Goal: Transaction & Acquisition: Purchase product/service

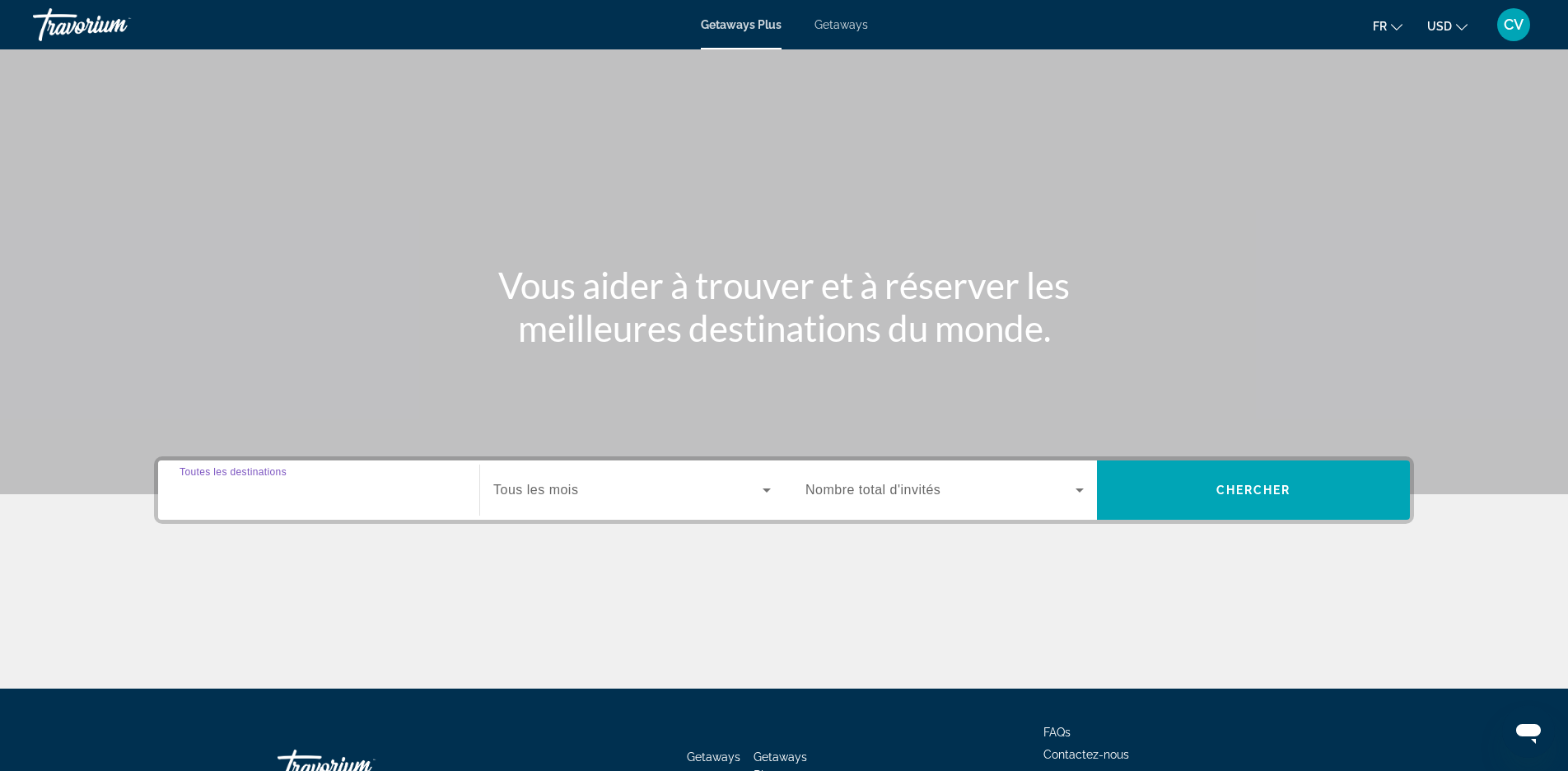
click at [338, 482] on input "Destination Toutes les destinations" at bounding box center [319, 490] width 279 height 20
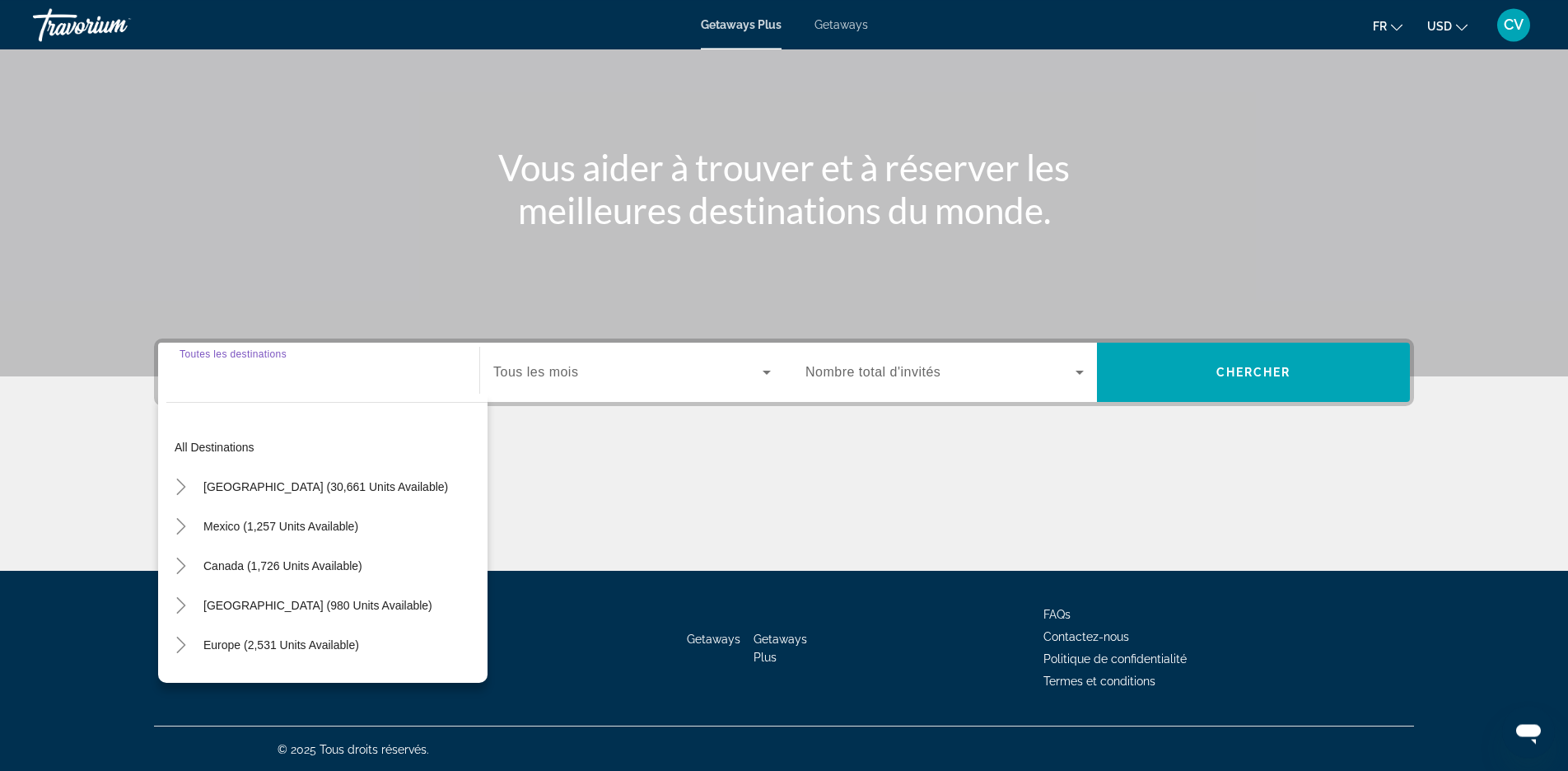
scroll to position [119, 0]
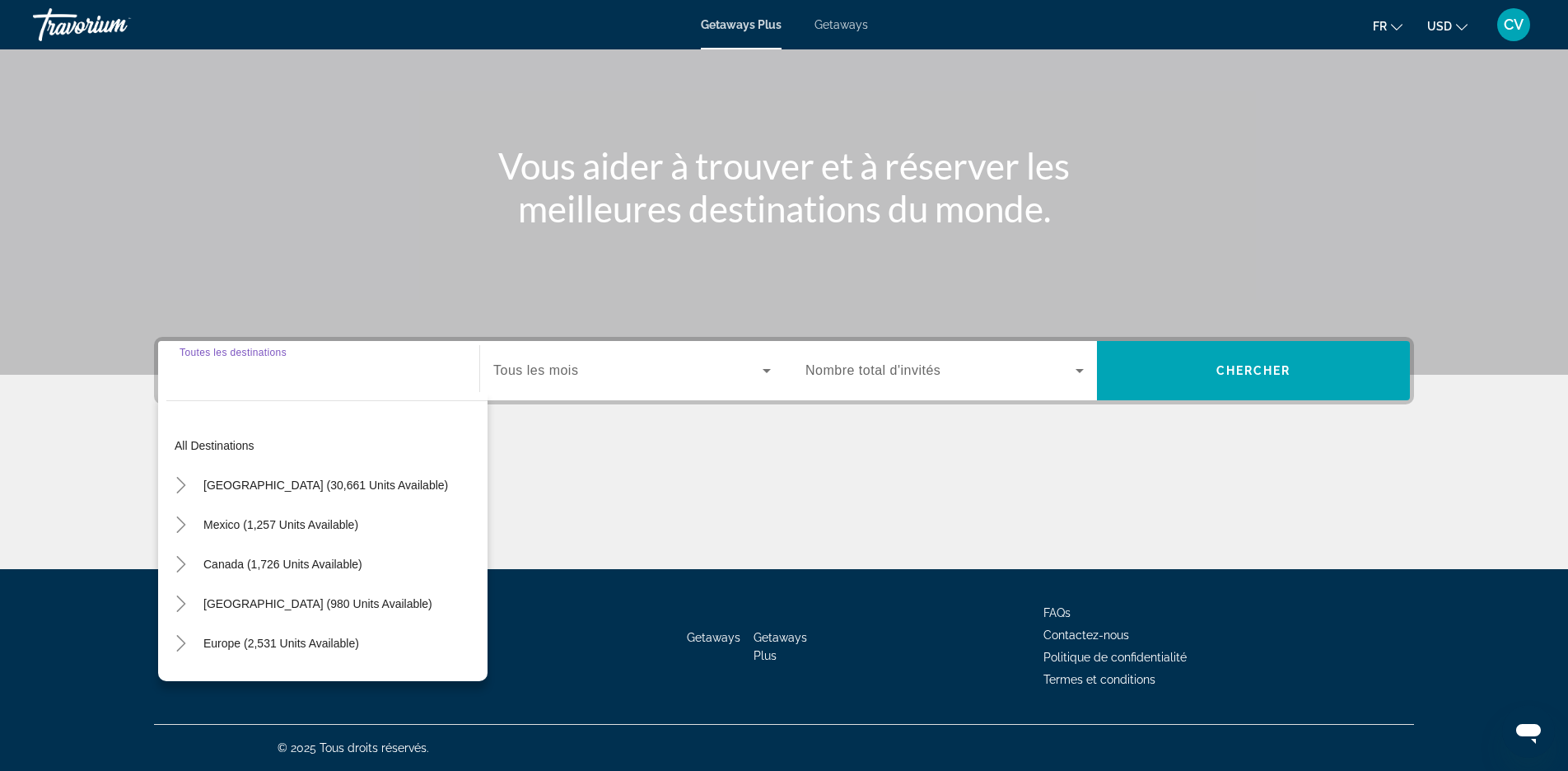
click at [312, 371] on input "Destination Toutes les destinations" at bounding box center [319, 371] width 279 height 20
click at [258, 645] on span "Europe (2,531 units available)" at bounding box center [281, 642] width 156 height 13
type input "**********"
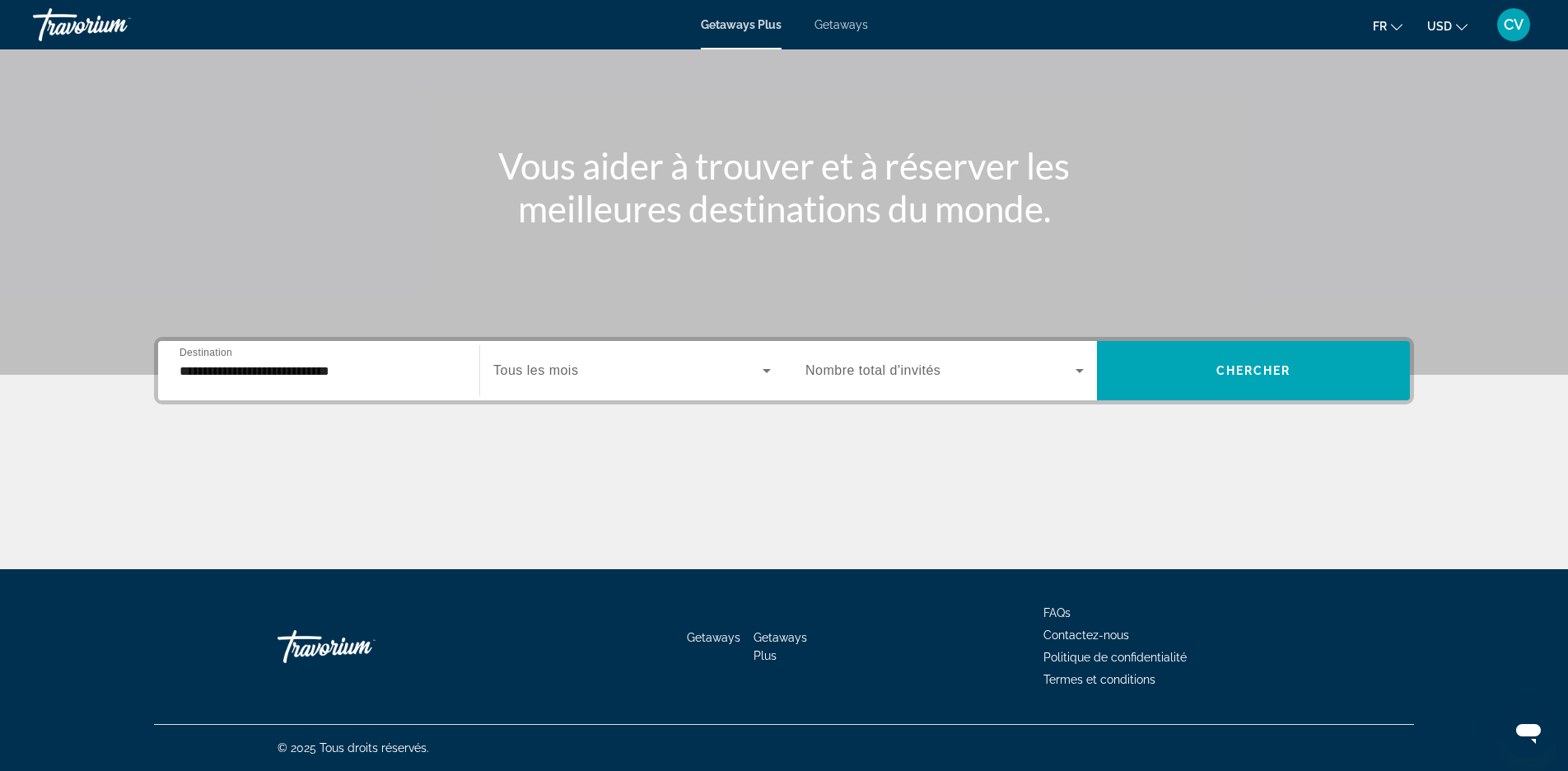
click at [572, 374] on span "Tous les mois" at bounding box center [536, 370] width 85 height 14
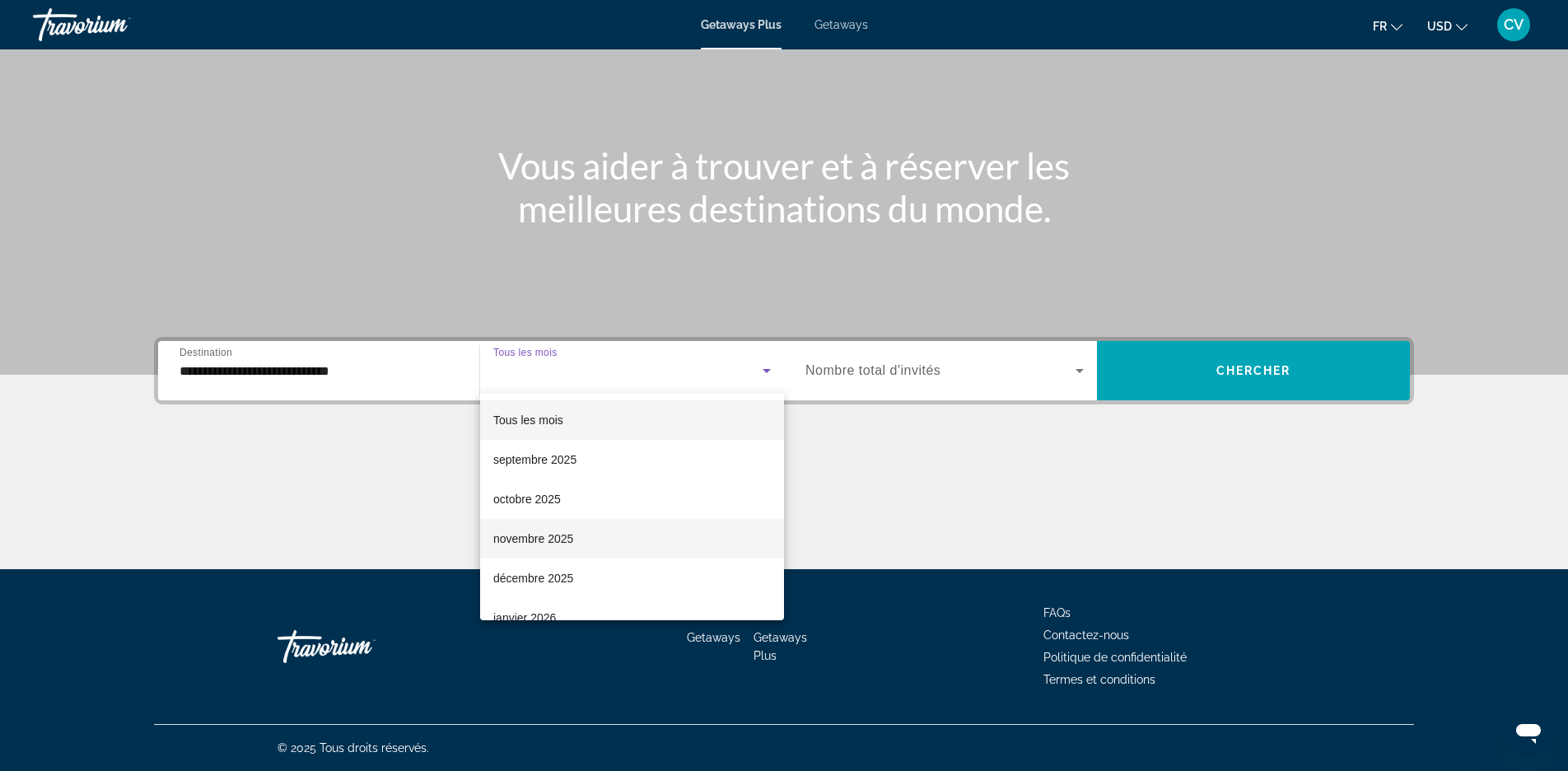
click at [553, 537] on span "novembre 2025" at bounding box center [533, 538] width 80 height 20
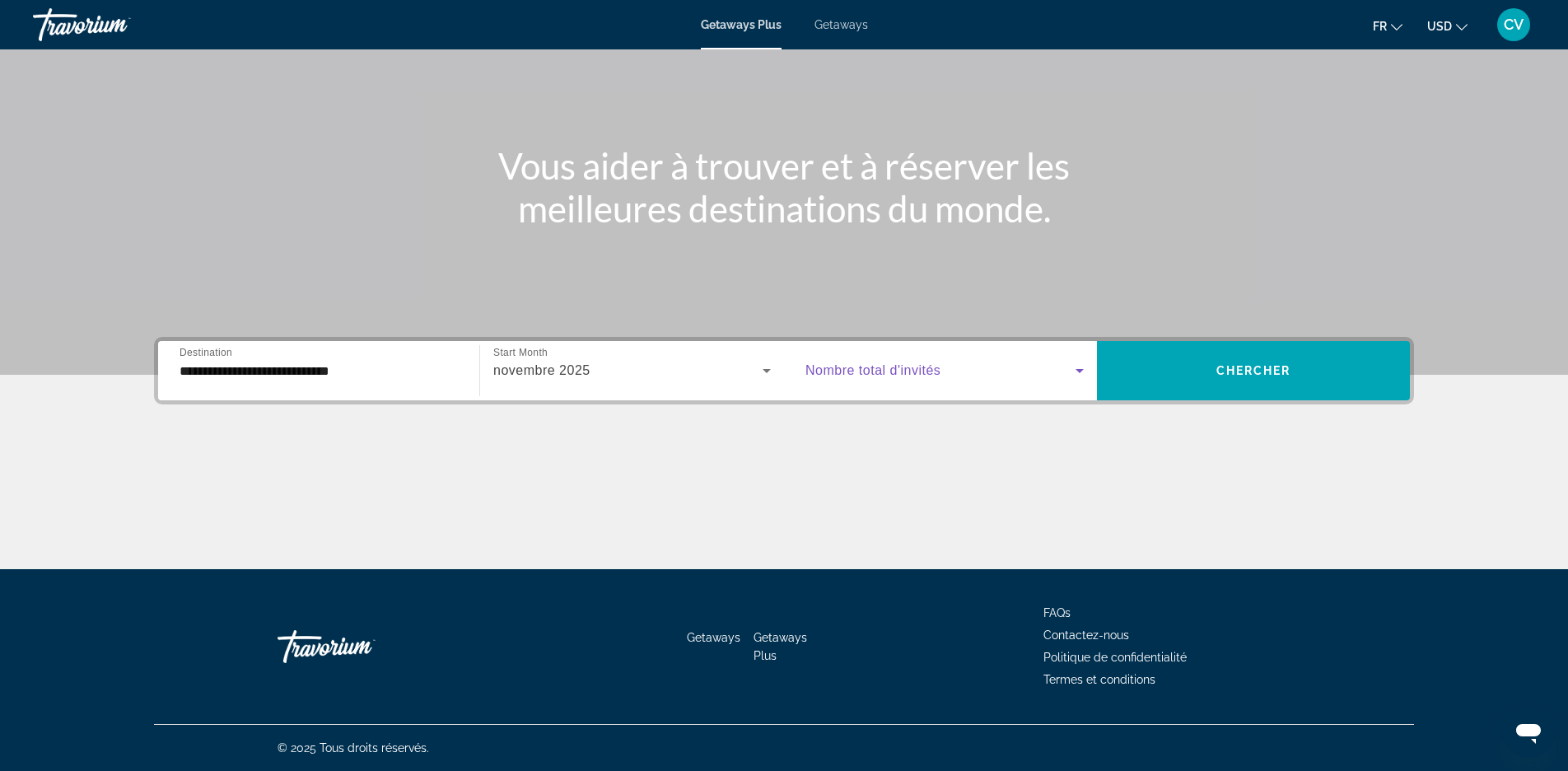
click at [977, 371] on span "Search widget" at bounding box center [940, 370] width 270 height 20
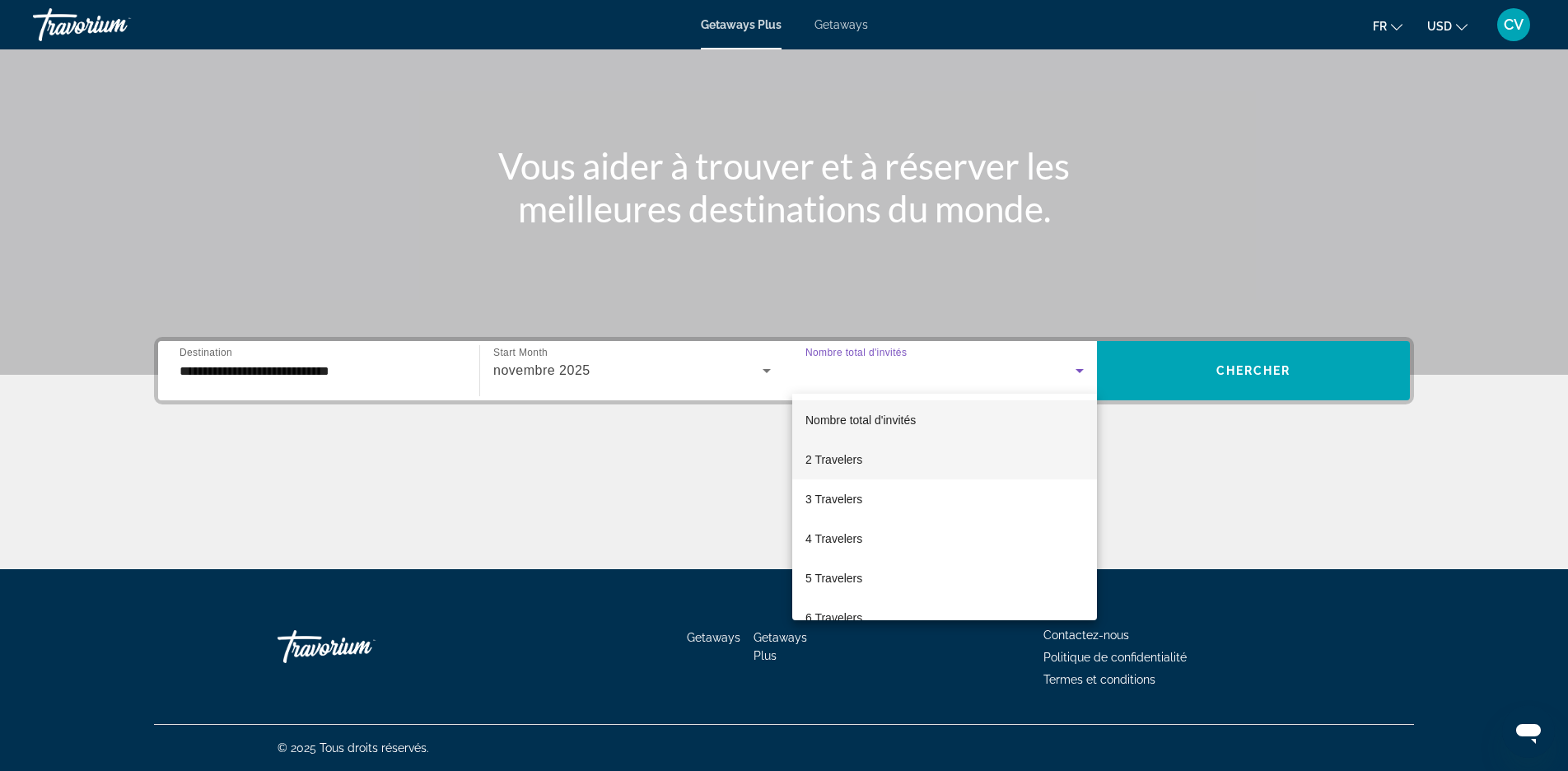
click at [942, 471] on mat-option "2 Travelers" at bounding box center [945, 459] width 305 height 39
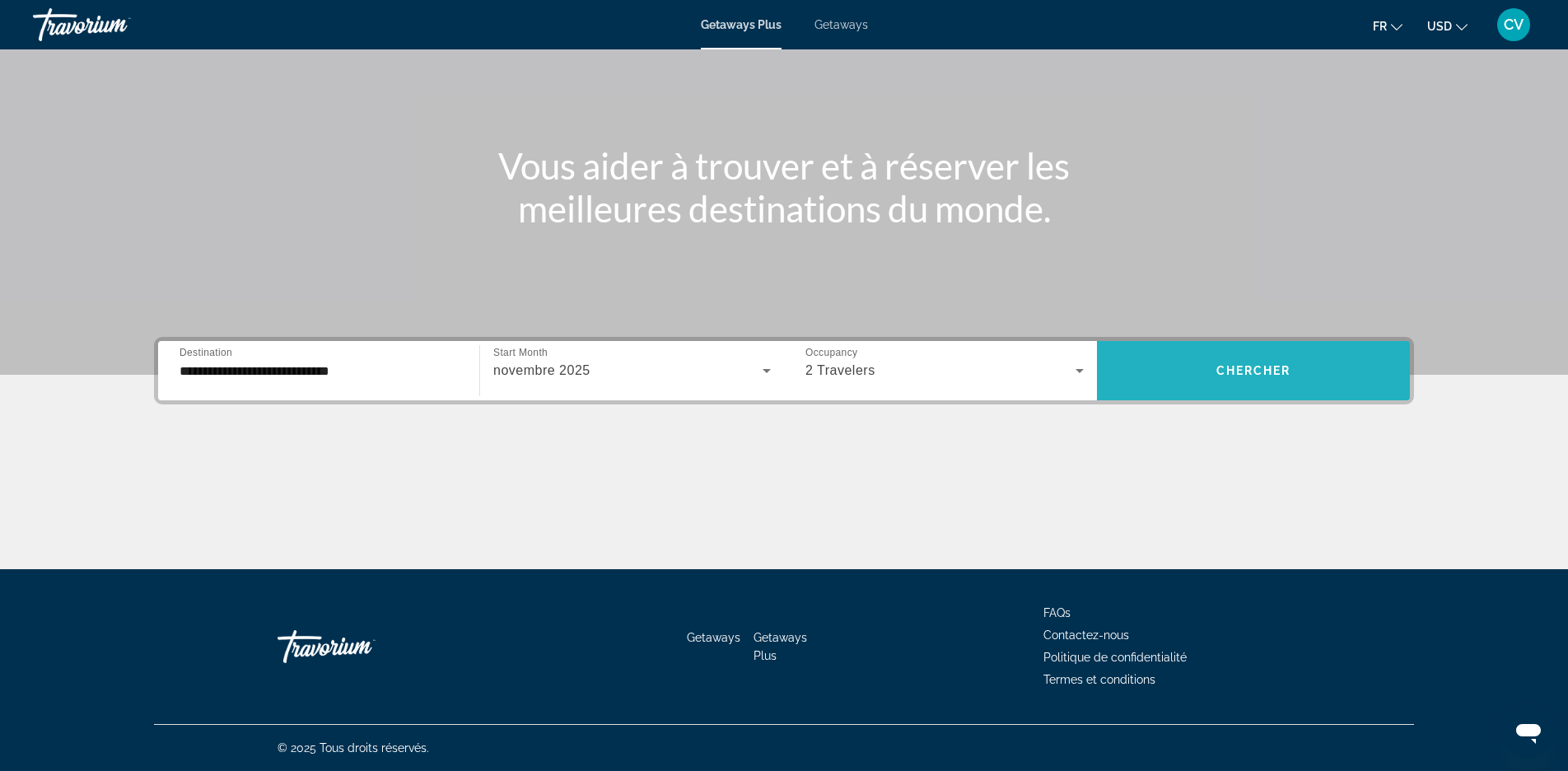
click at [1275, 385] on span "Search widget" at bounding box center [1253, 371] width 313 height 39
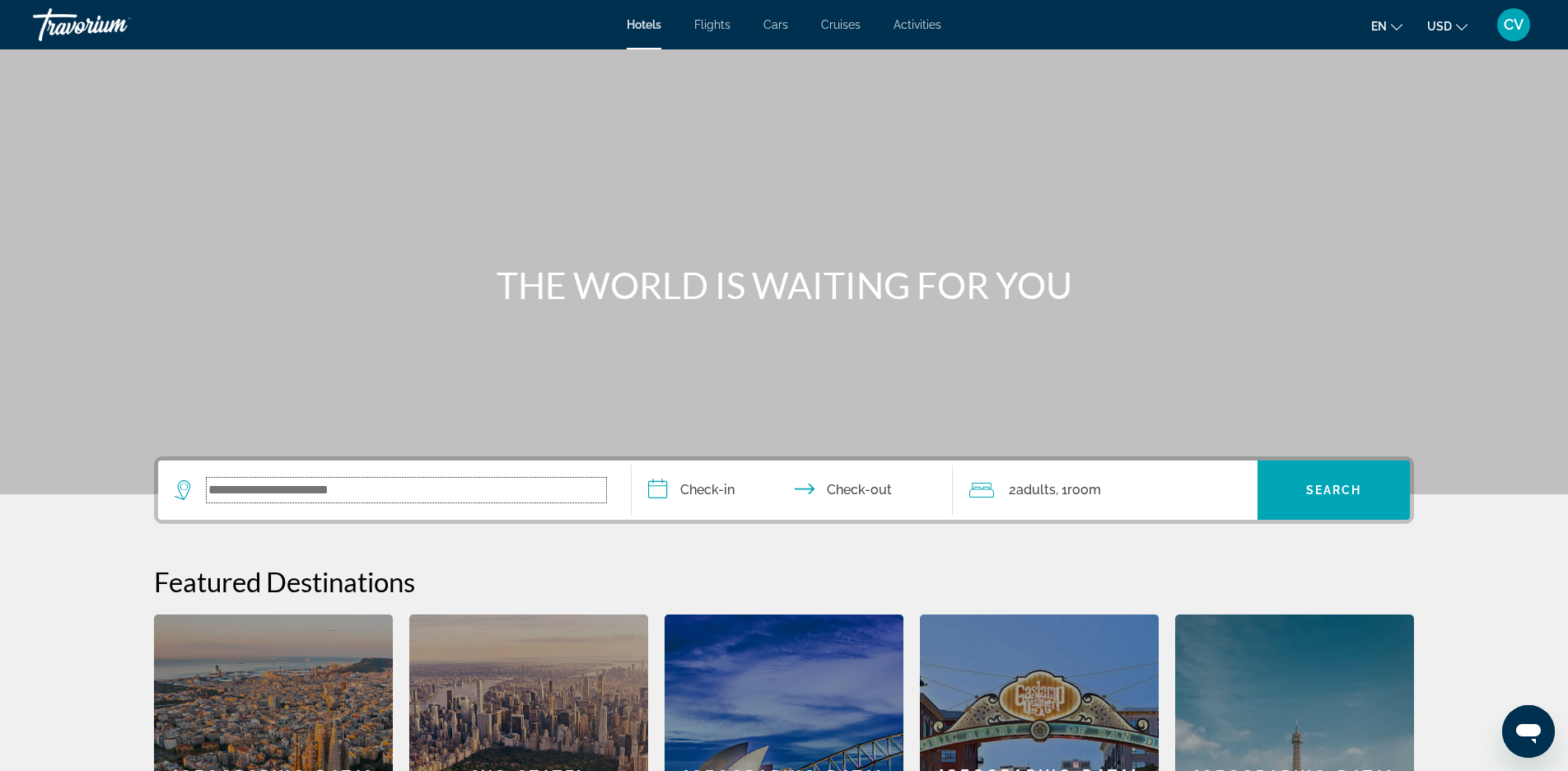
click at [375, 496] on input "Search widget" at bounding box center [406, 490] width 400 height 25
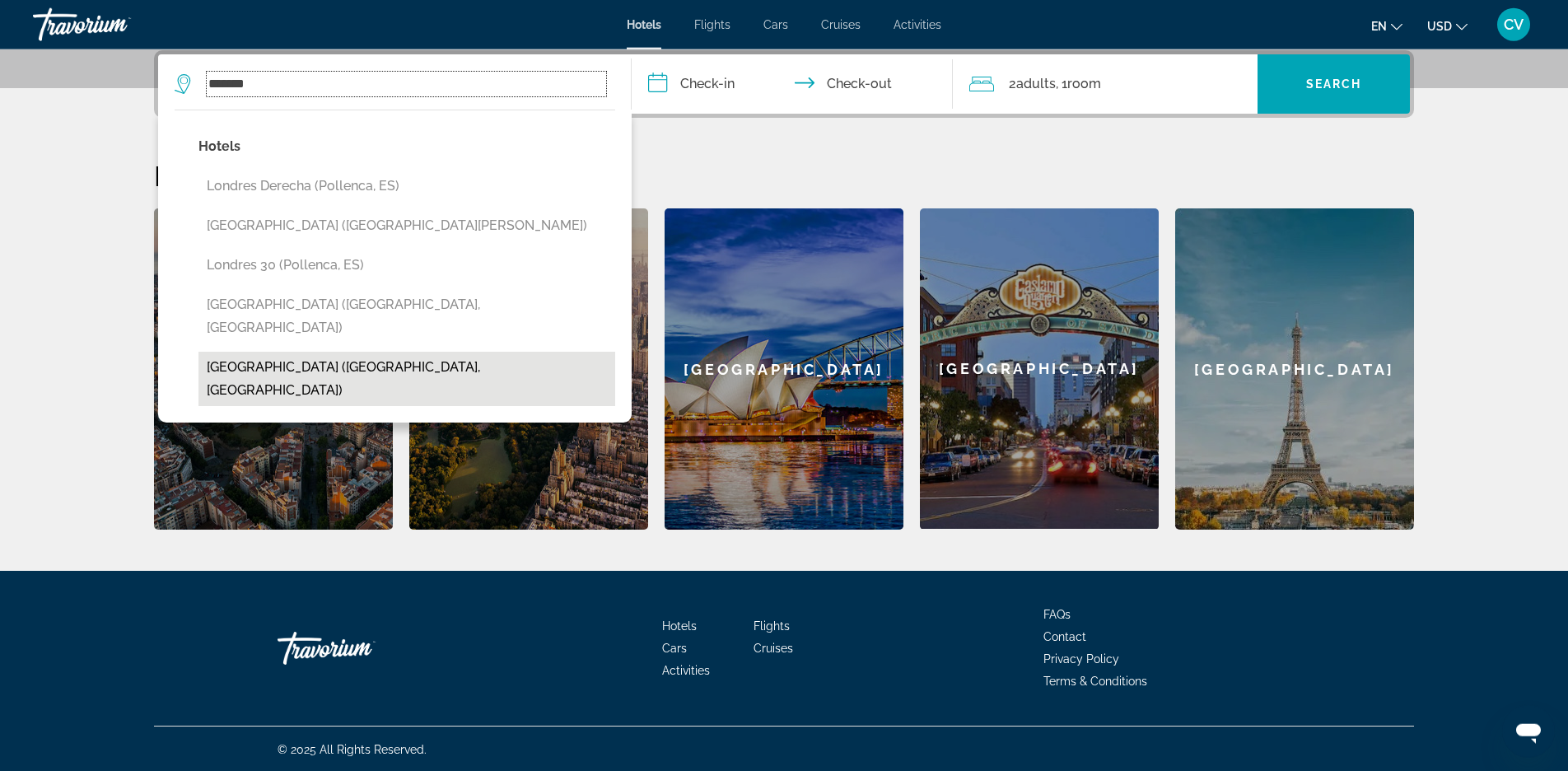
scroll to position [407, 0]
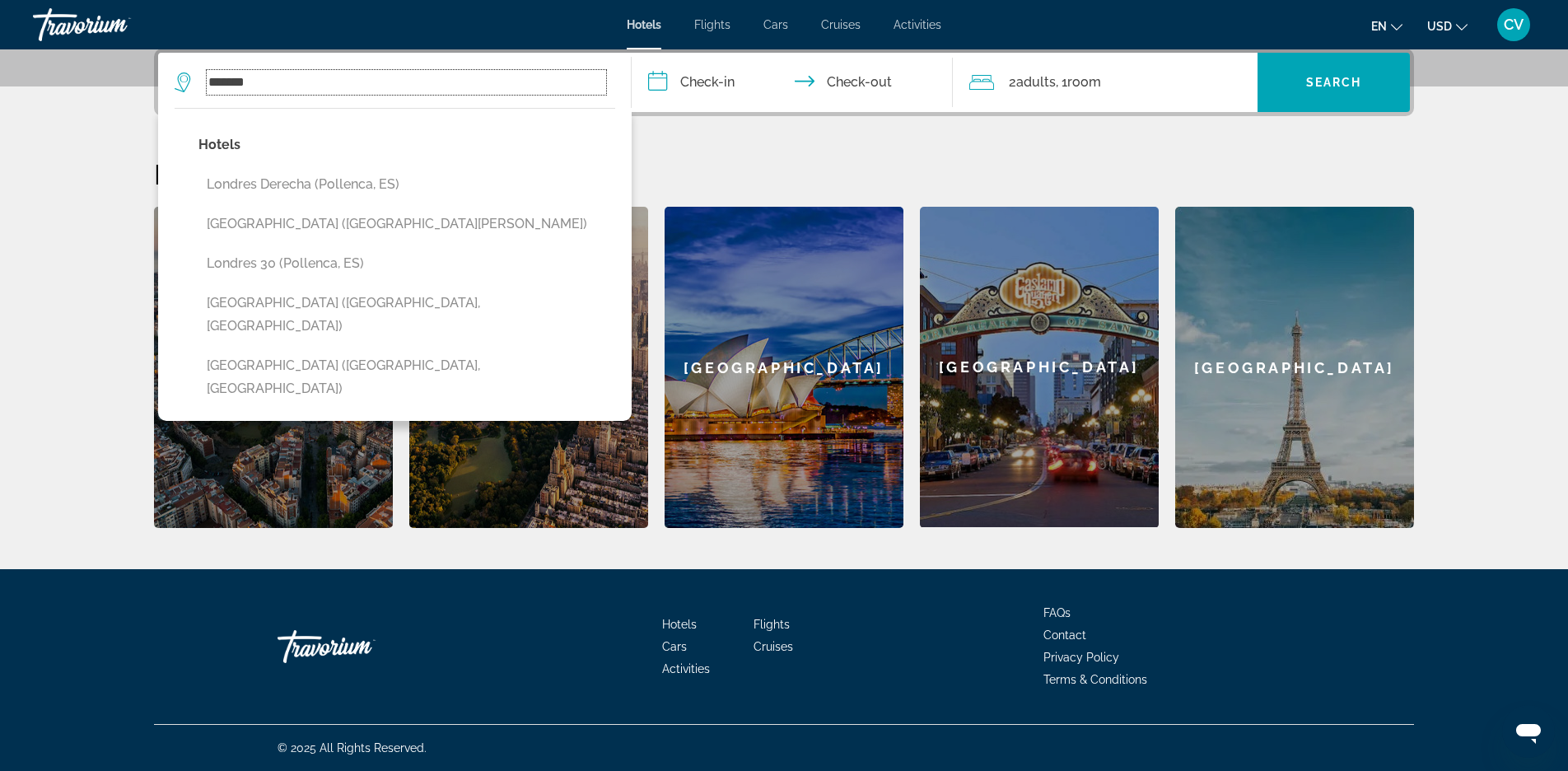
type input "*******"
click at [772, 81] on input "**********" at bounding box center [795, 84] width 328 height 64
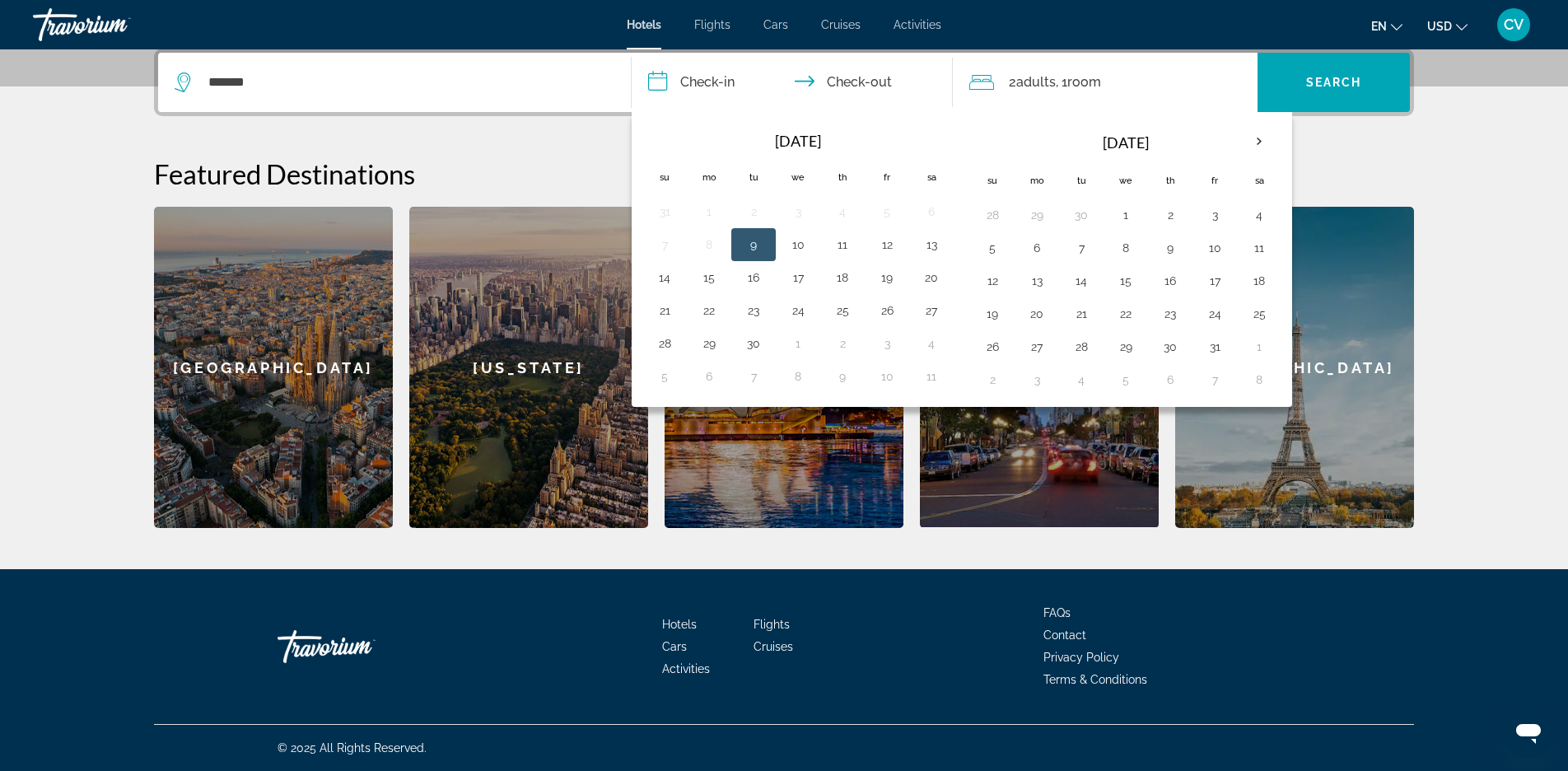
scroll to position [403, 0]
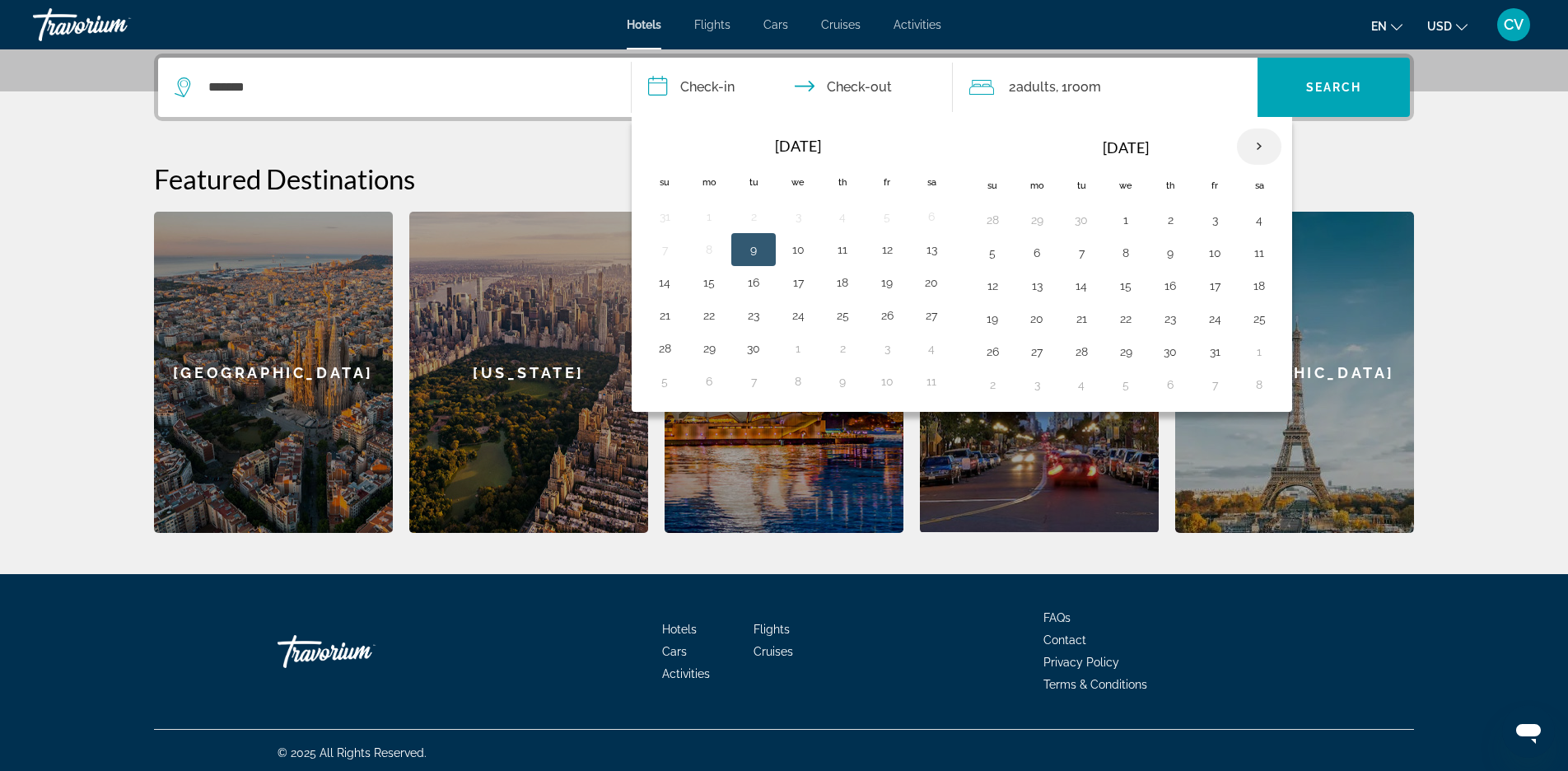
click at [1259, 140] on th "Next month" at bounding box center [1260, 147] width 44 height 37
click at [1174, 319] on button "20" at bounding box center [1170, 319] width 26 height 23
click at [880, 85] on input "**********" at bounding box center [795, 89] width 328 height 64
click at [983, 355] on button "23" at bounding box center [992, 351] width 26 height 23
type input "**********"
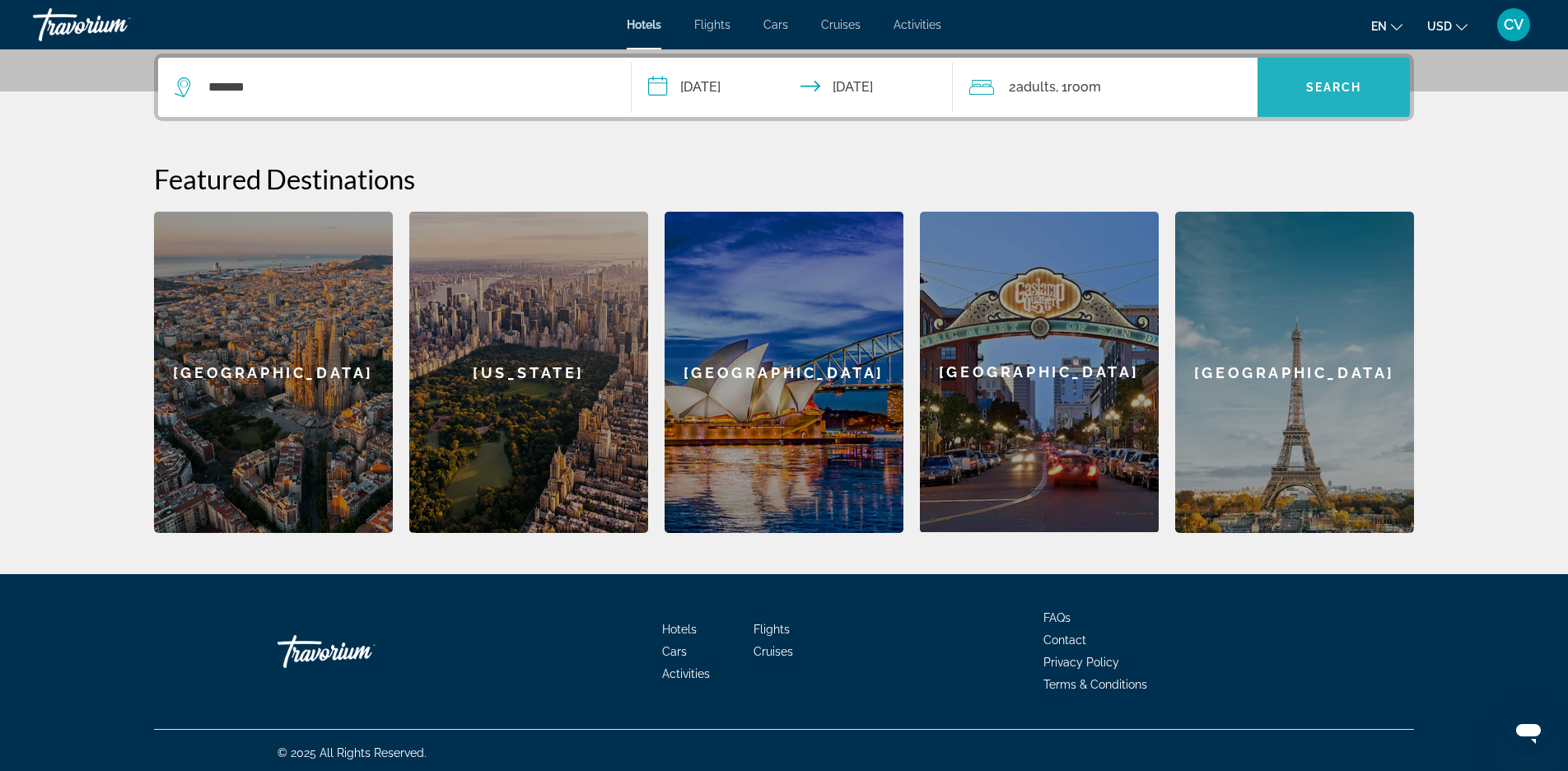
click at [1300, 86] on span "Search widget" at bounding box center [1334, 87] width 153 height 39
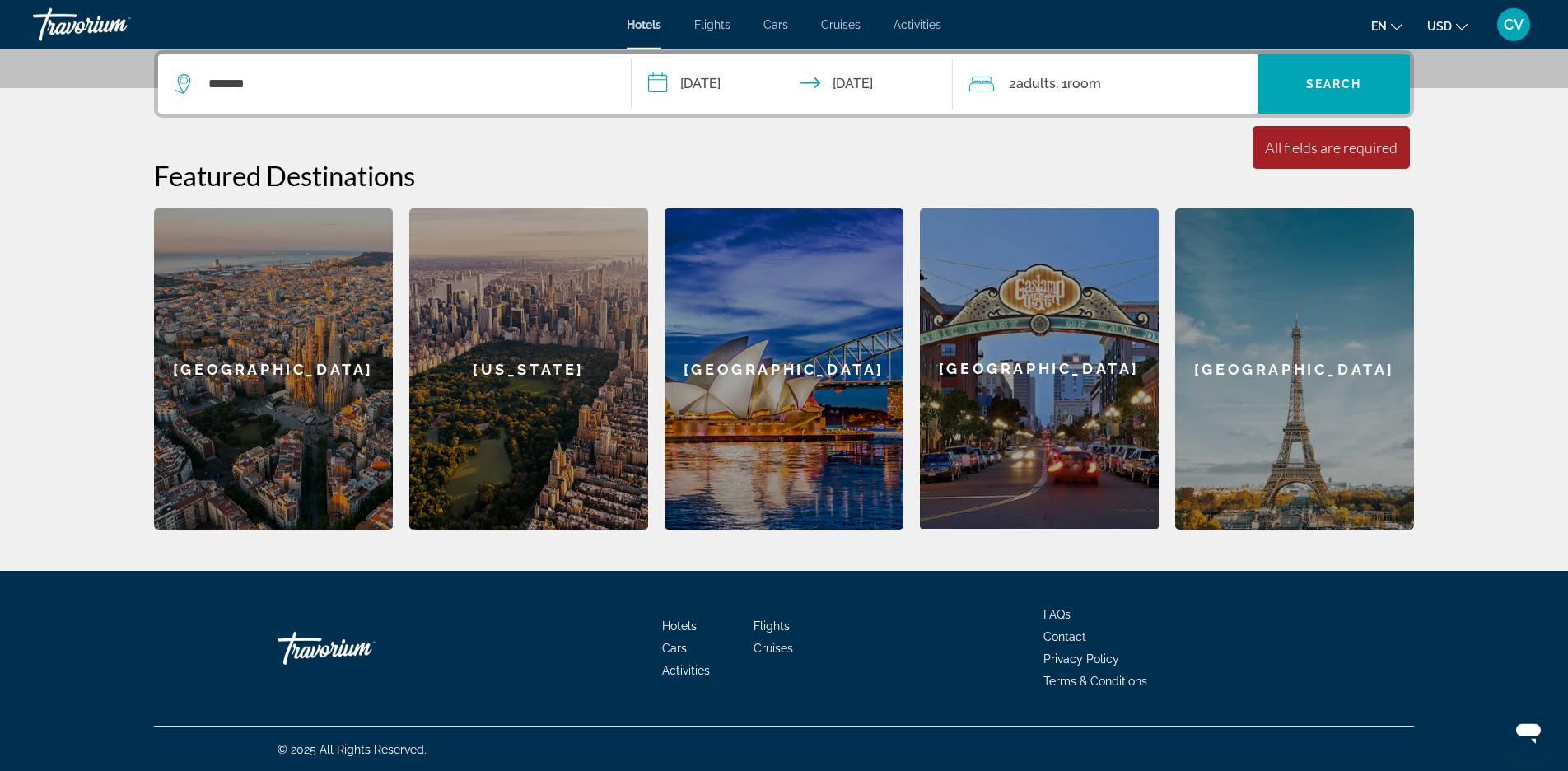
scroll to position [407, 0]
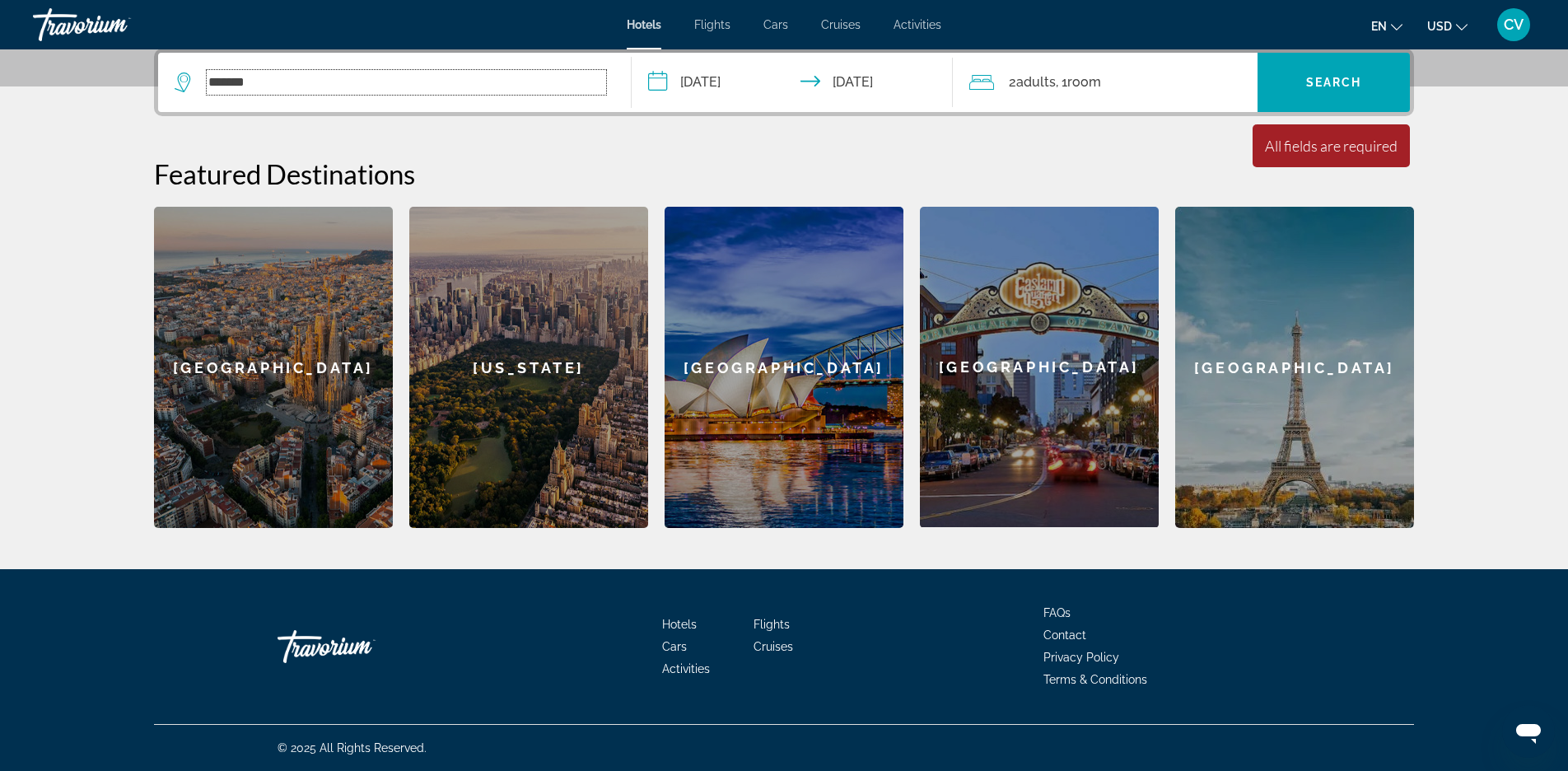
click at [456, 86] on input "*******" at bounding box center [406, 82] width 400 height 25
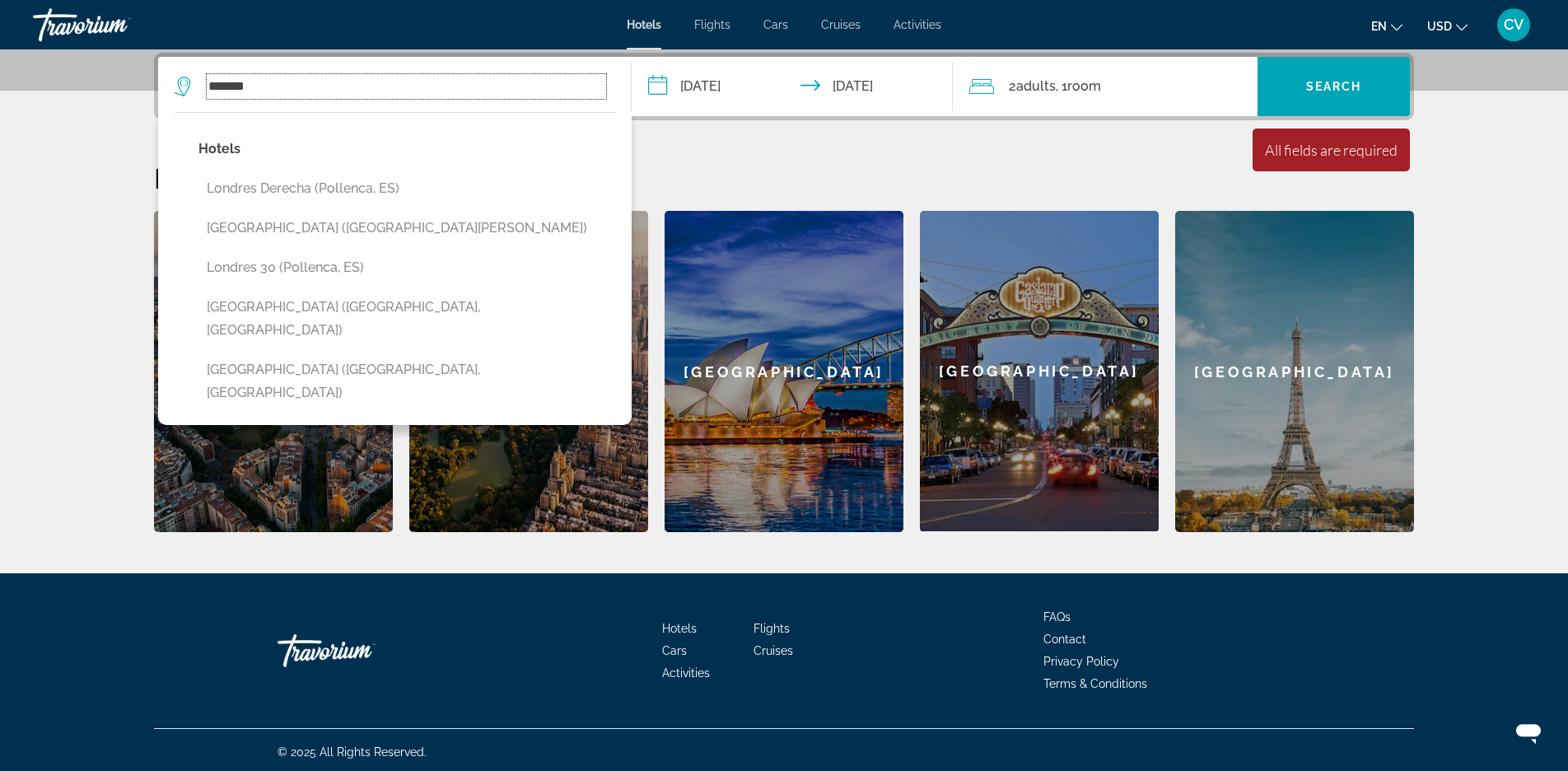
scroll to position [403, 0]
click at [1362, 152] on div "All fields are required" at bounding box center [1332, 150] width 133 height 18
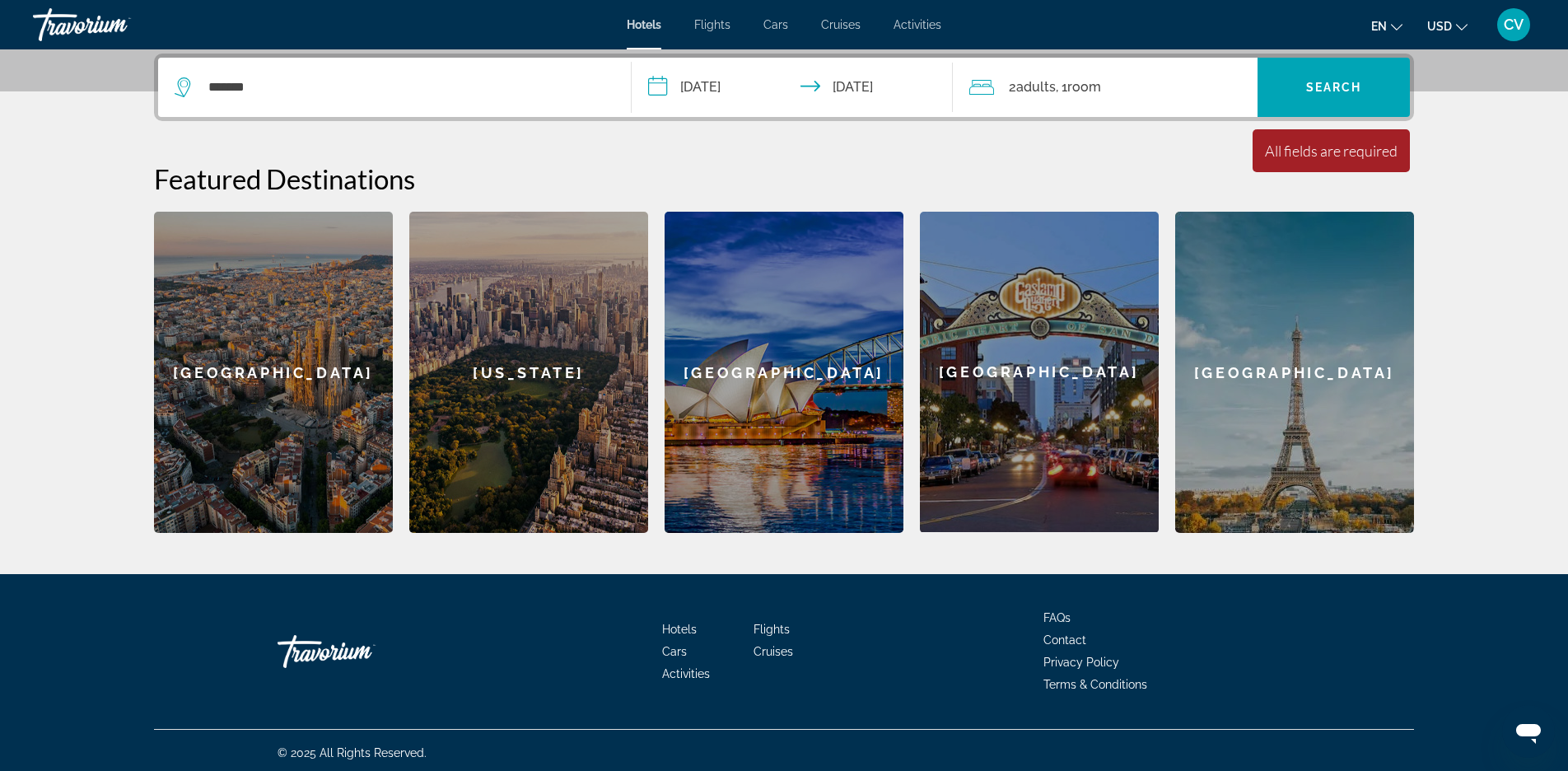
click at [1397, 32] on button "en English Español Français Italiano Português русский" at bounding box center [1386, 26] width 32 height 24
click at [1382, 100] on button "Français" at bounding box center [1354, 108] width 73 height 21
click at [446, 83] on input "*******" at bounding box center [406, 87] width 400 height 25
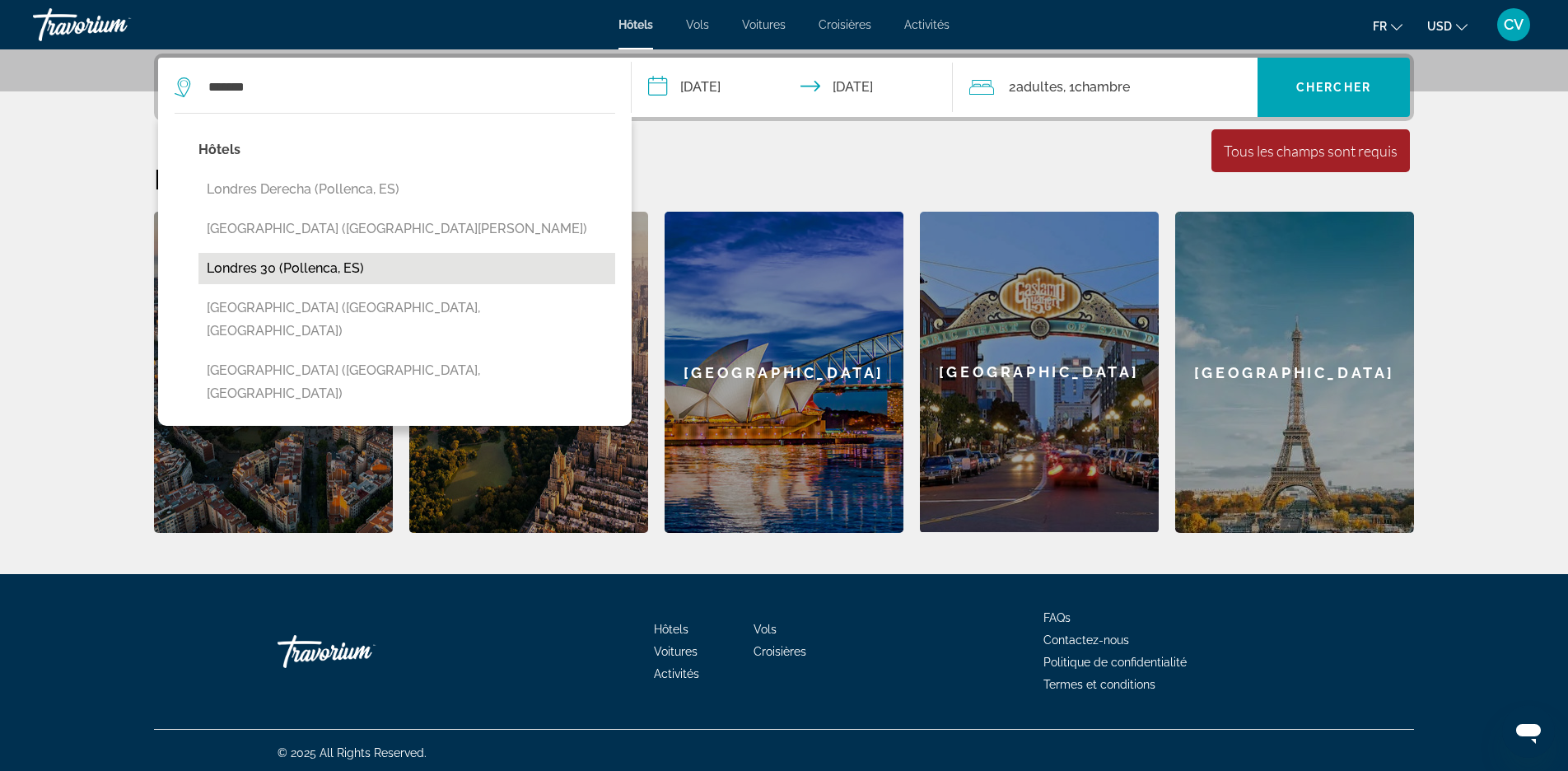
drag, startPoint x: 332, startPoint y: 226, endPoint x: 330, endPoint y: 266, distance: 40.0
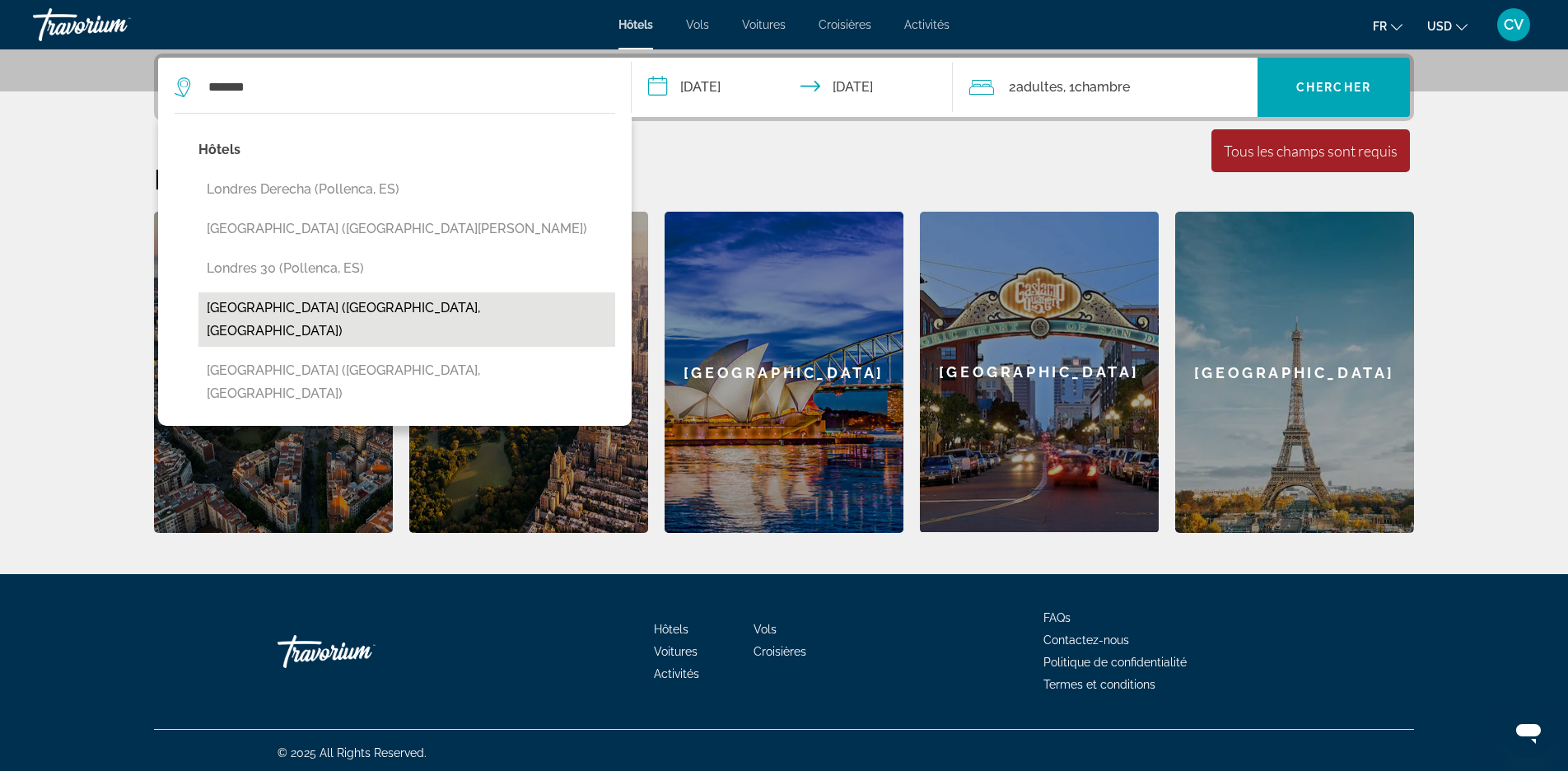
click at [315, 299] on button "[GEOGRAPHIC_DATA] ([GEOGRAPHIC_DATA], [GEOGRAPHIC_DATA])" at bounding box center [406, 319] width 417 height 55
type input "**********"
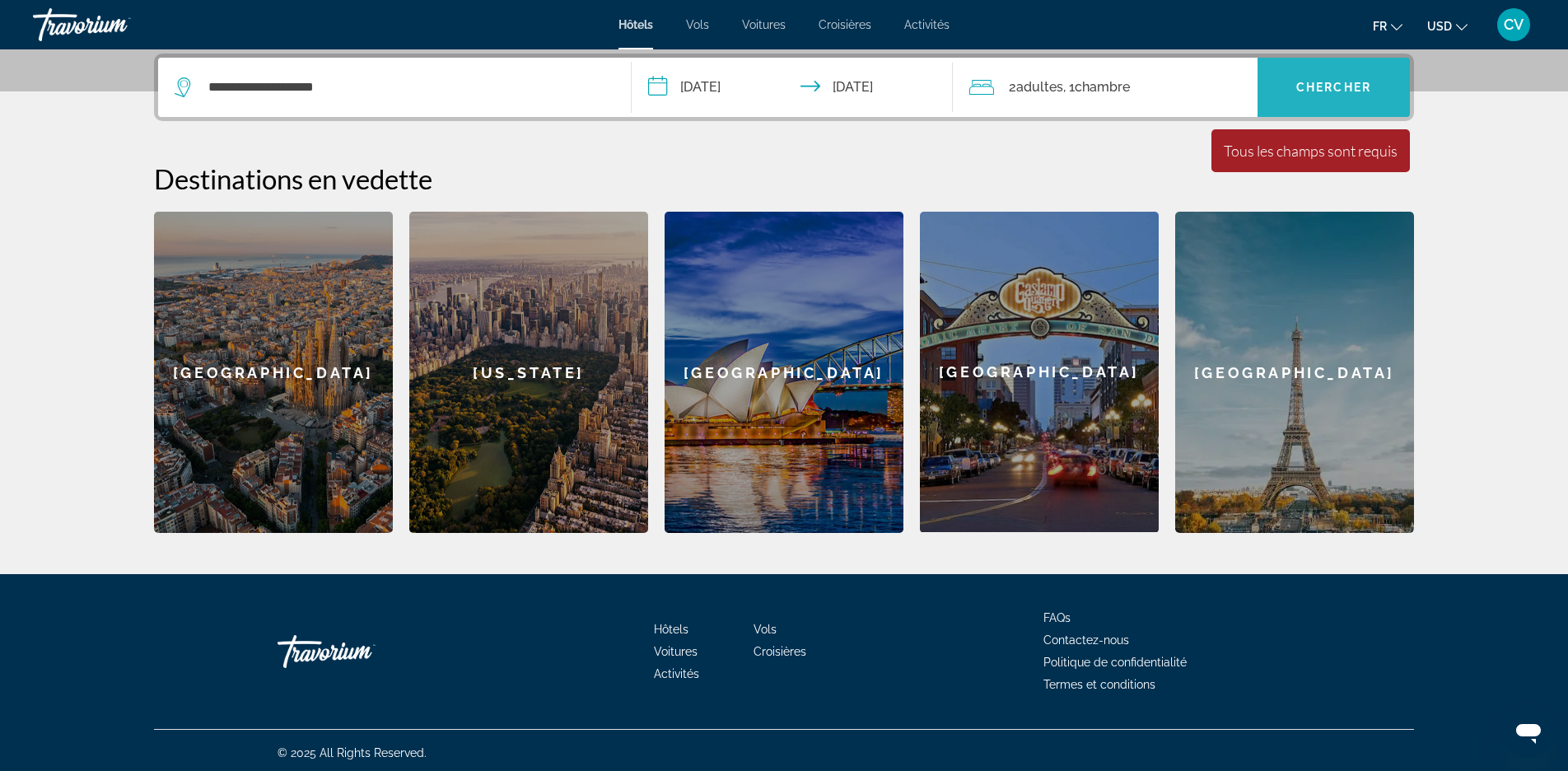
click at [1329, 92] on span "Chercher" at bounding box center [1334, 87] width 75 height 13
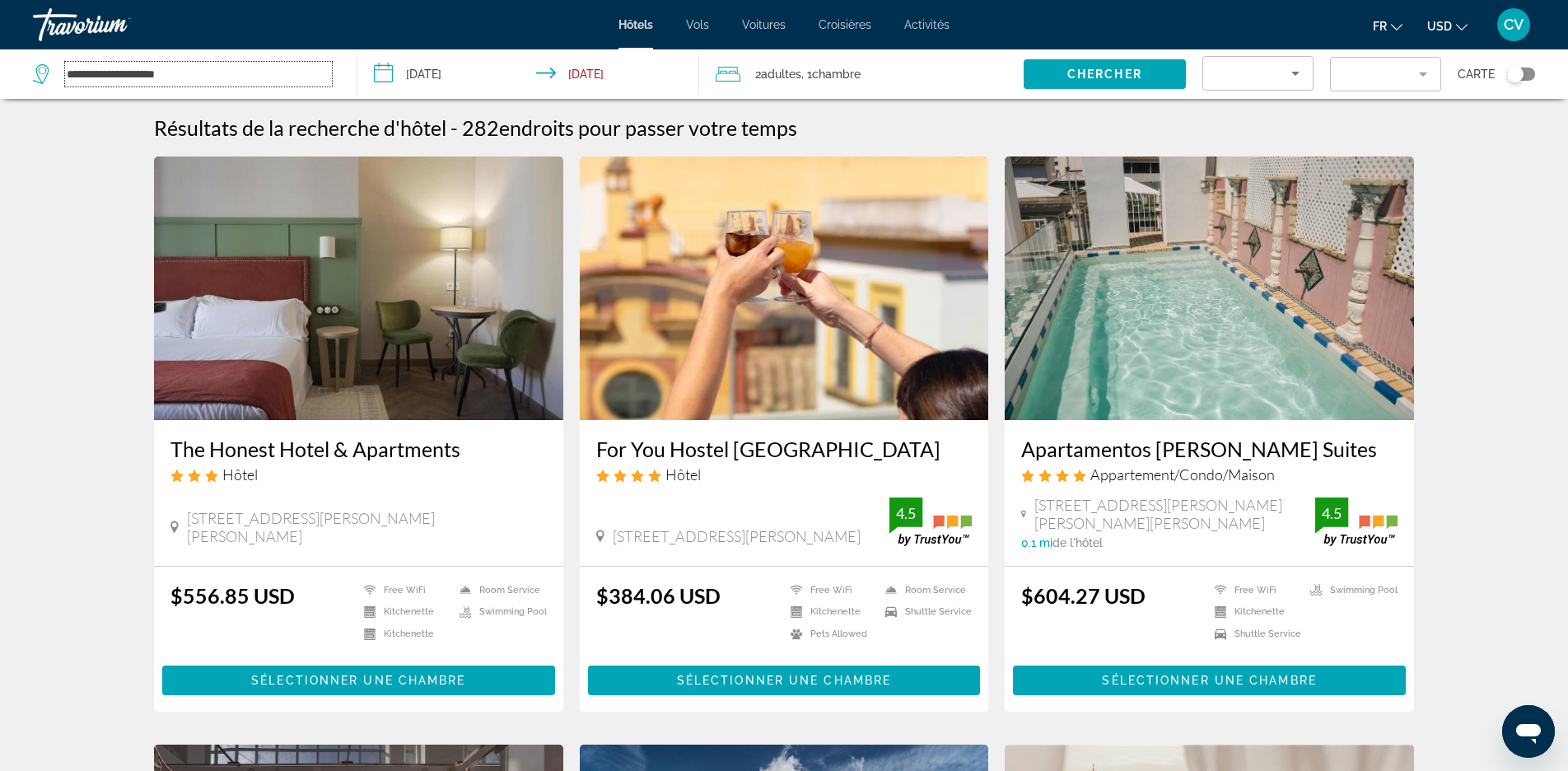
click at [220, 74] on input "**********" at bounding box center [198, 73] width 267 height 25
drag, startPoint x: 228, startPoint y: 72, endPoint x: -543, endPoint y: 70, distance: 771.0
click at [65, 70] on input "**********" at bounding box center [198, 73] width 267 height 25
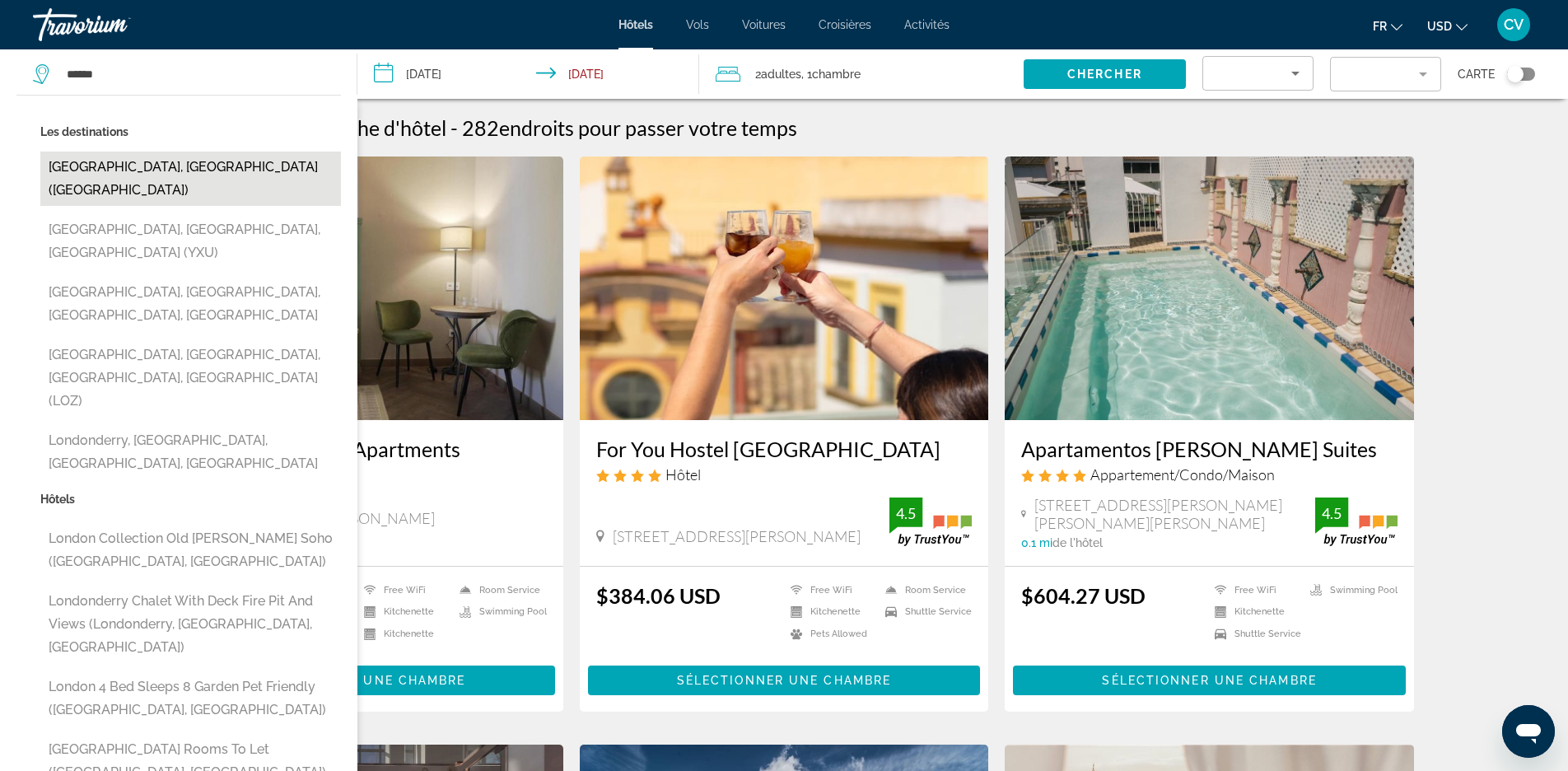
click at [139, 168] on button "[GEOGRAPHIC_DATA], [GEOGRAPHIC_DATA] ([GEOGRAPHIC_DATA])" at bounding box center [190, 179] width 301 height 55
type input "**********"
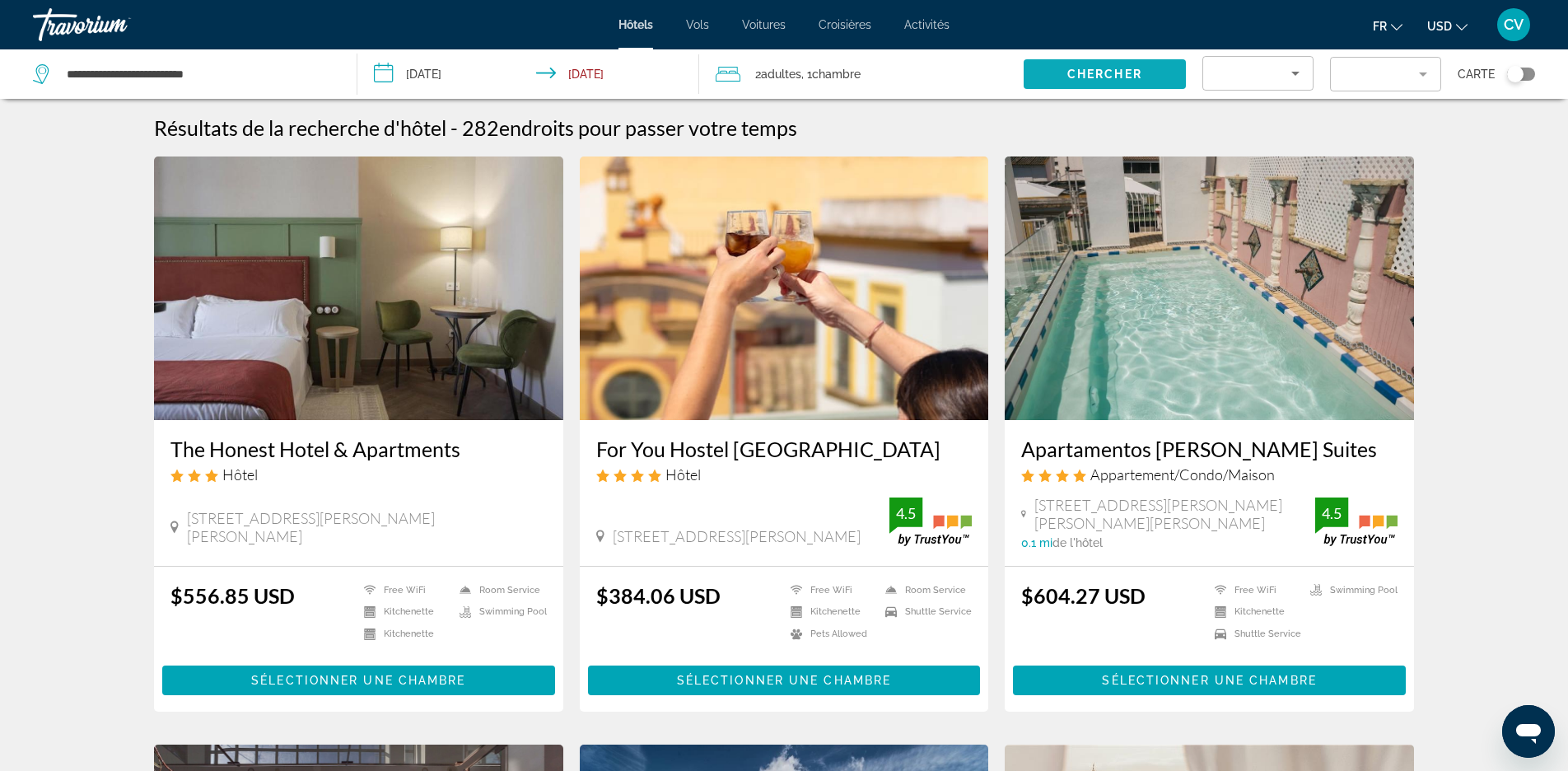
click at [1087, 76] on span "Chercher" at bounding box center [1105, 73] width 75 height 13
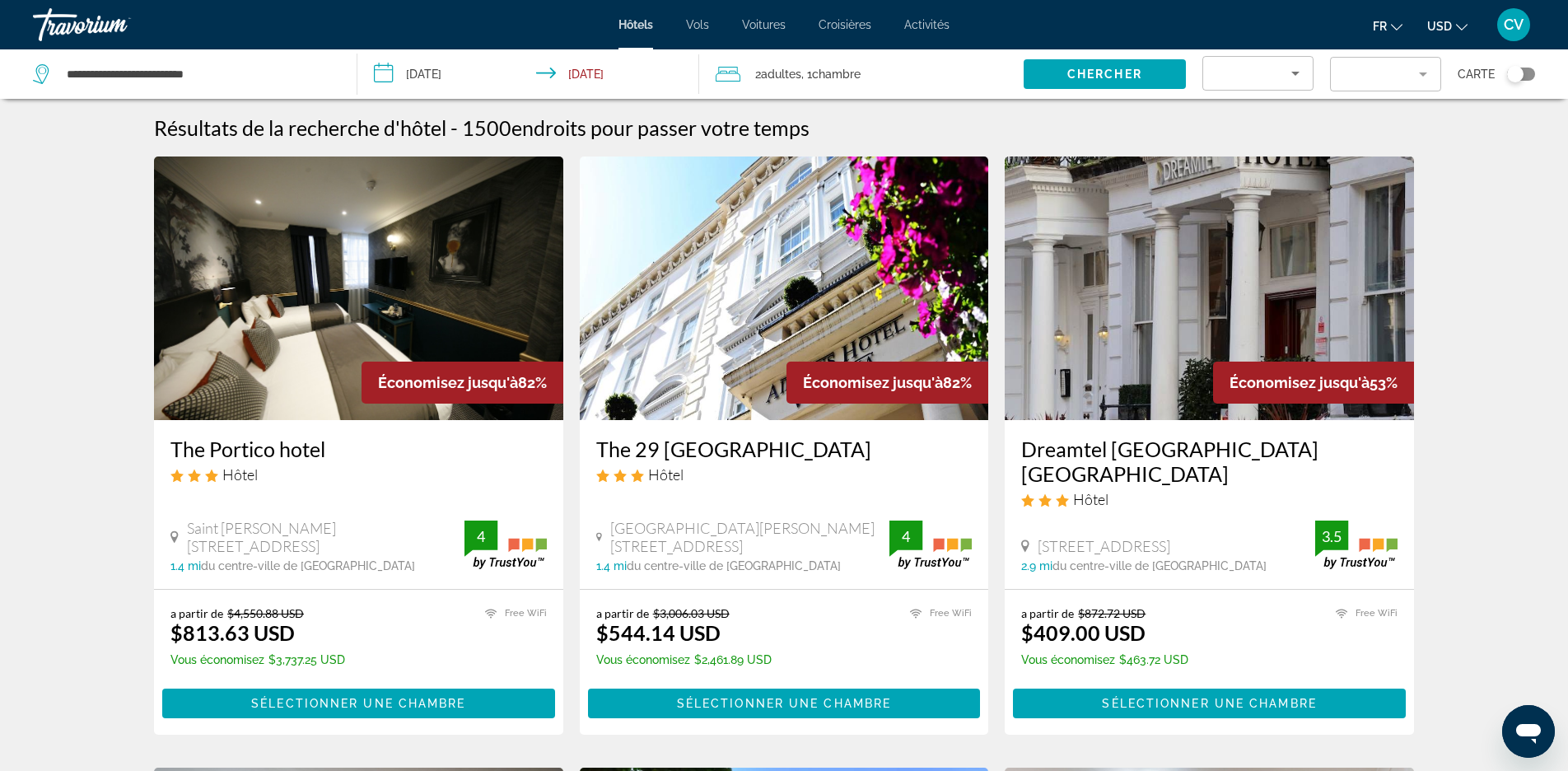
click at [1237, 290] on img "Main content" at bounding box center [1209, 288] width 409 height 263
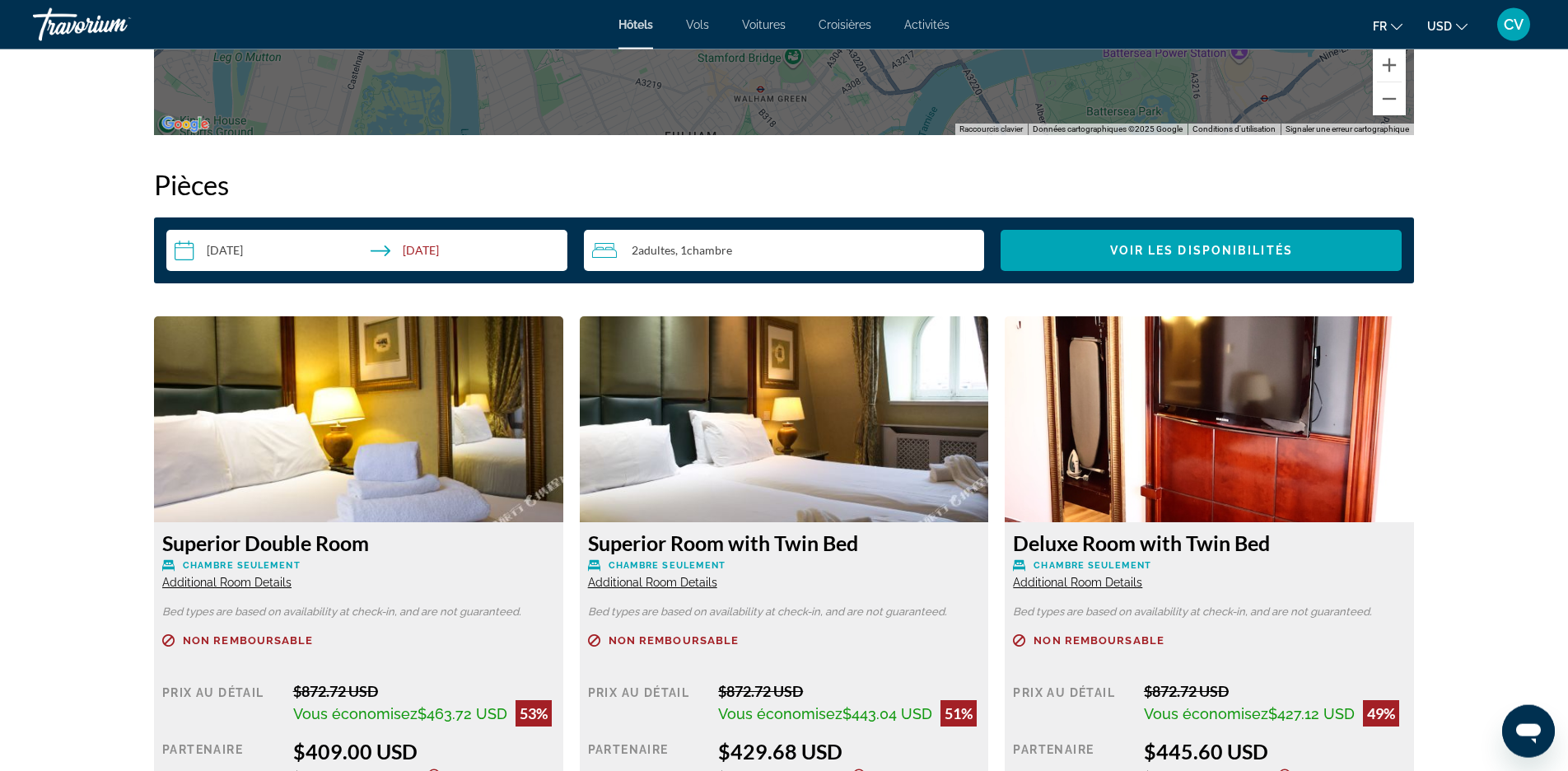
scroll to position [2016, 0]
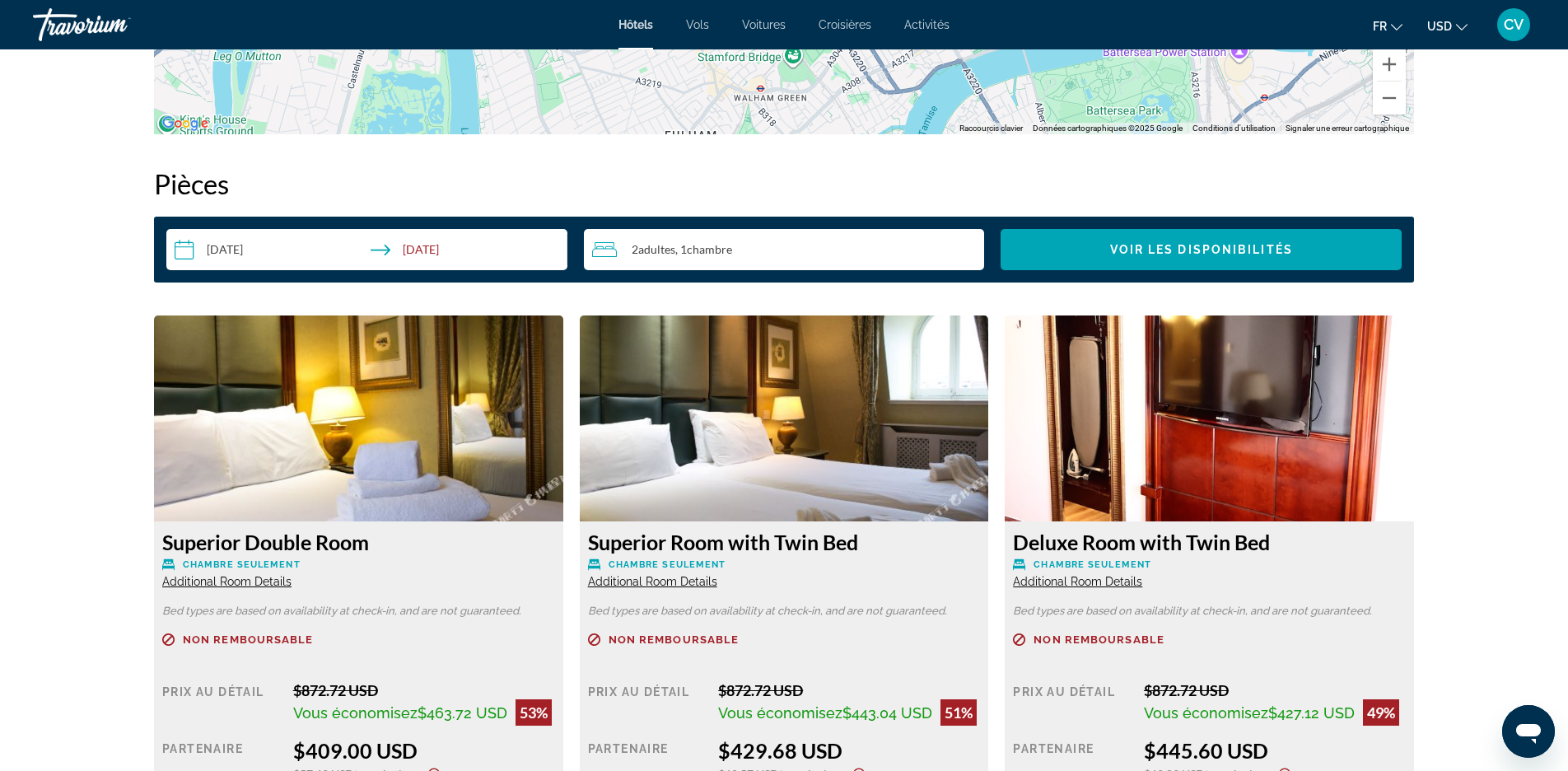
click at [434, 441] on img "Main content" at bounding box center [359, 418] width 409 height 206
click at [307, 450] on img "Main content" at bounding box center [359, 418] width 409 height 206
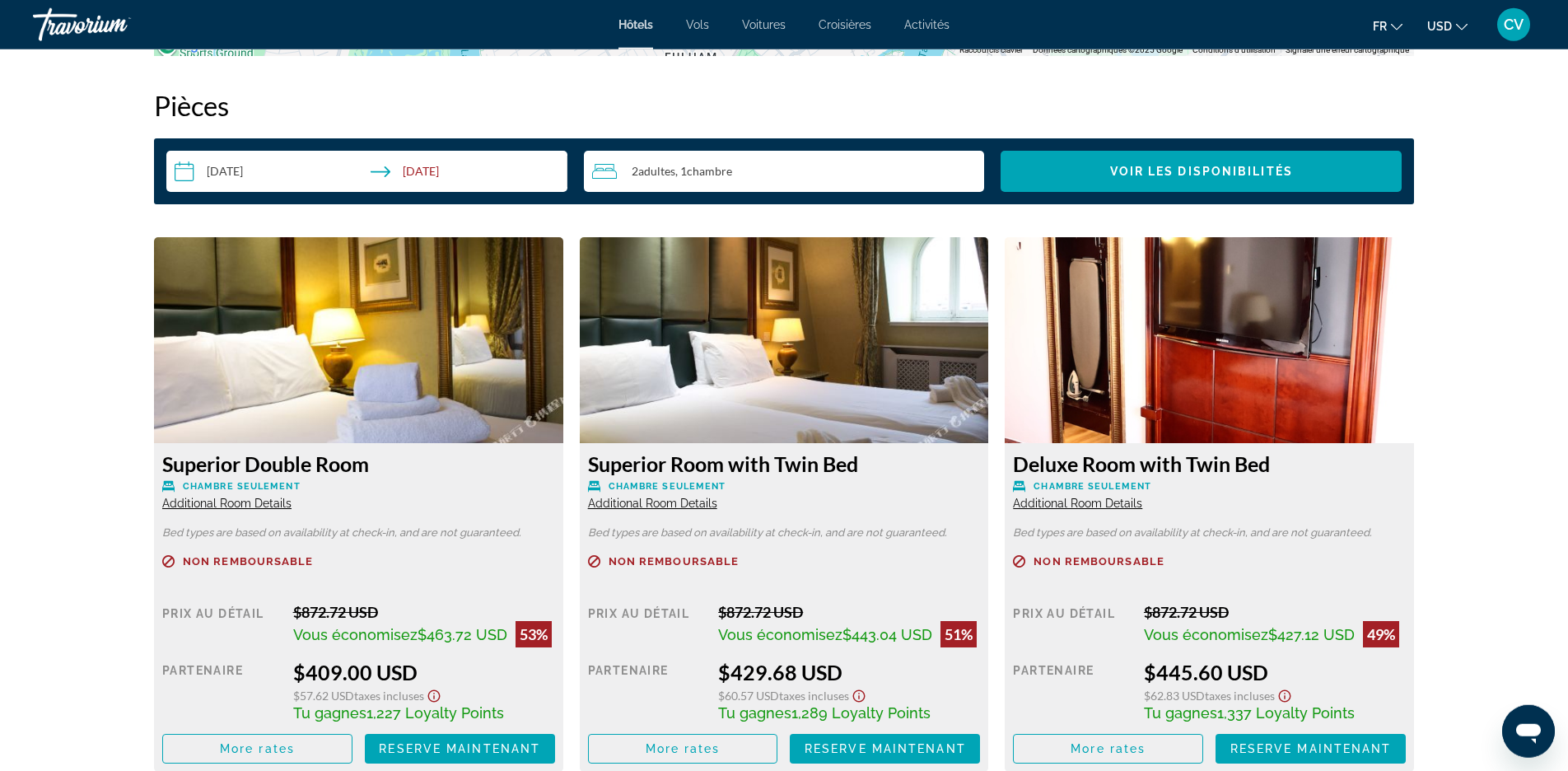
scroll to position [2436, 0]
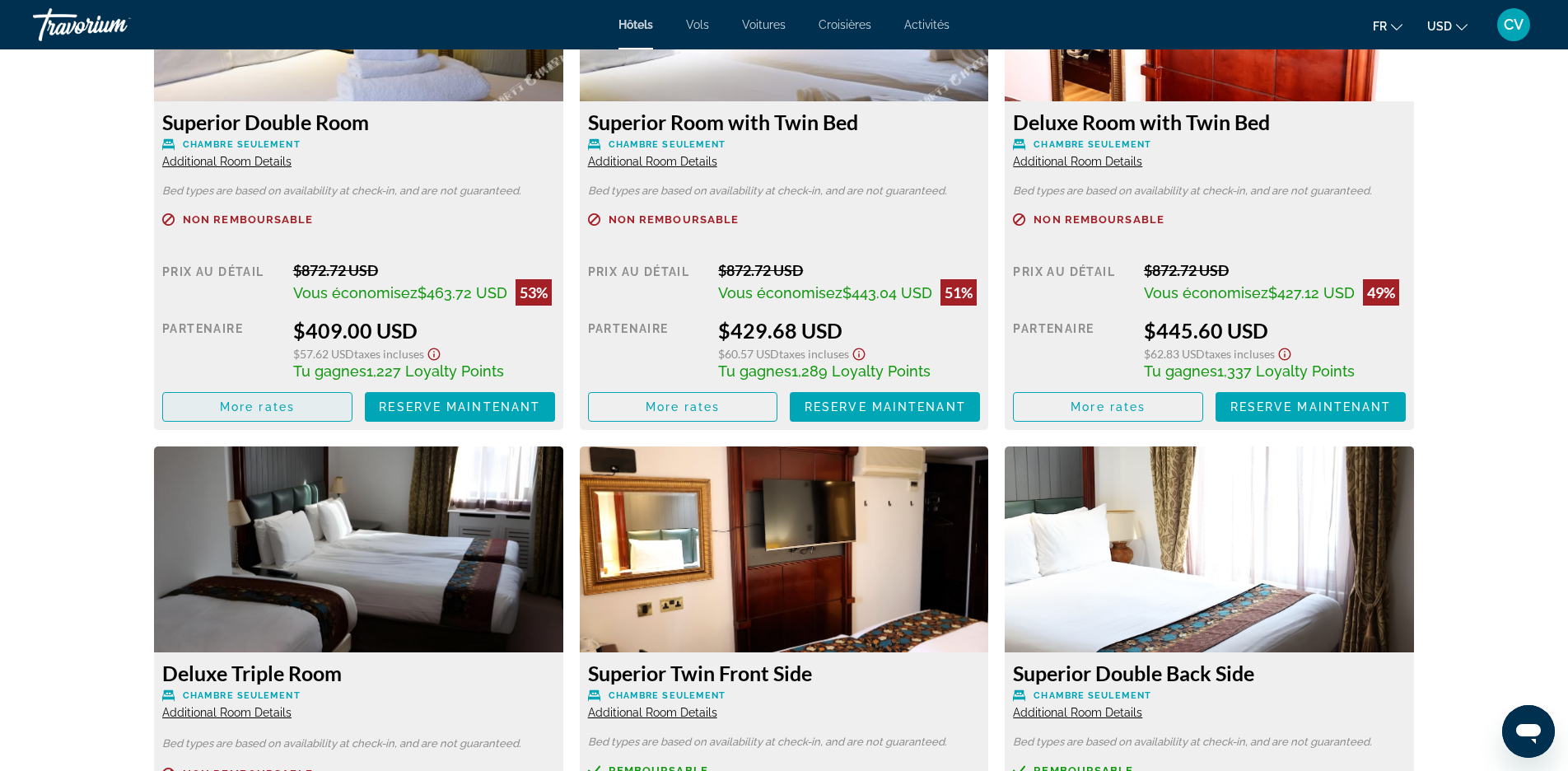
click at [273, 408] on span "More rates" at bounding box center [257, 406] width 75 height 13
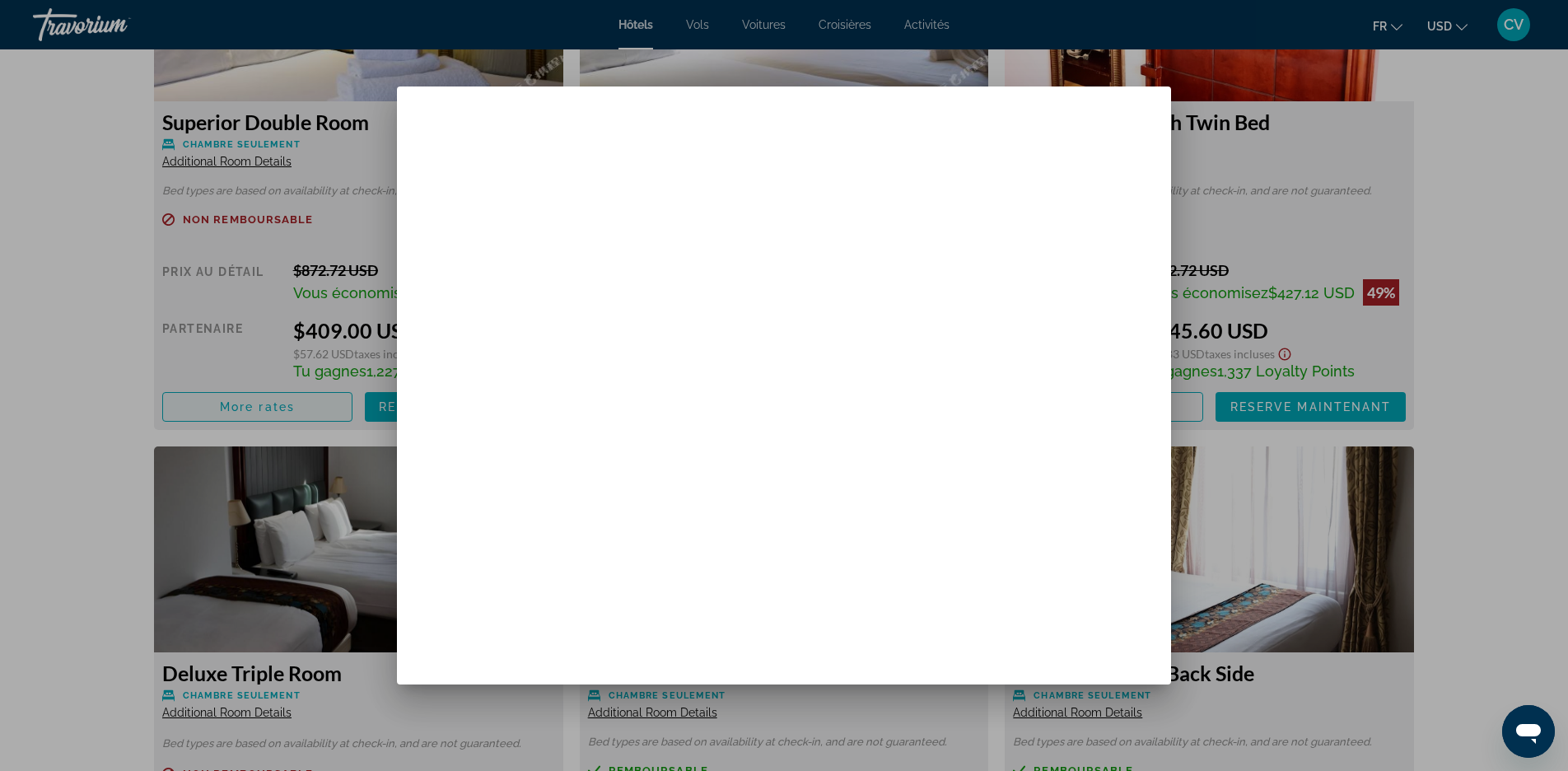
scroll to position [0, 0]
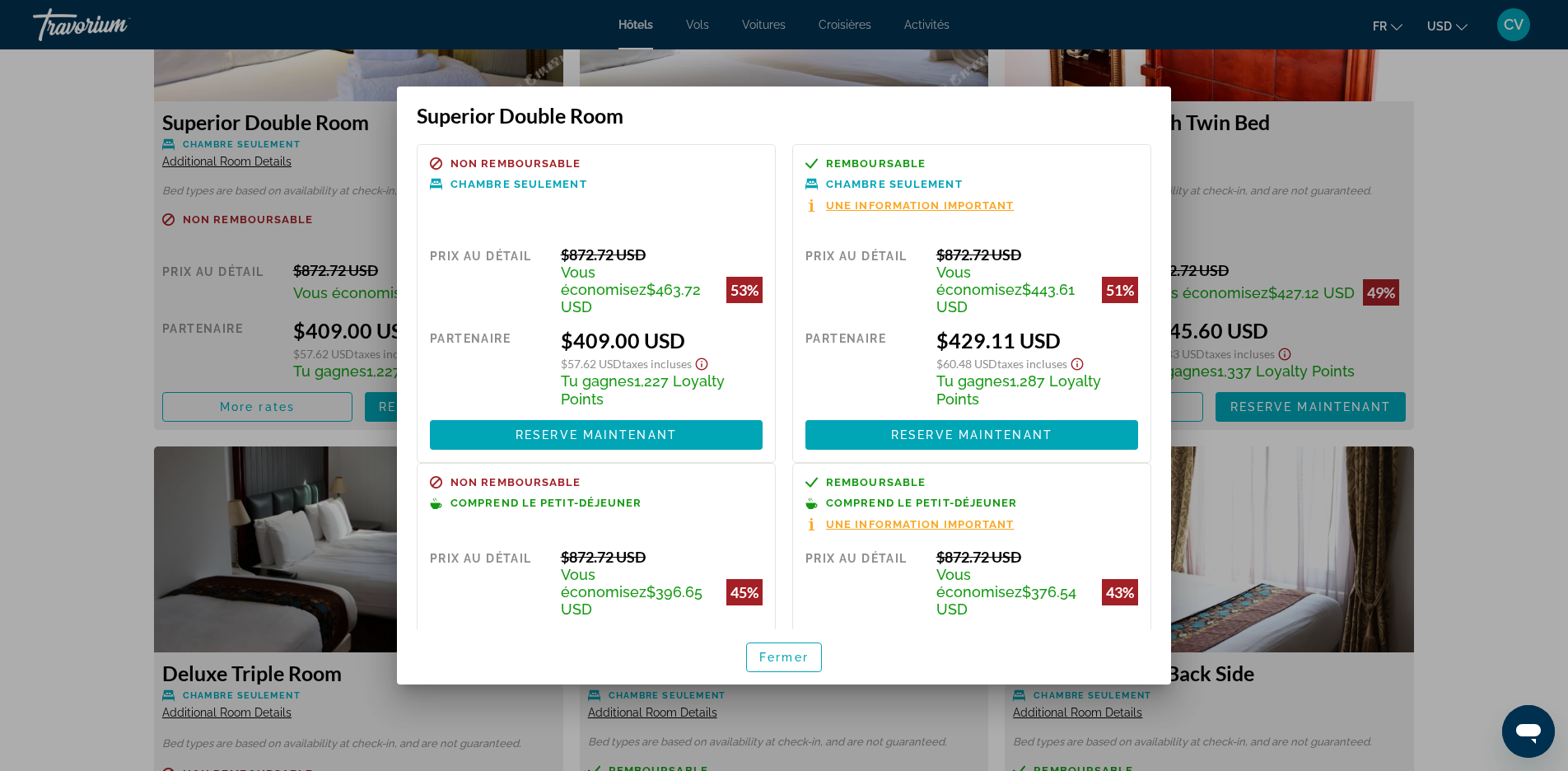
click at [873, 206] on span "Une information important" at bounding box center [919, 205] width 188 height 11
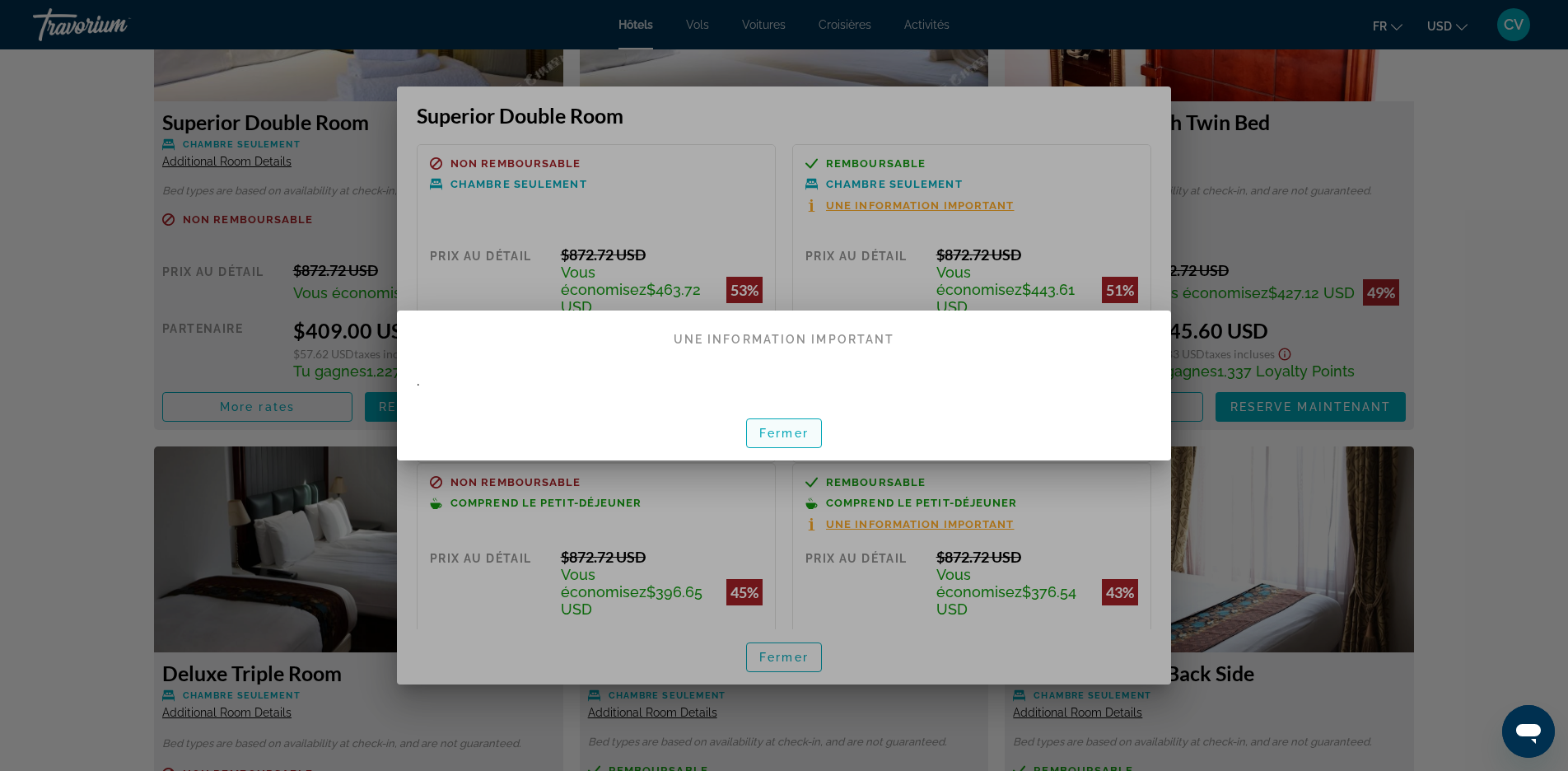
click at [791, 440] on span "button" at bounding box center [784, 433] width 74 height 39
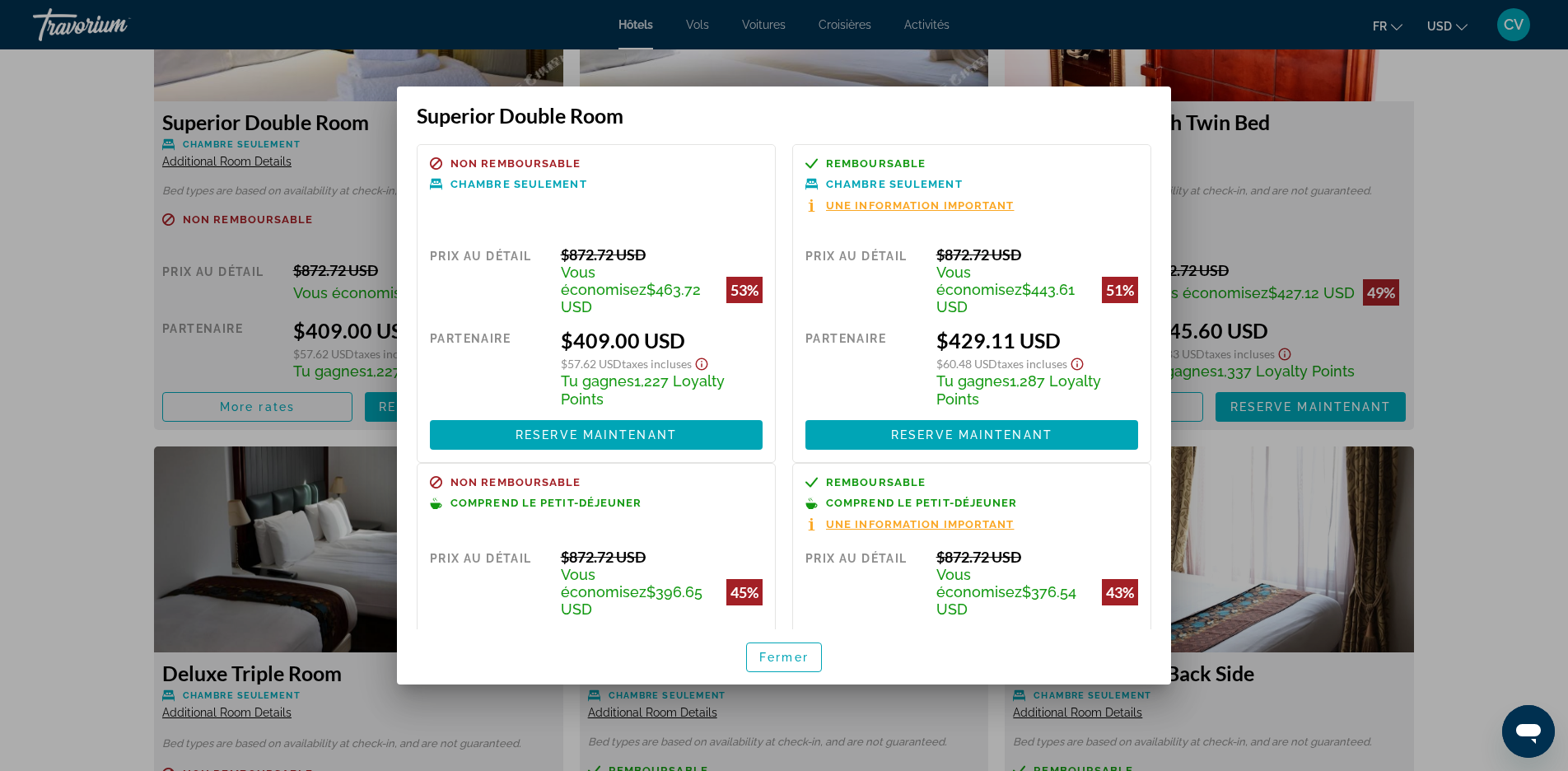
click at [1030, 216] on div "Remboursable Chambre seulement Une information important Prix au détail $872.72…" at bounding box center [971, 303] width 359 height 319
click at [1006, 429] on span "Reserve maintenant" at bounding box center [971, 434] width 161 height 13
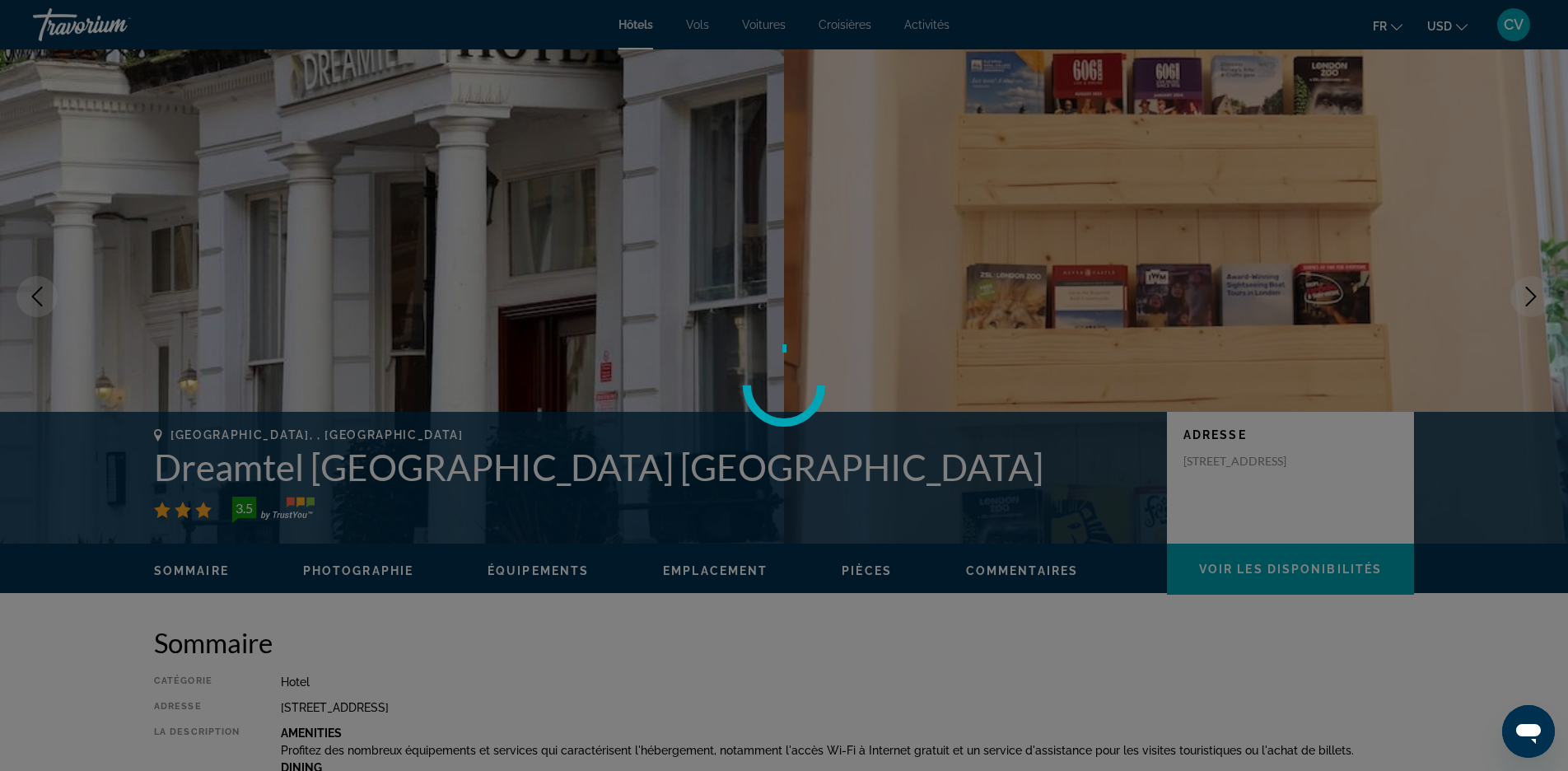
scroll to position [2436, 0]
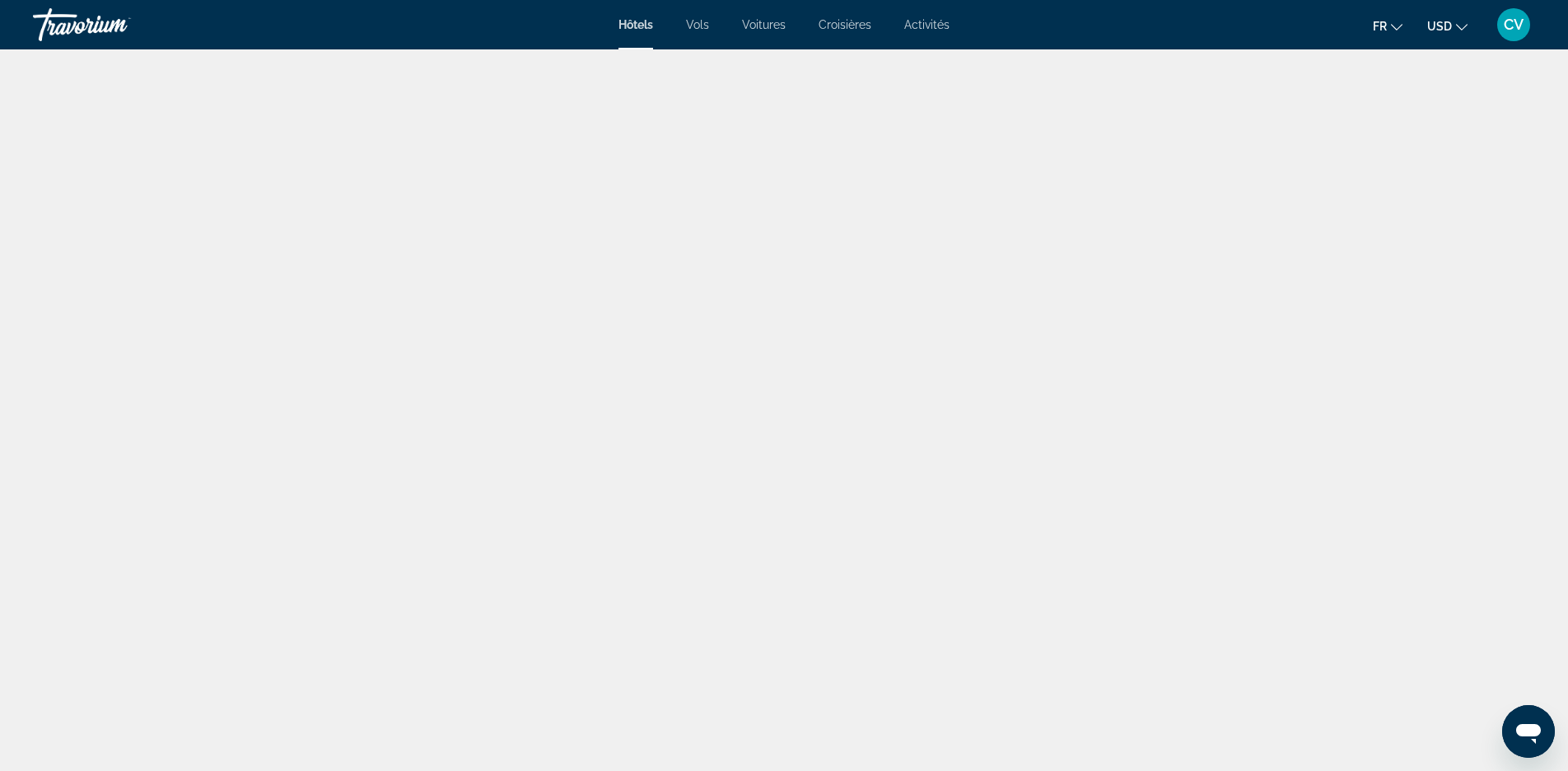
type input "**********"
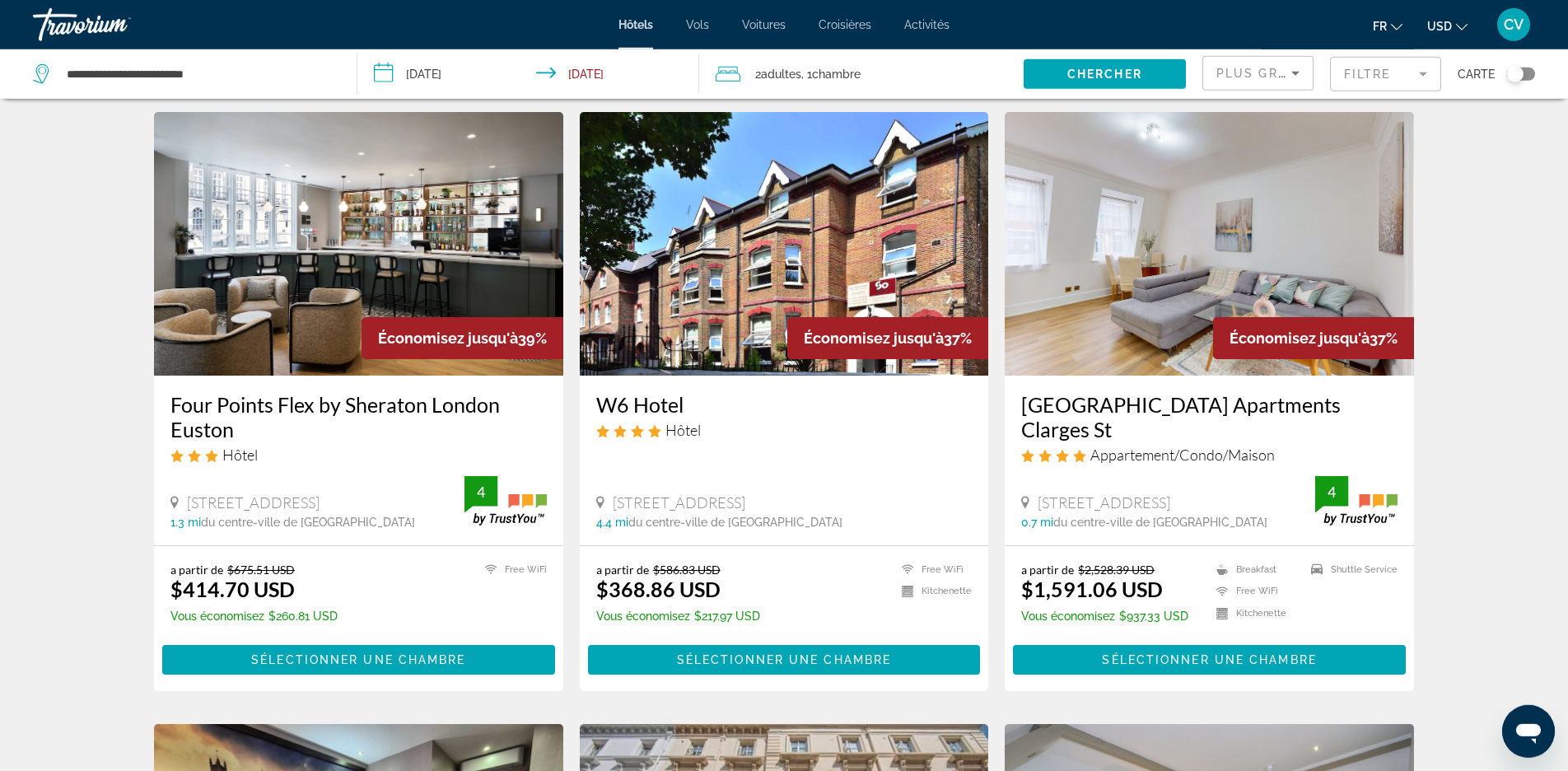
scroll to position [672, 0]
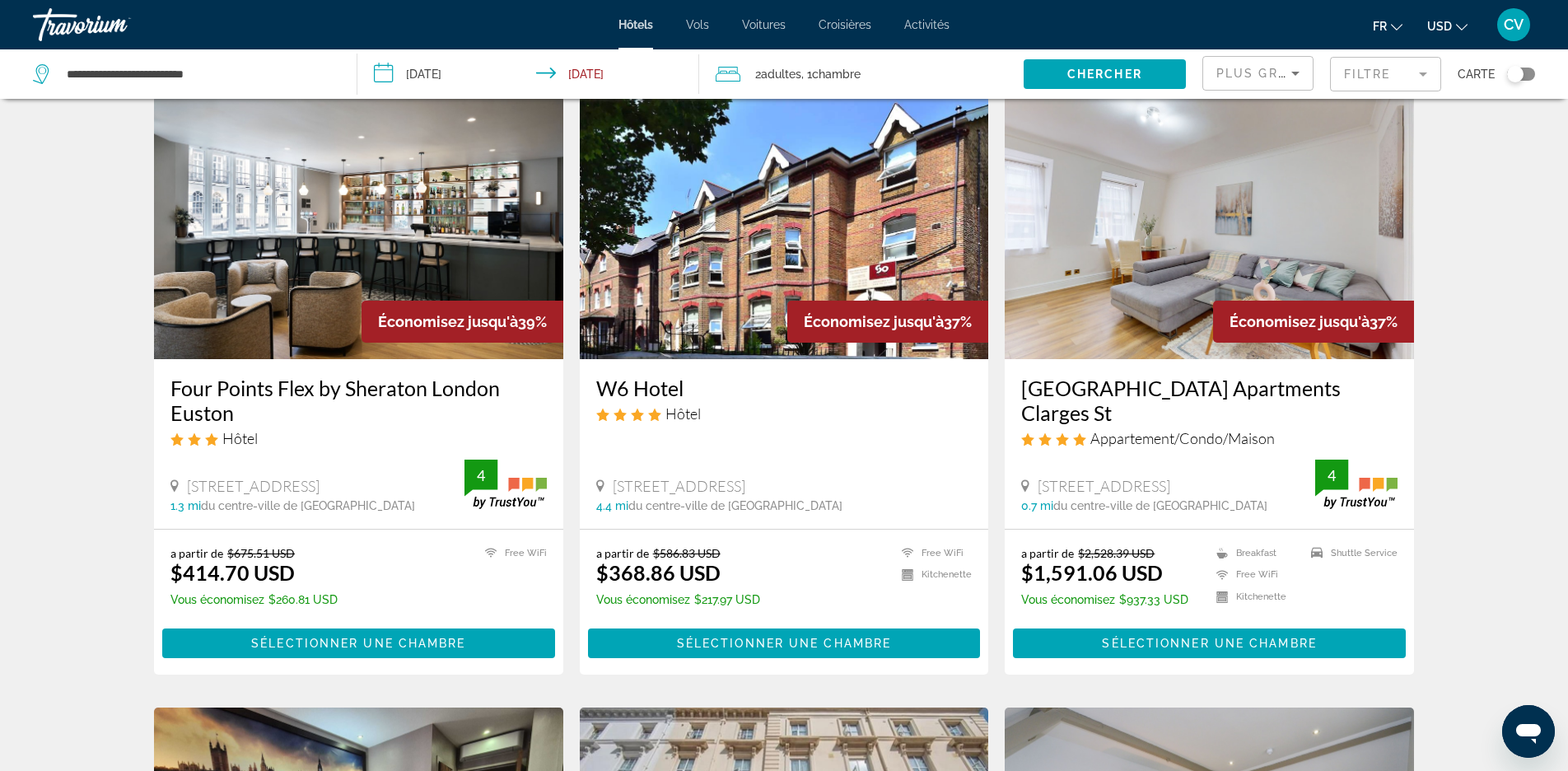
click at [817, 223] on img "Main content" at bounding box center [784, 227] width 409 height 263
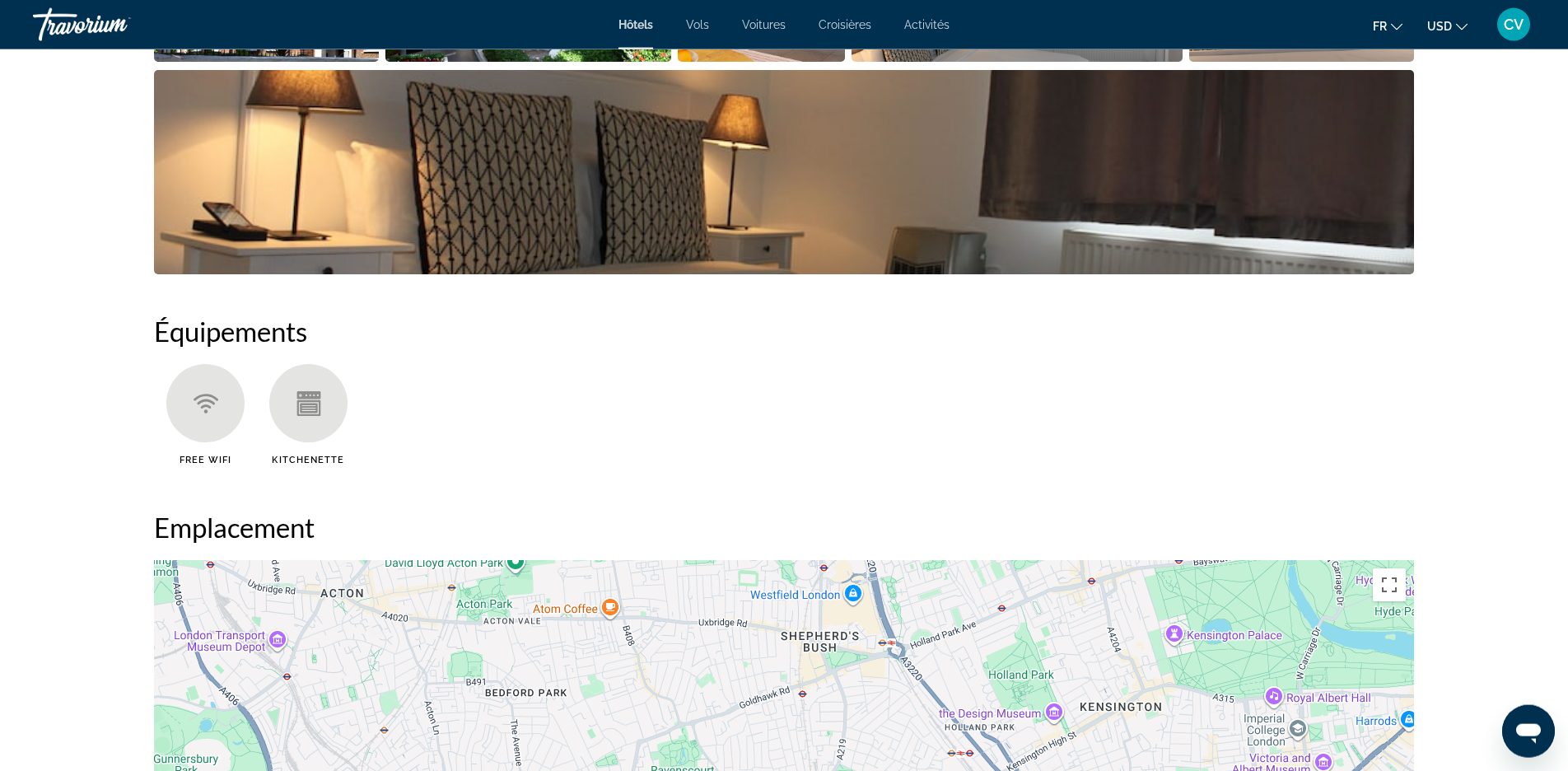
scroll to position [1008, 0]
click at [864, 214] on img "Open full-screen image slider" at bounding box center [784, 171] width 1260 height 204
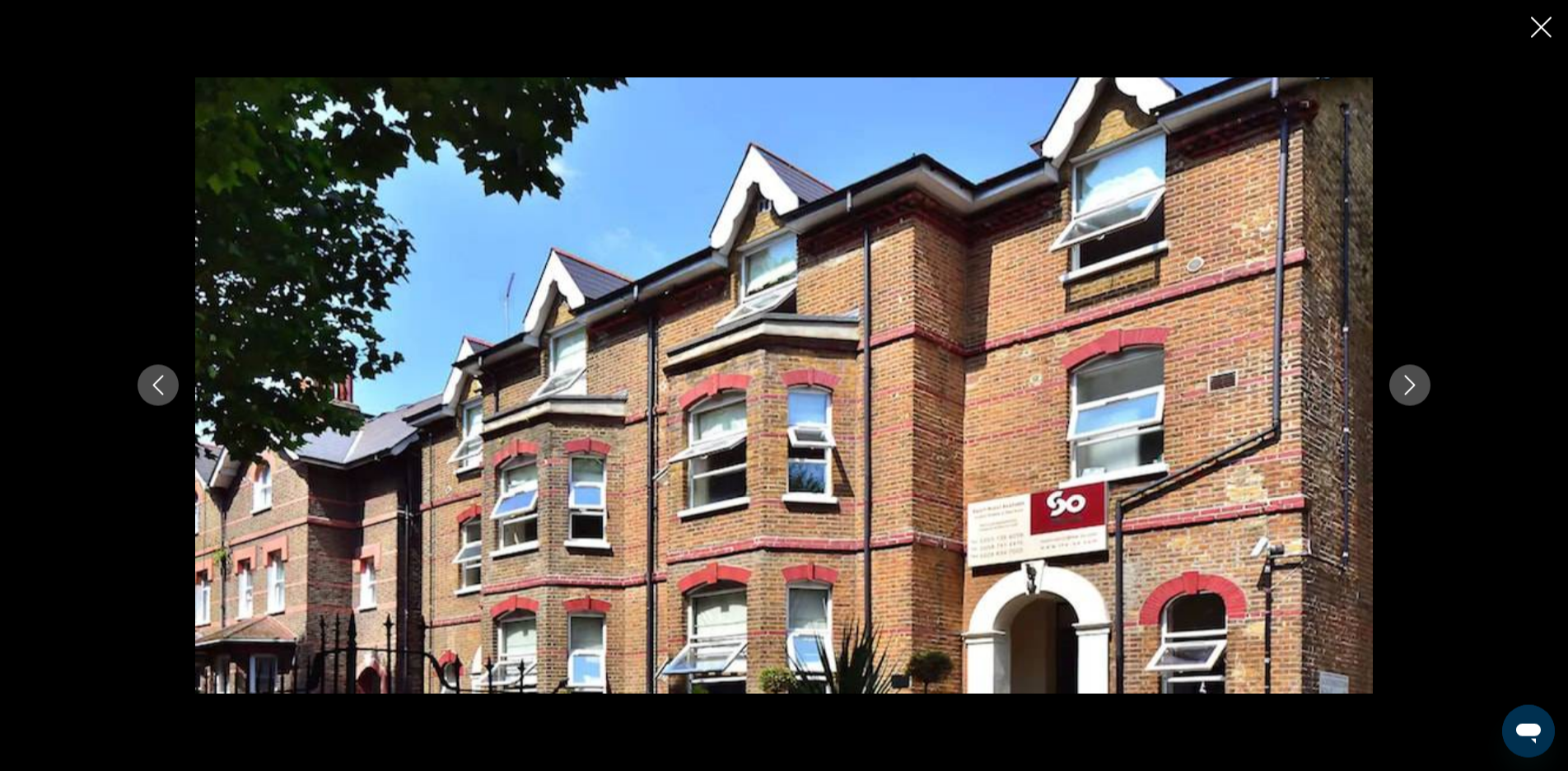
scroll to position [1428, 0]
click at [1410, 387] on icon "Next image" at bounding box center [1409, 385] width 20 height 20
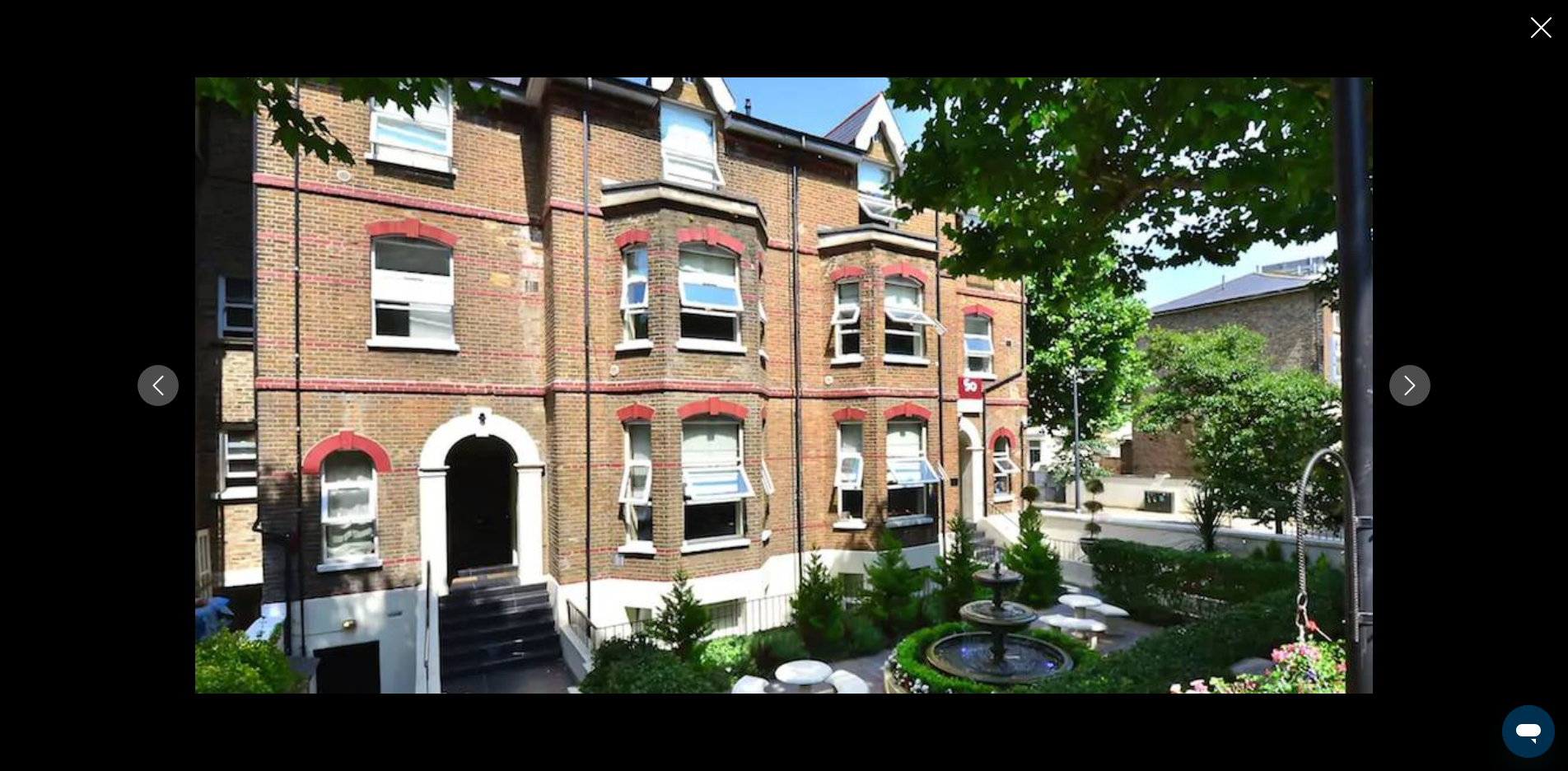
click at [1410, 387] on icon "Next image" at bounding box center [1409, 385] width 20 height 20
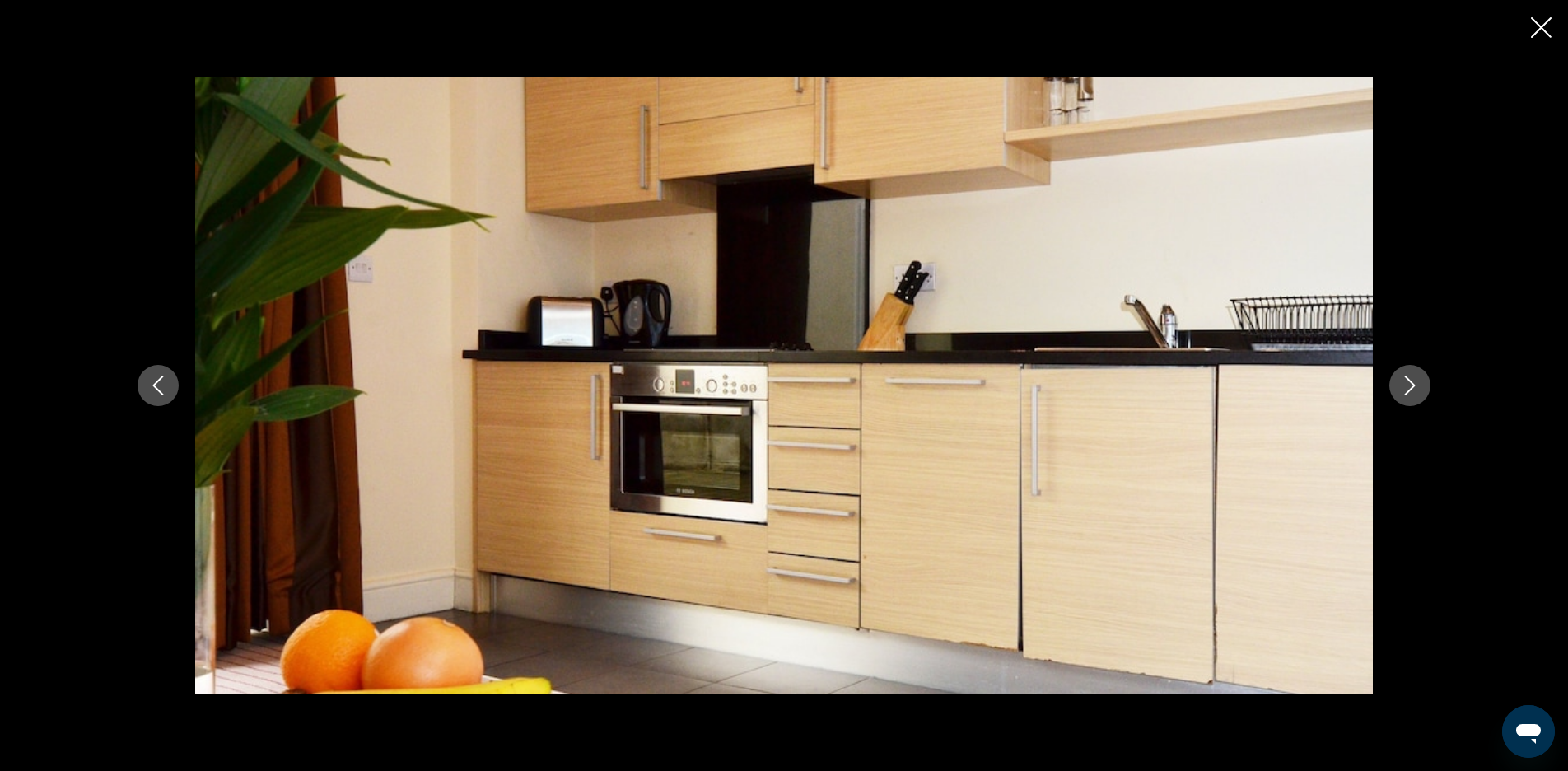
click at [1410, 387] on icon "Next image" at bounding box center [1409, 385] width 20 height 20
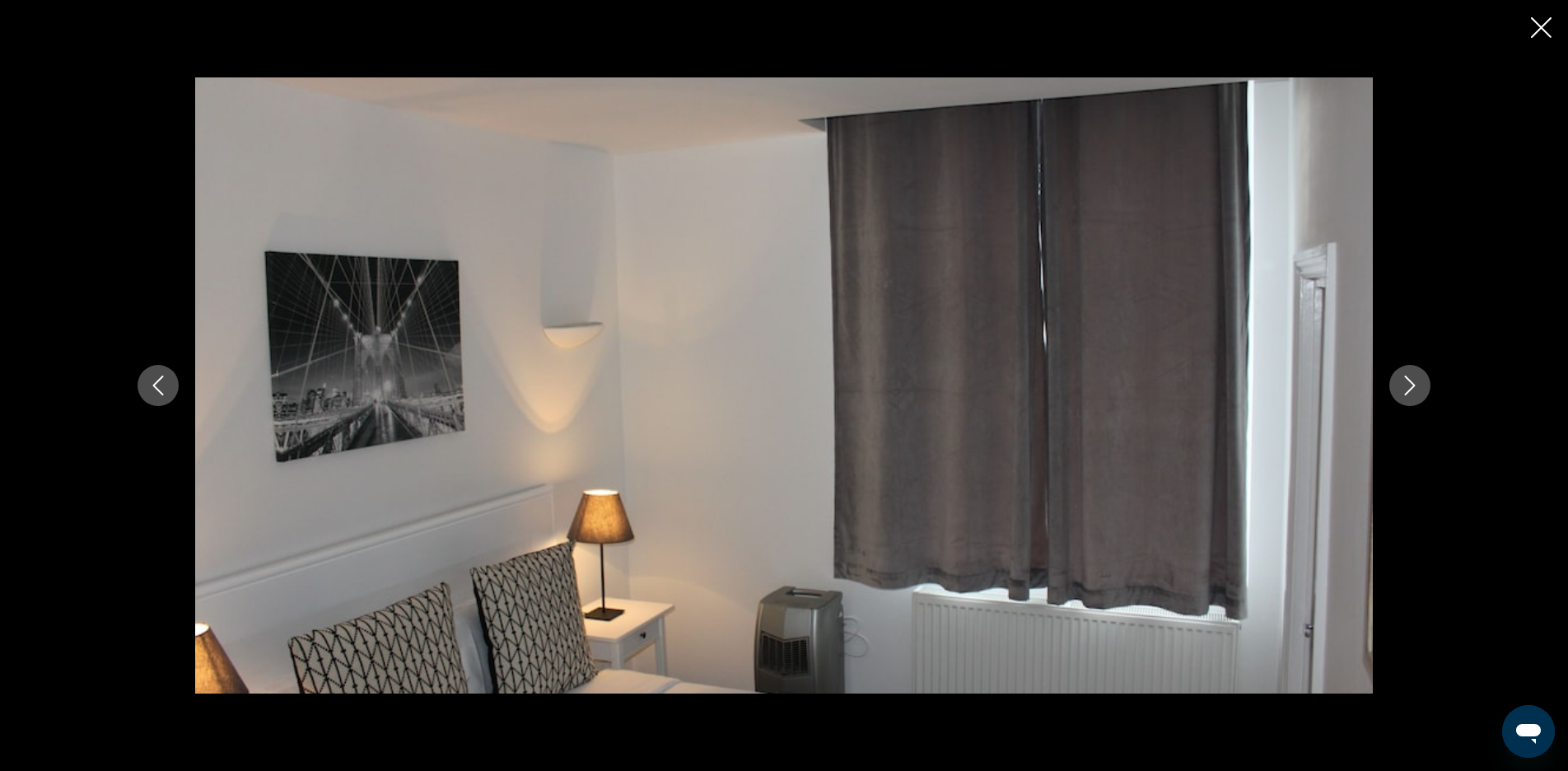
click at [1410, 387] on icon "Next image" at bounding box center [1409, 385] width 20 height 20
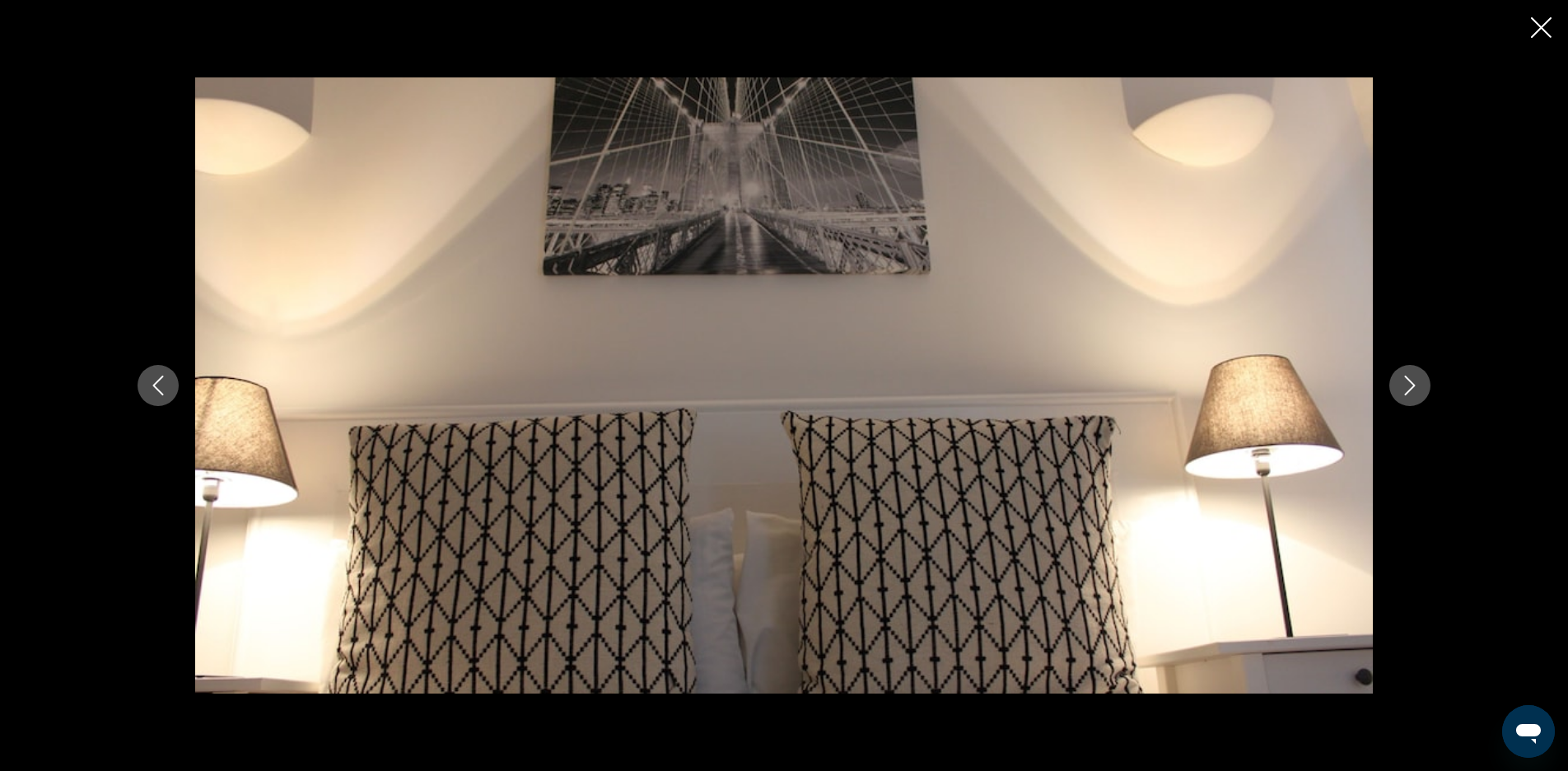
click at [1410, 387] on icon "Next image" at bounding box center [1409, 385] width 20 height 20
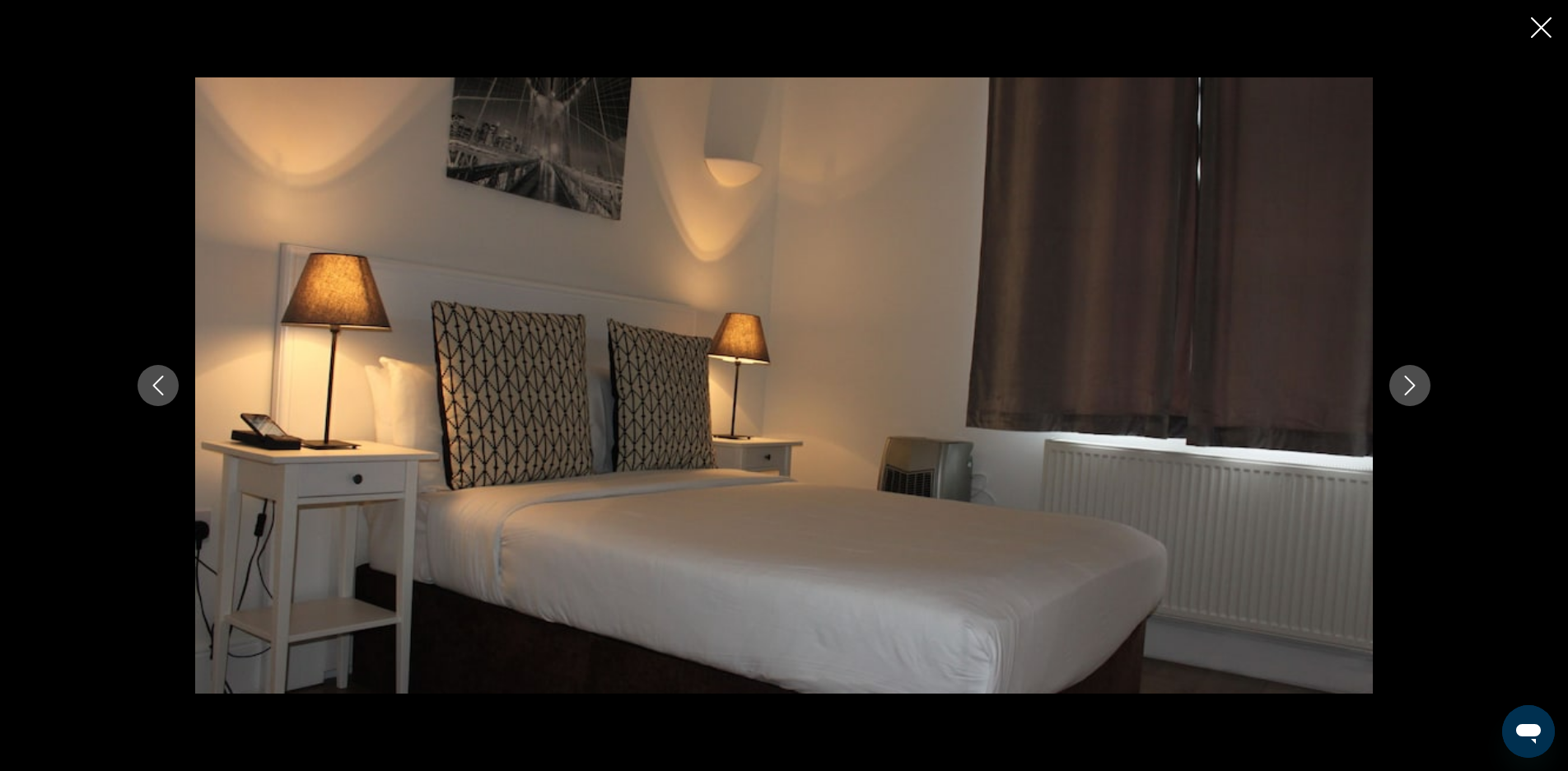
click at [1410, 387] on icon "Next image" at bounding box center [1409, 385] width 20 height 20
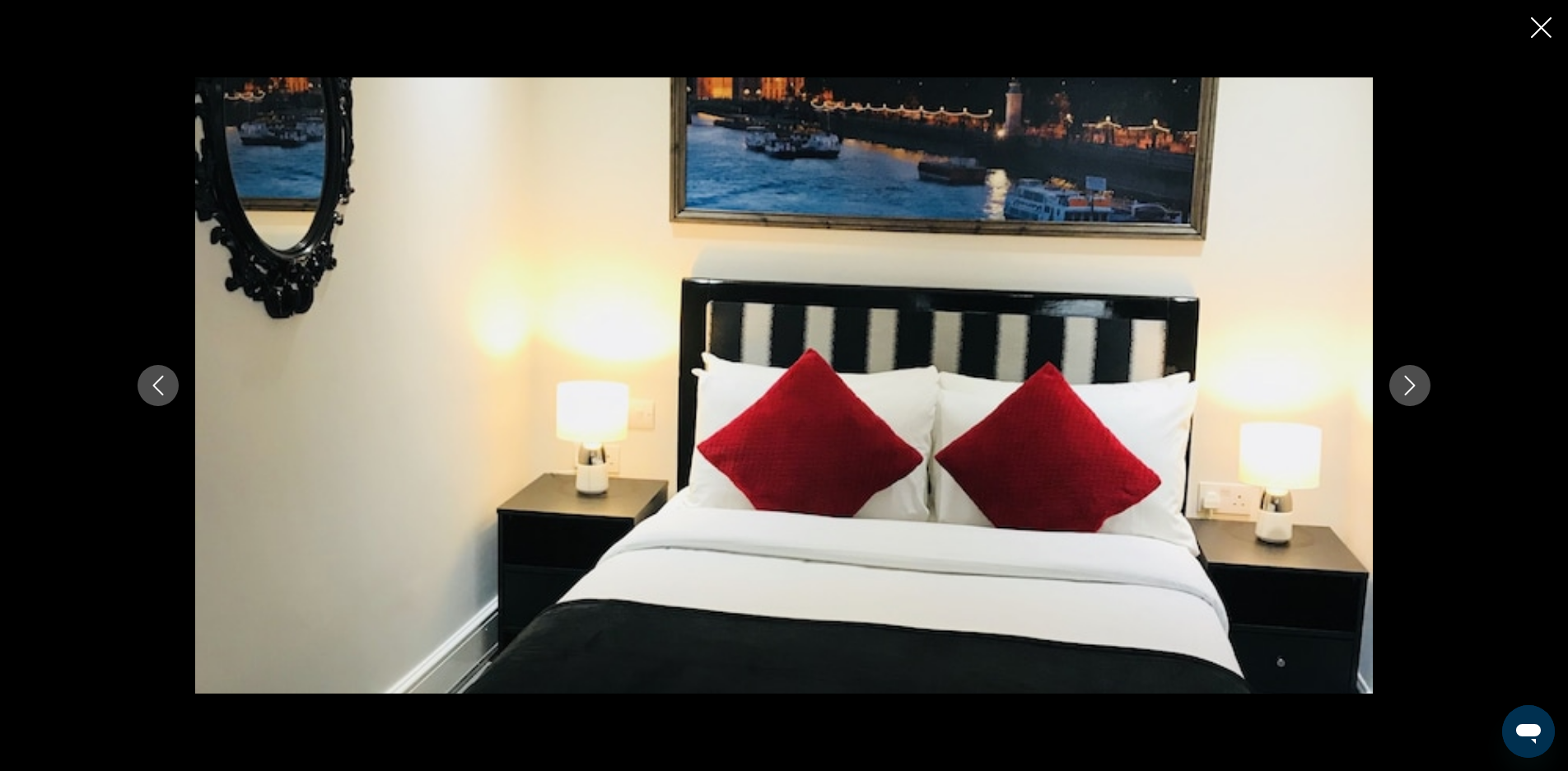
click at [1410, 387] on icon "Next image" at bounding box center [1409, 385] width 20 height 20
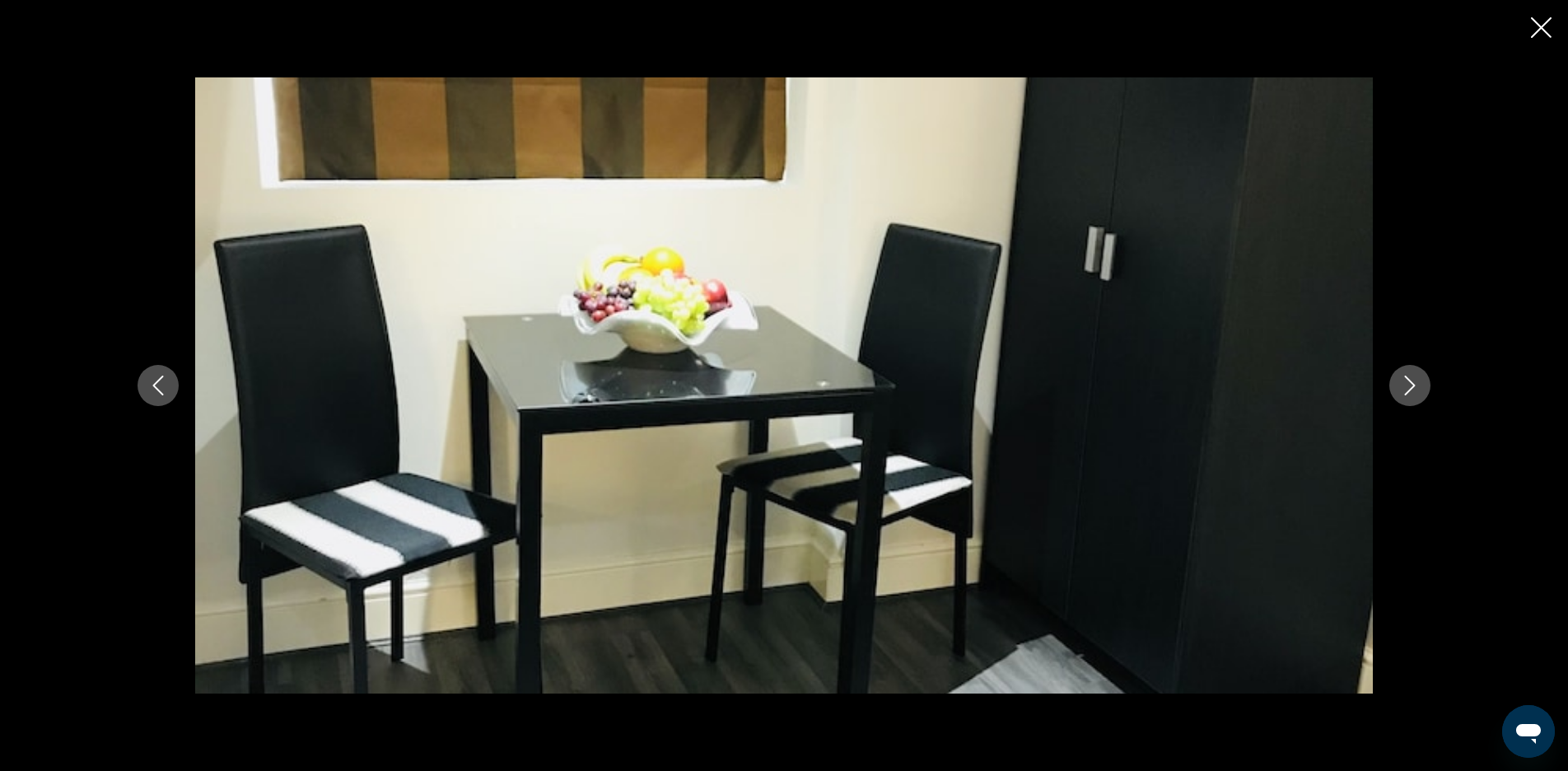
click at [1410, 387] on icon "Next image" at bounding box center [1409, 385] width 20 height 20
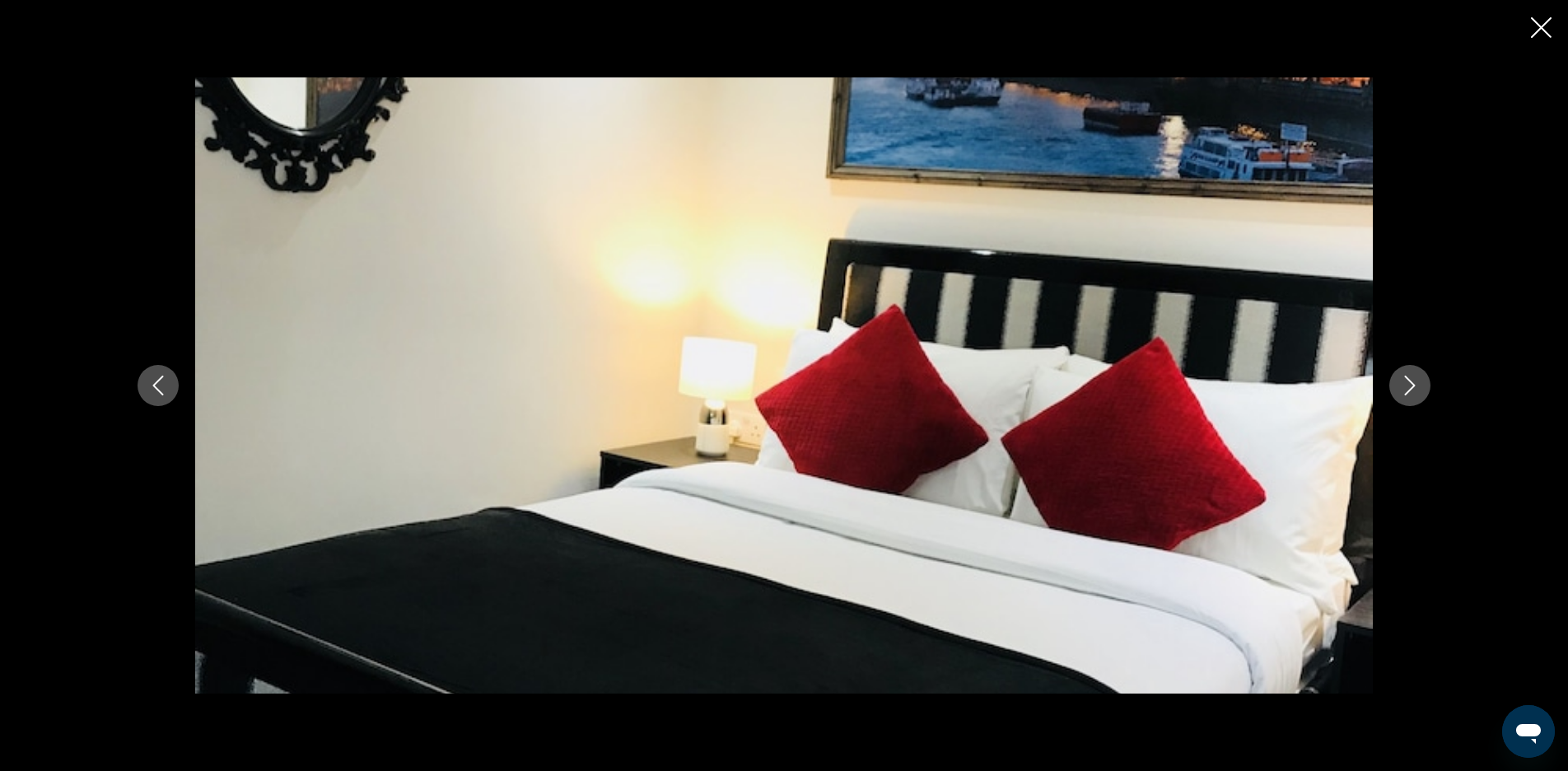
click at [1410, 387] on icon "Next image" at bounding box center [1409, 385] width 20 height 20
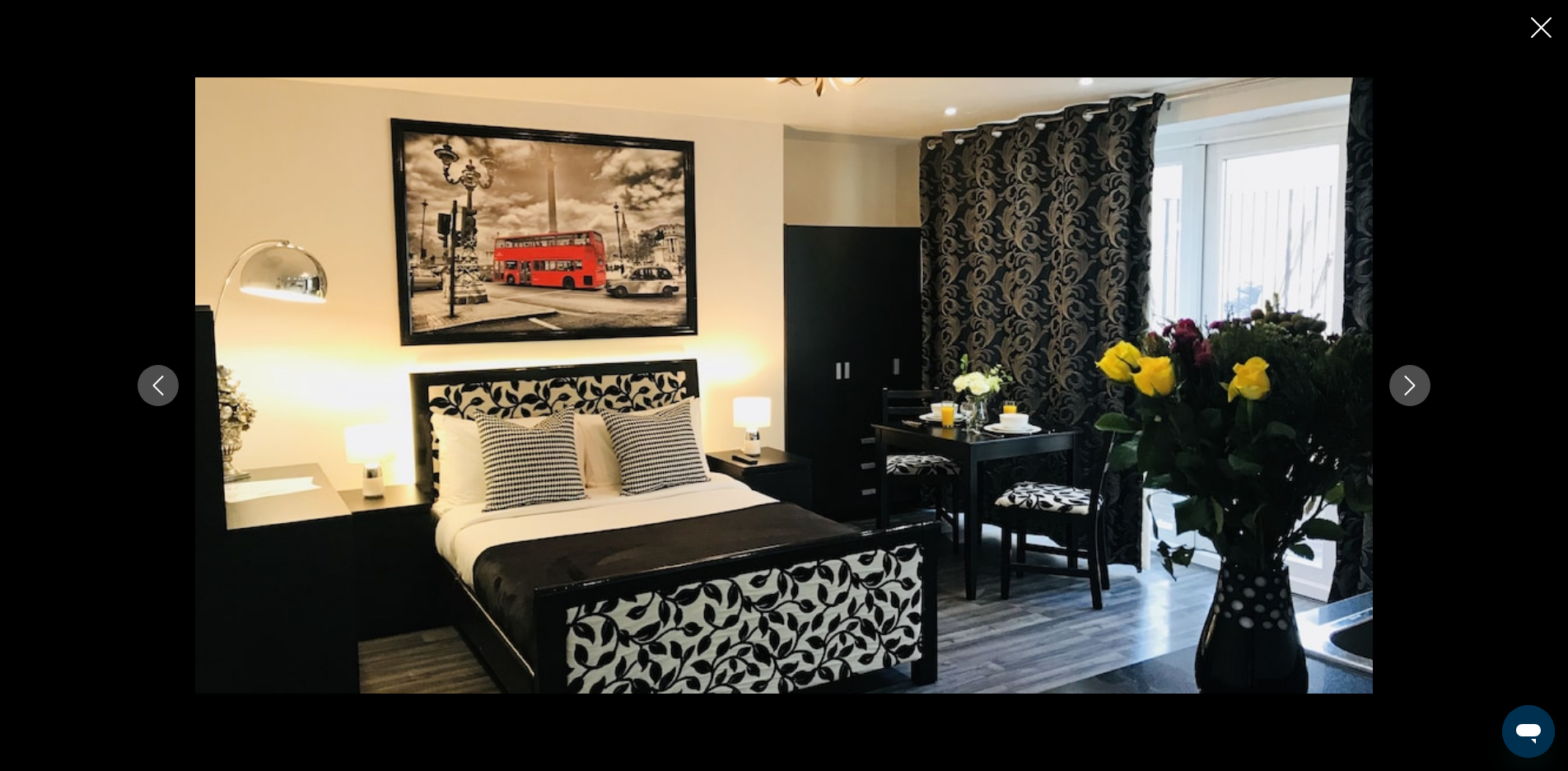
click at [1410, 387] on icon "Next image" at bounding box center [1409, 385] width 20 height 20
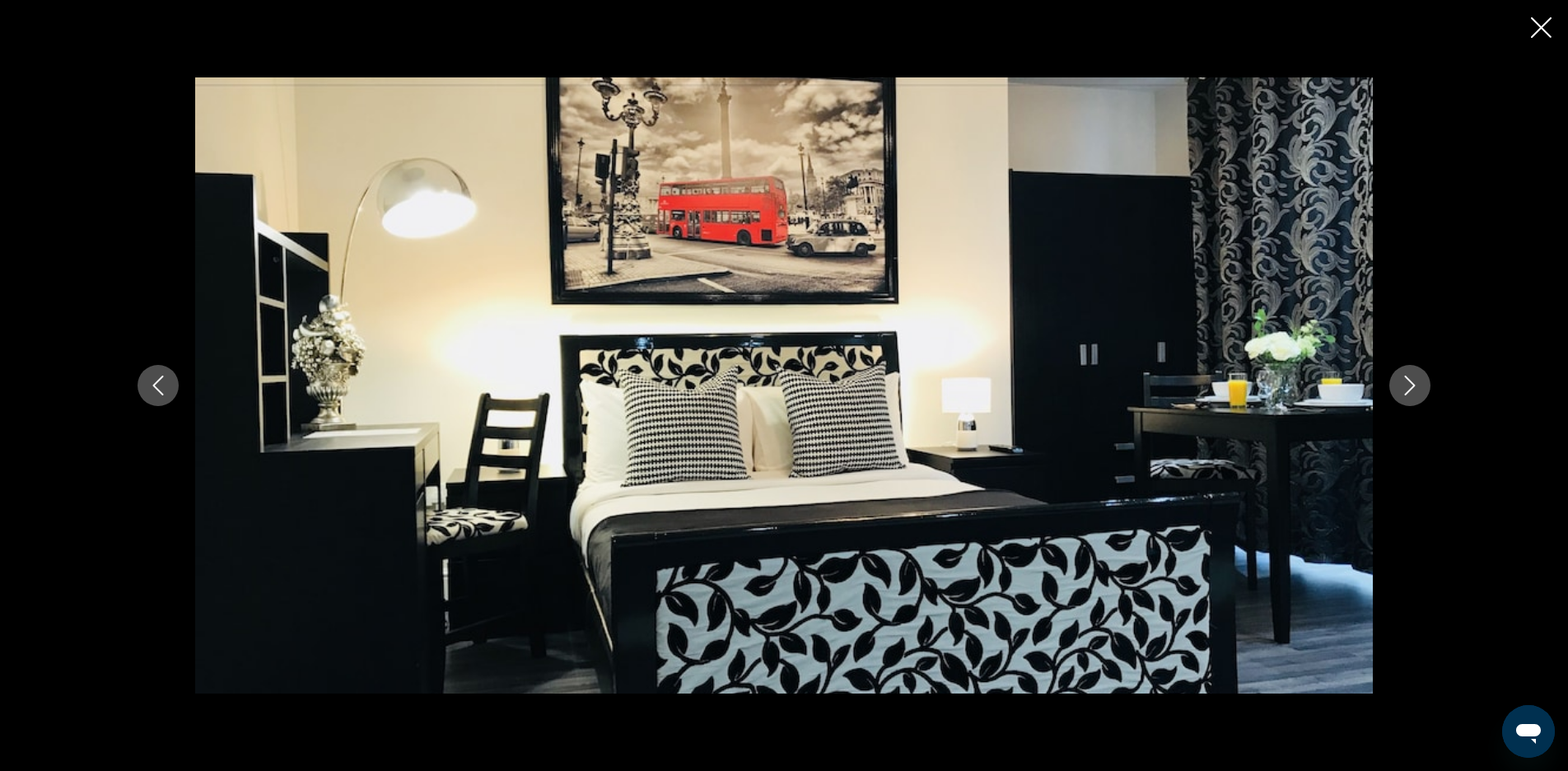
click at [1410, 387] on icon "Next image" at bounding box center [1409, 385] width 20 height 20
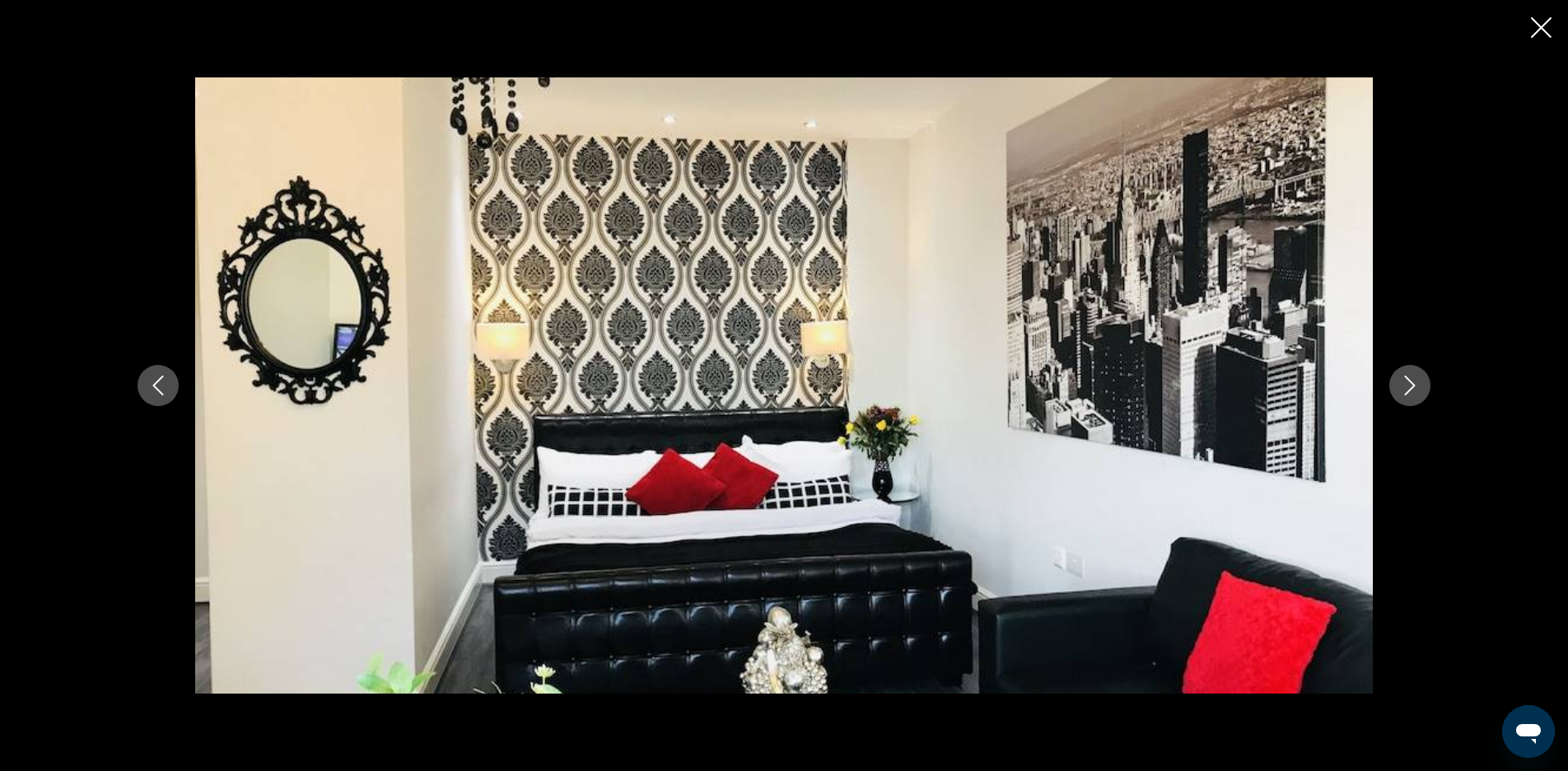
click at [1410, 387] on icon "Next image" at bounding box center [1409, 385] width 20 height 20
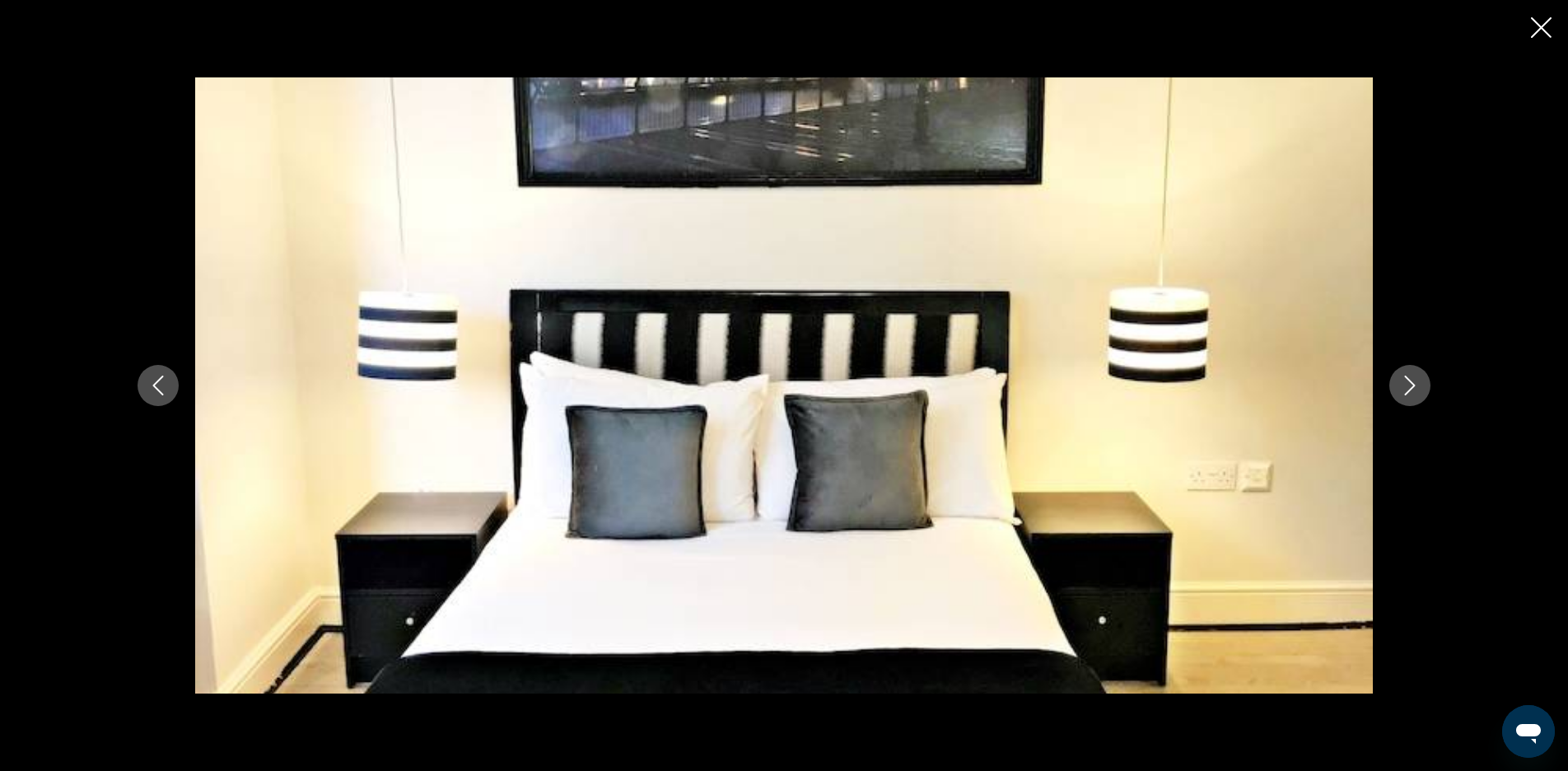
click at [1542, 20] on icon "Close slideshow" at bounding box center [1542, 27] width 20 height 20
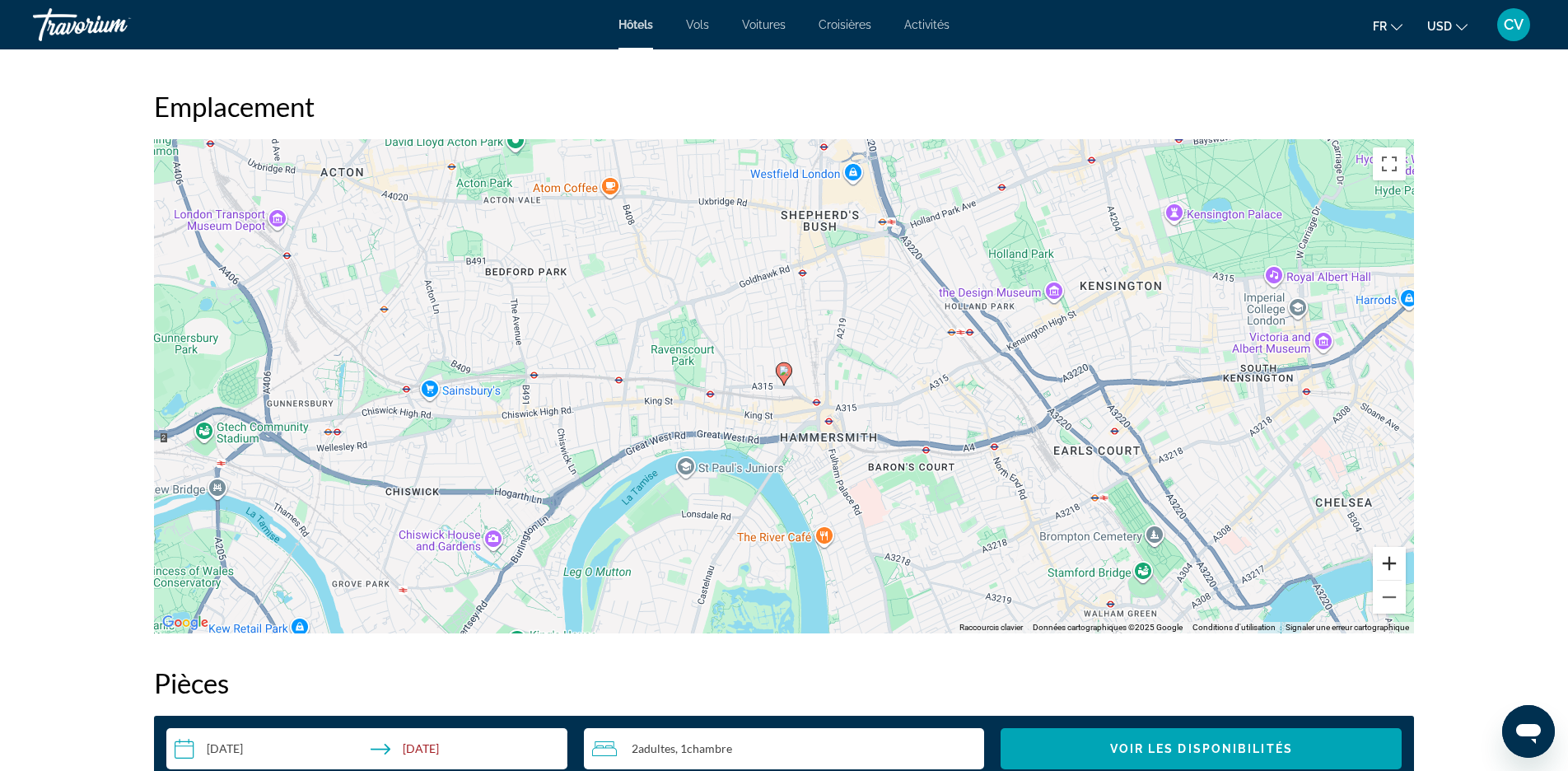
click at [1388, 567] on button "Zoom avant" at bounding box center [1389, 563] width 33 height 33
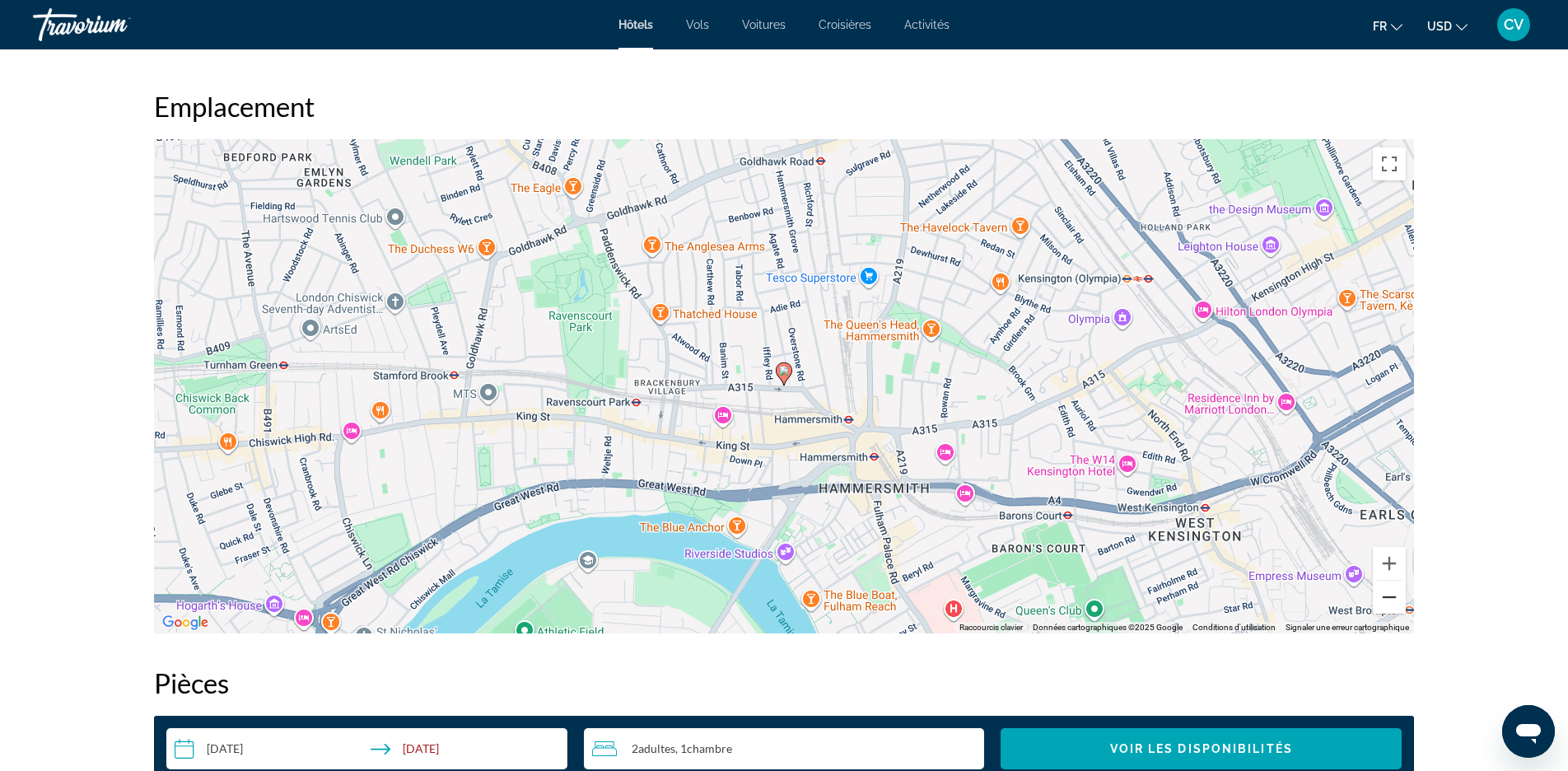
click at [1387, 582] on button "Zoom arrière" at bounding box center [1389, 596] width 33 height 33
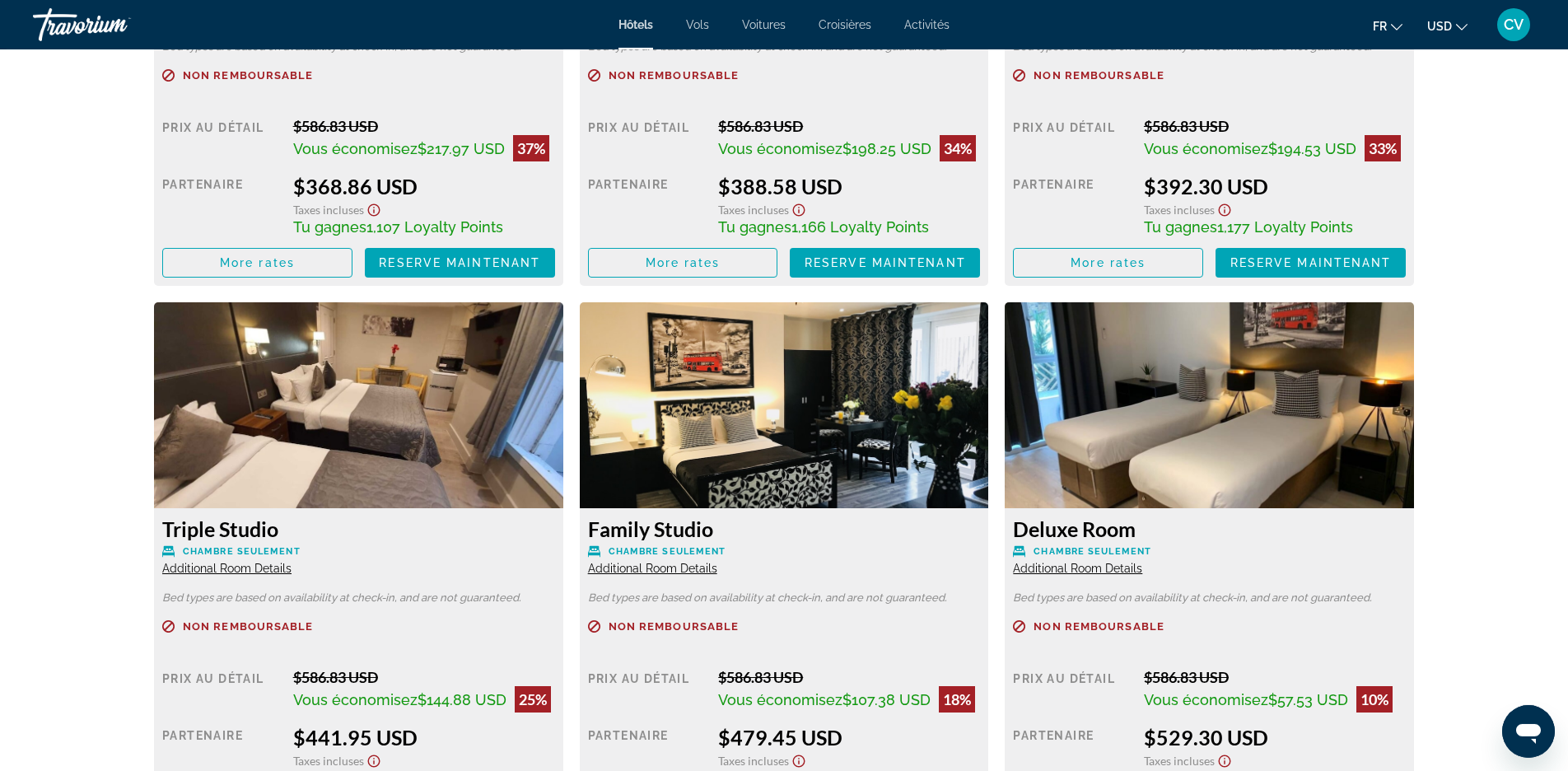
scroll to position [2520, 0]
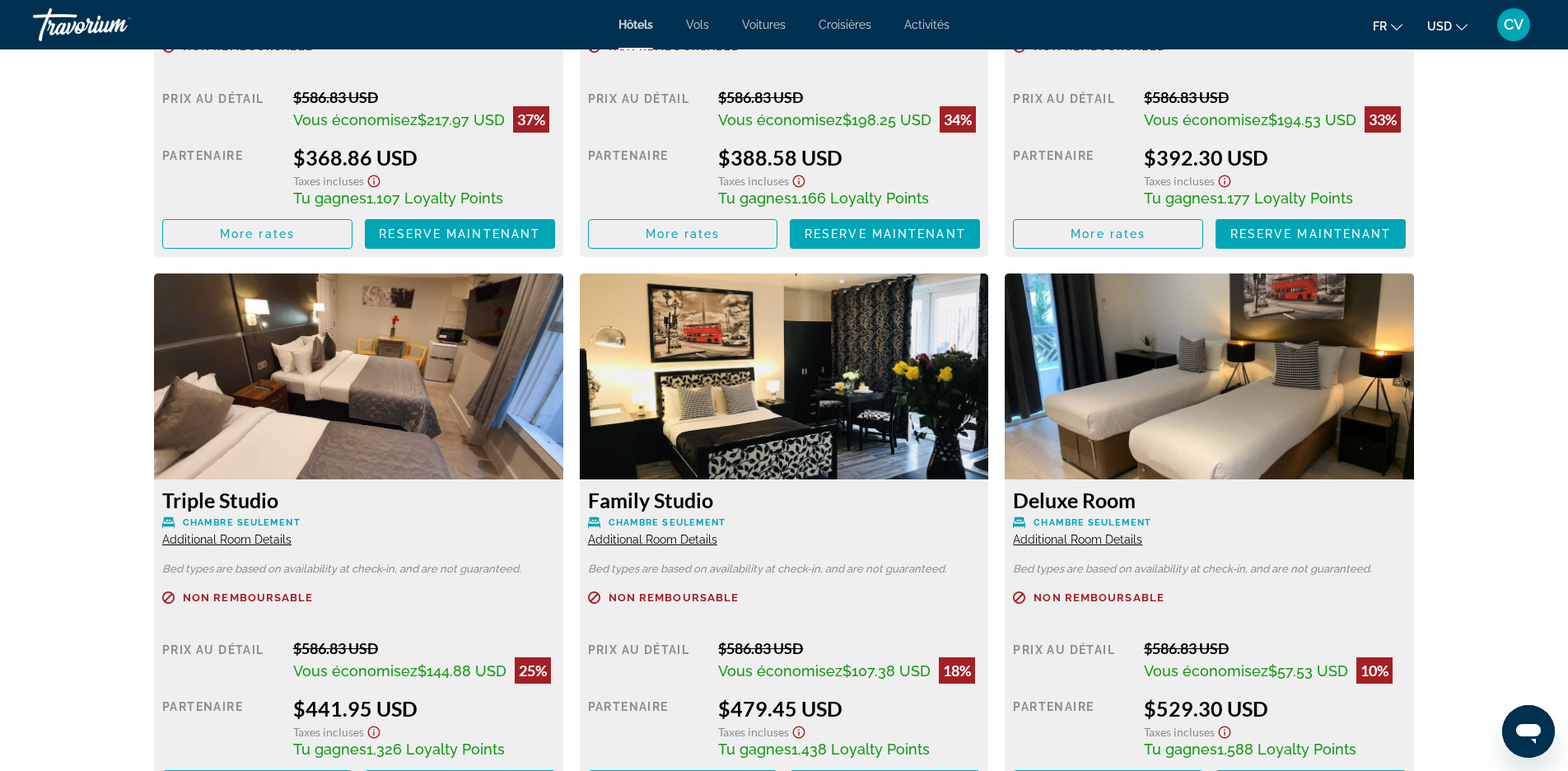
click at [378, 386] on img "Main content" at bounding box center [359, 377] width 409 height 206
click at [431, 400] on img "Main content" at bounding box center [359, 377] width 409 height 206
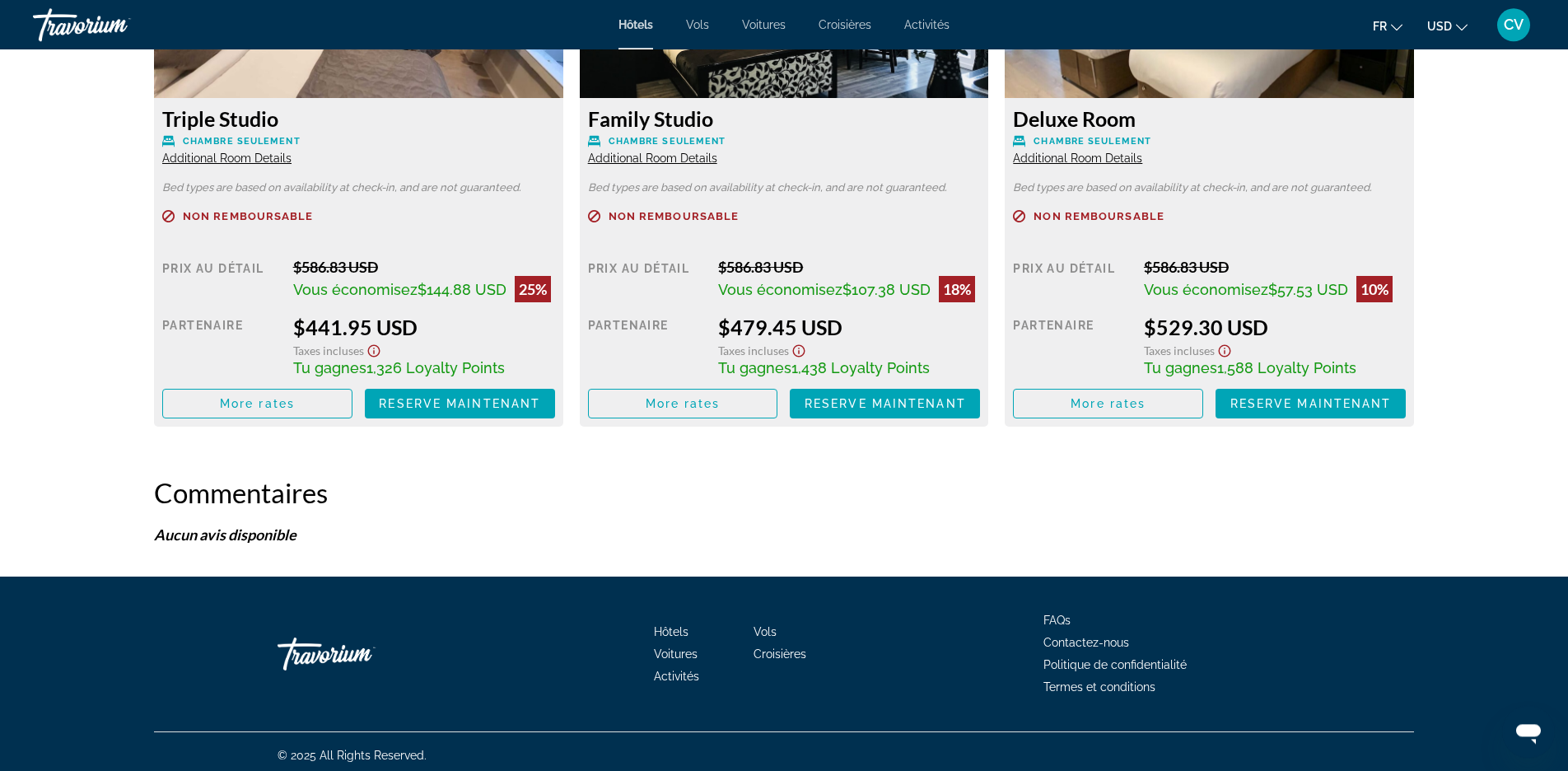
scroll to position [2909, 0]
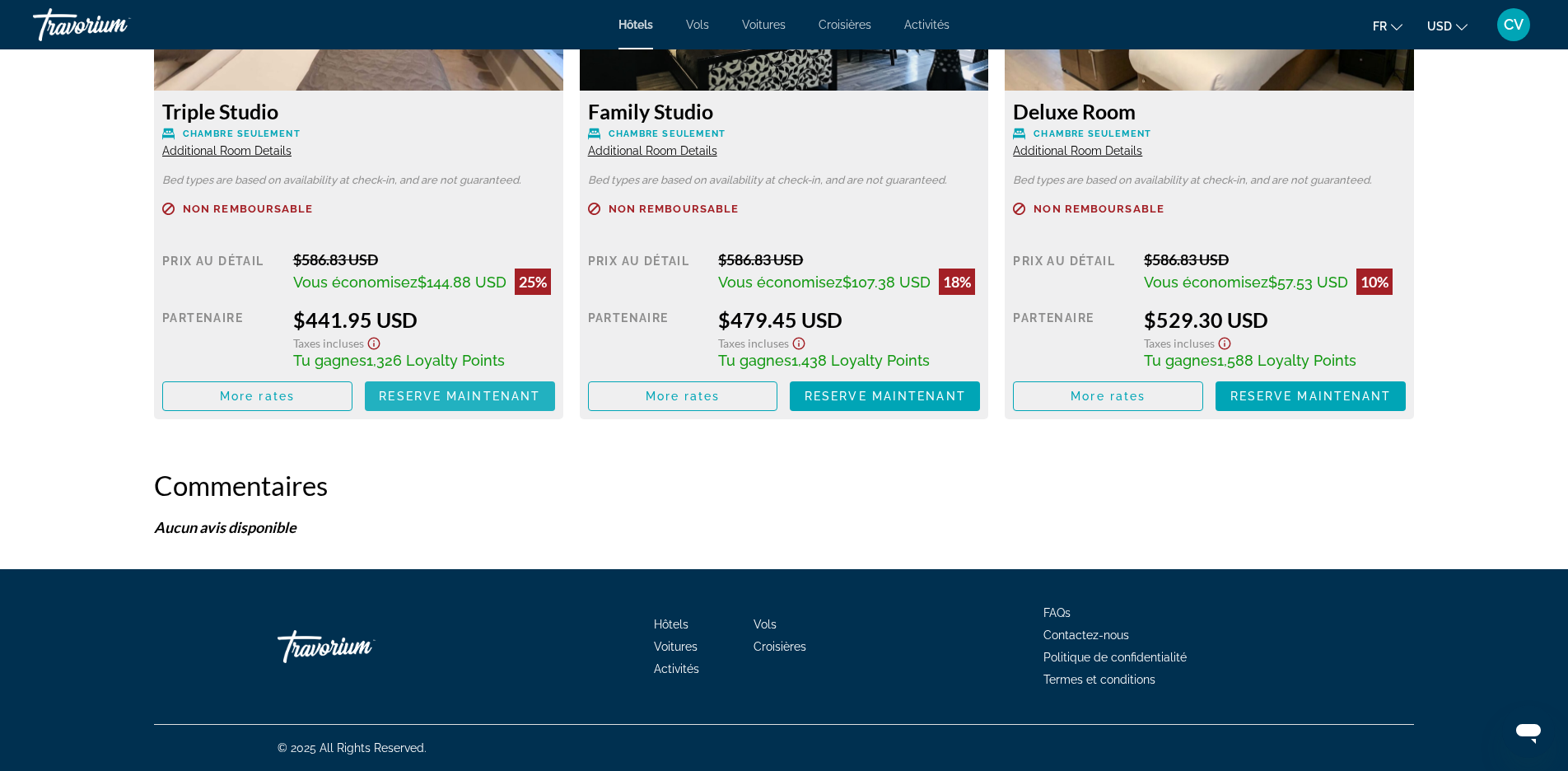
click at [408, 392] on span "Reserve maintenant" at bounding box center [459, 395] width 161 height 13
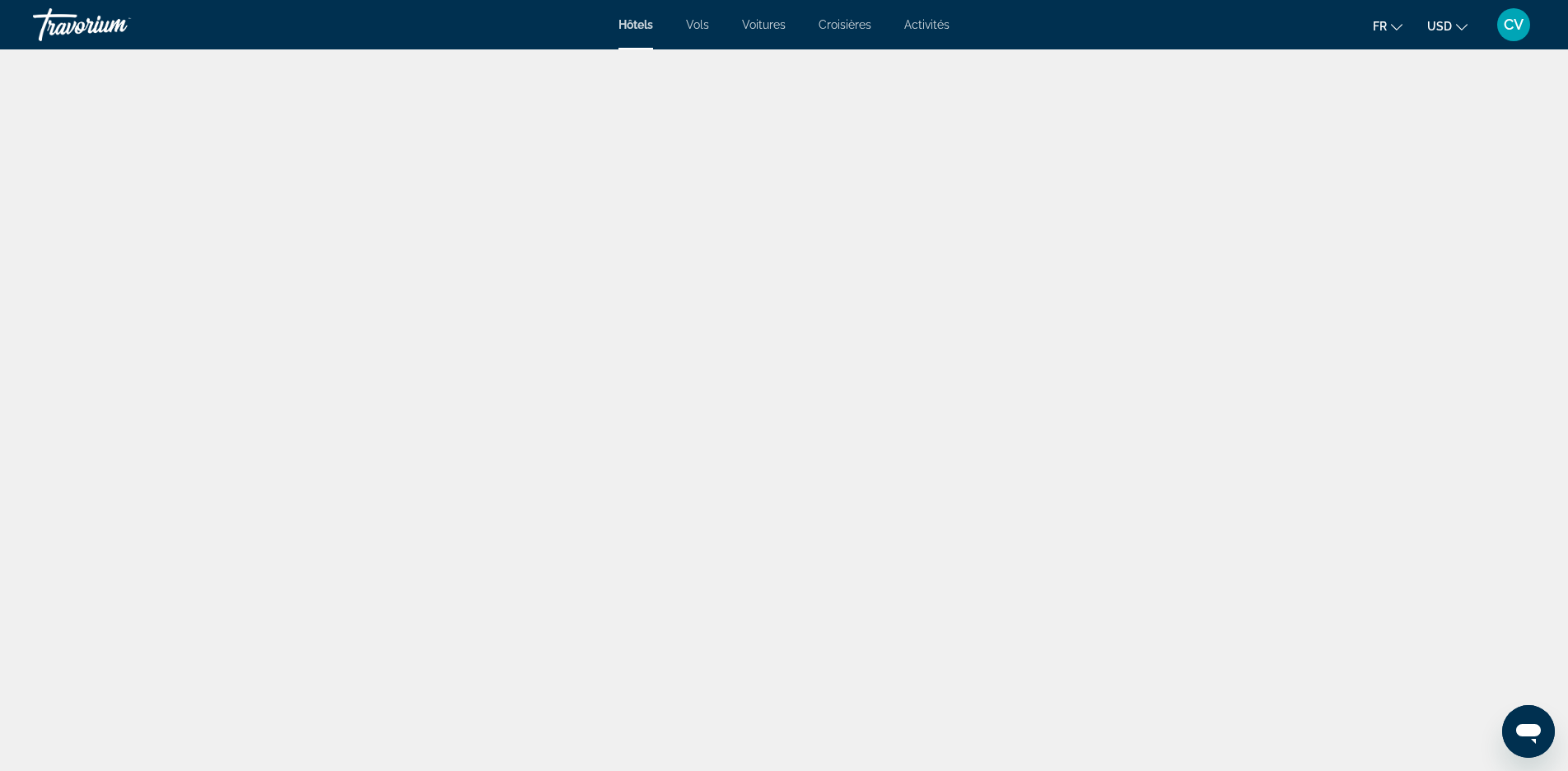
type input "**********"
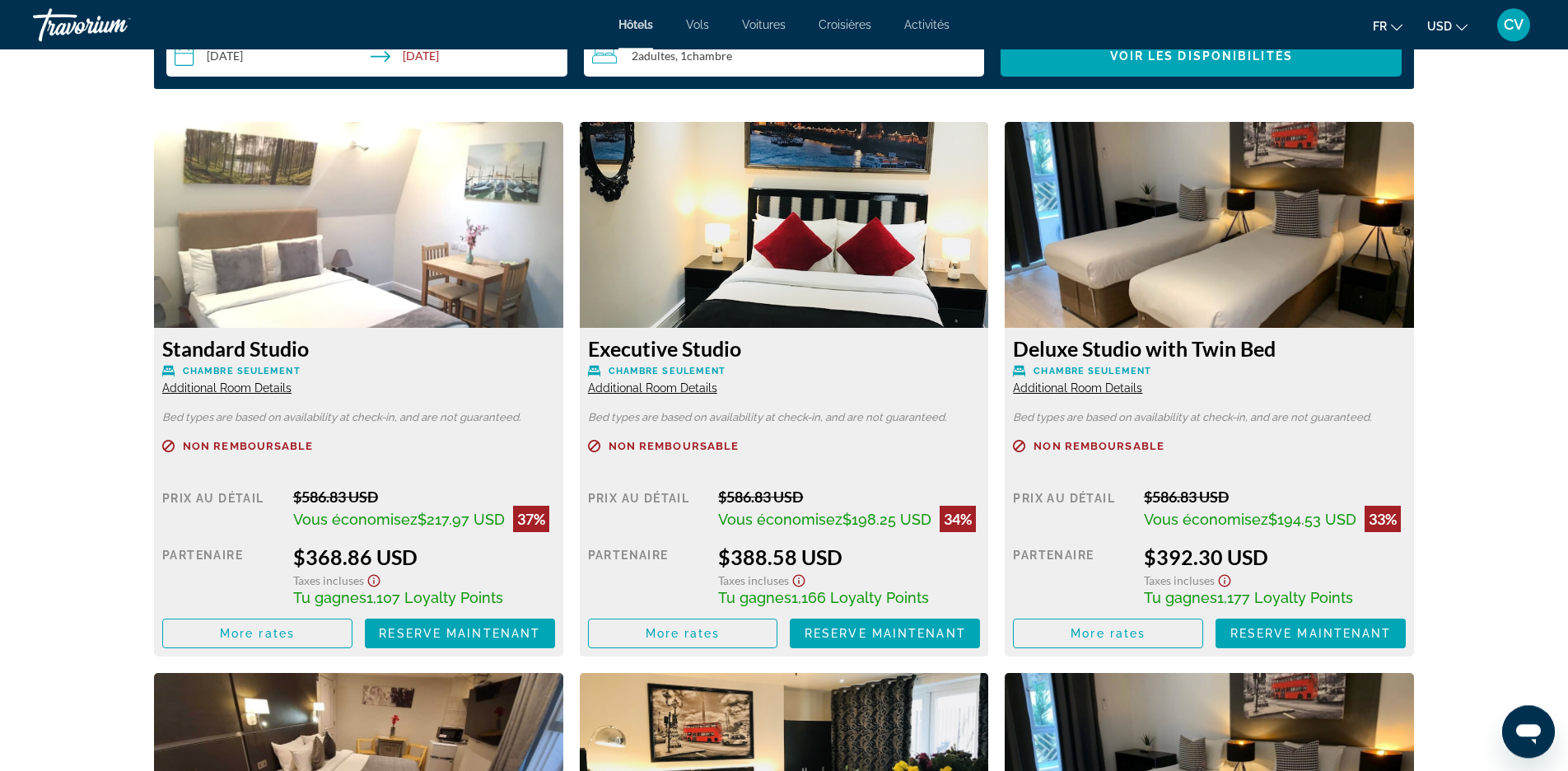
scroll to position [2184, 0]
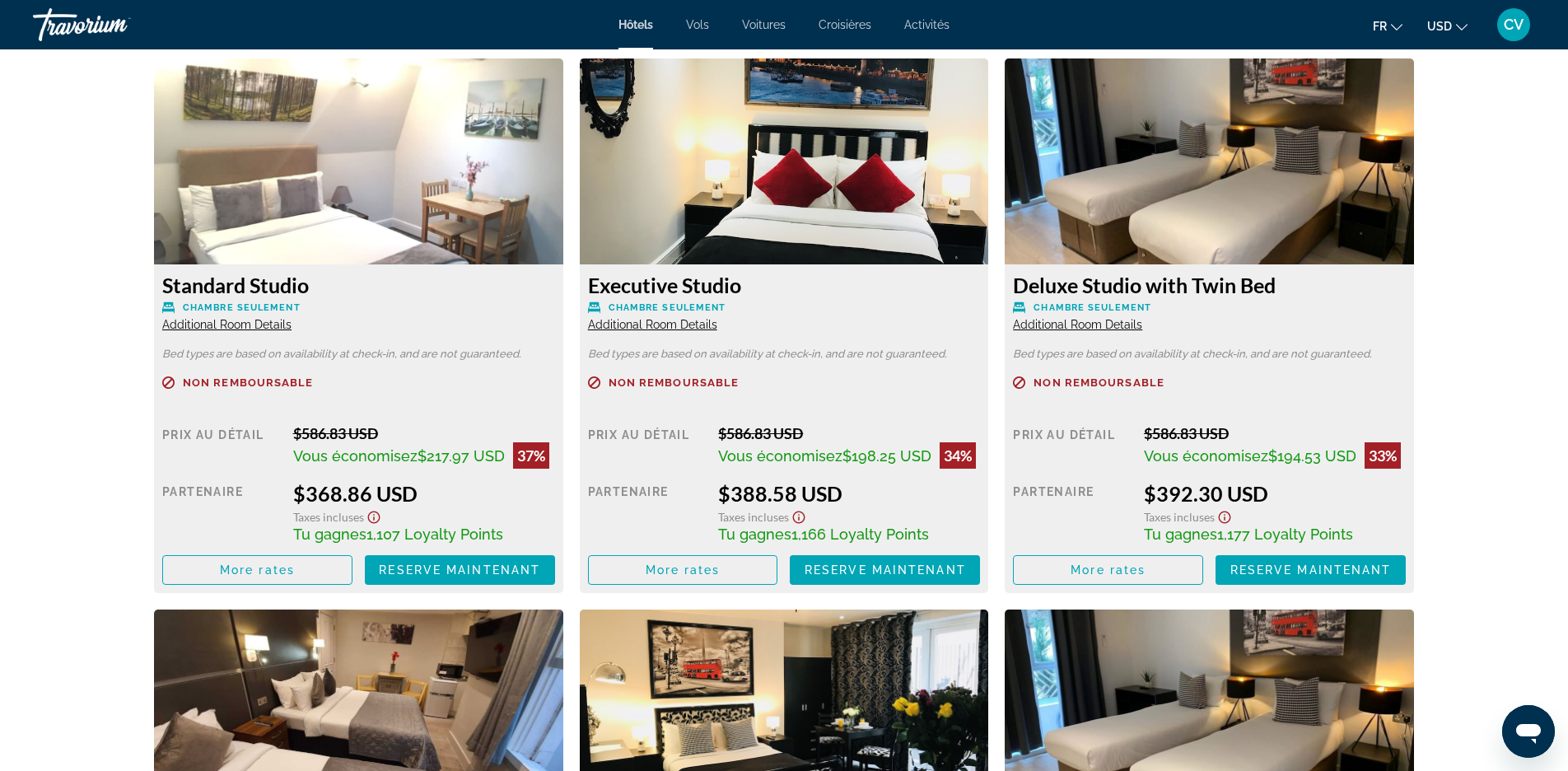
click at [393, 159] on img "Main content" at bounding box center [359, 162] width 409 height 206
click at [395, 163] on img "Main content" at bounding box center [359, 162] width 409 height 206
click at [265, 327] on span "Additional Room Details" at bounding box center [227, 324] width 130 height 13
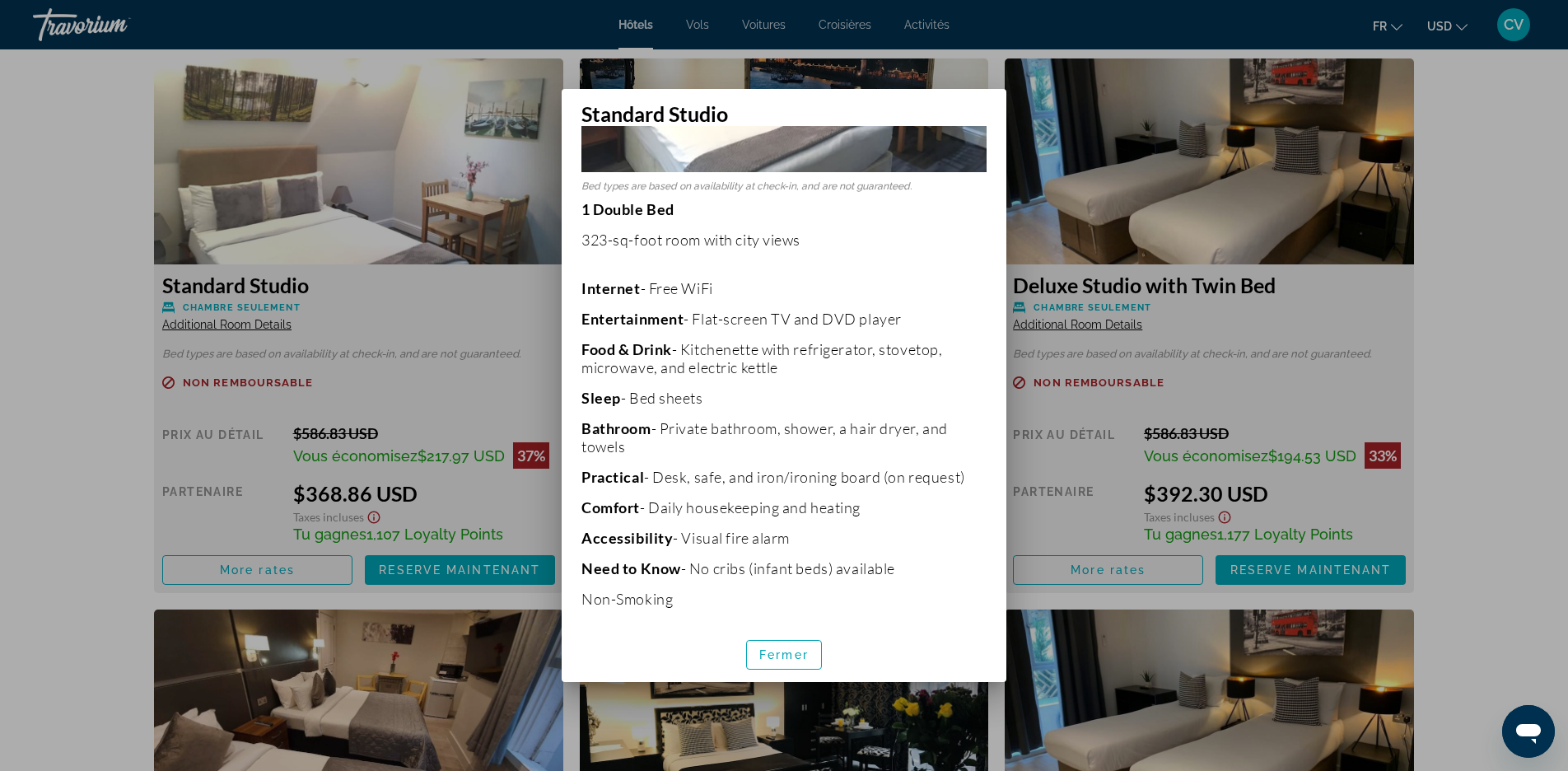
scroll to position [0, 0]
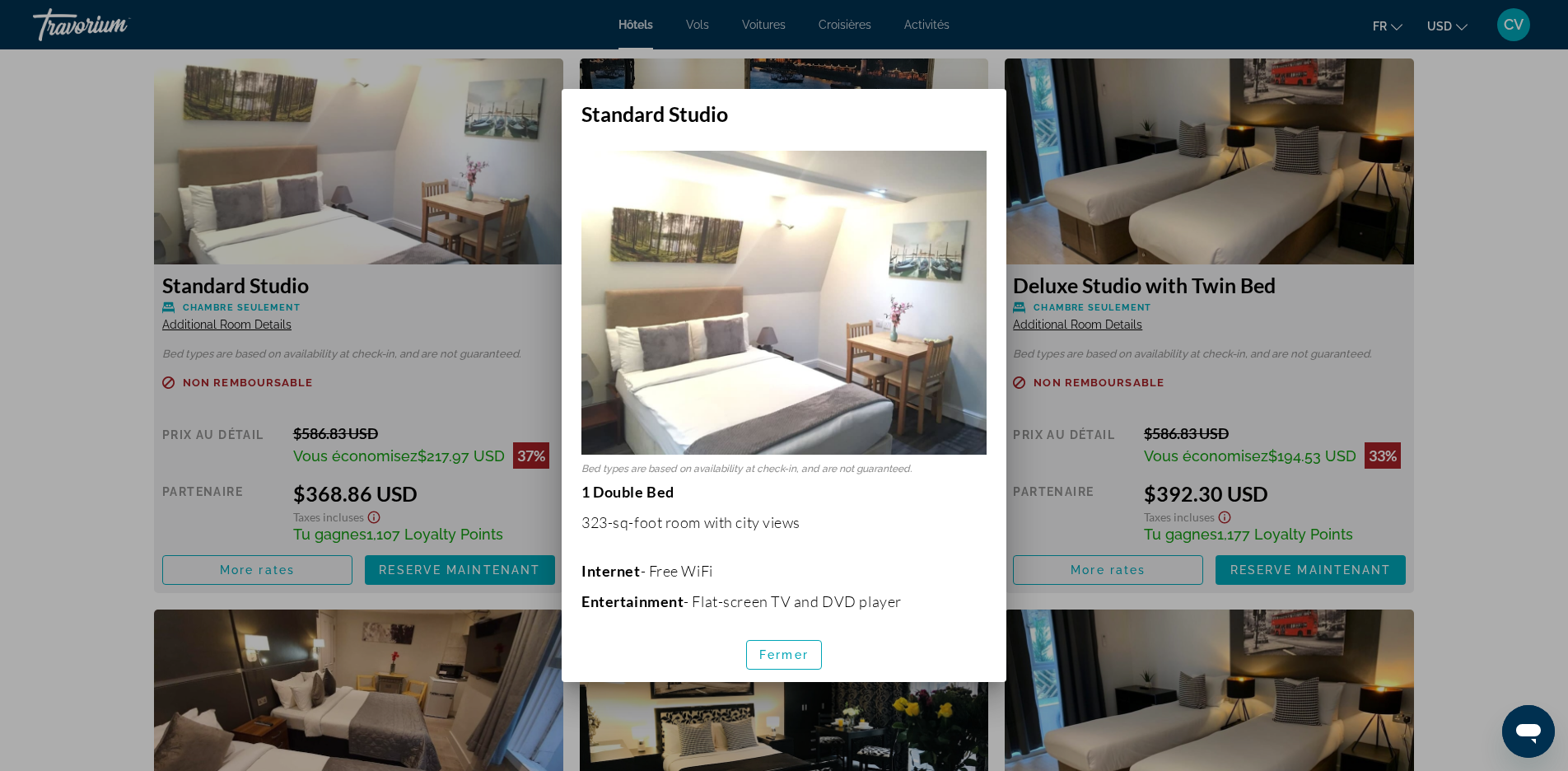
click at [1332, 196] on div at bounding box center [784, 385] width 1568 height 771
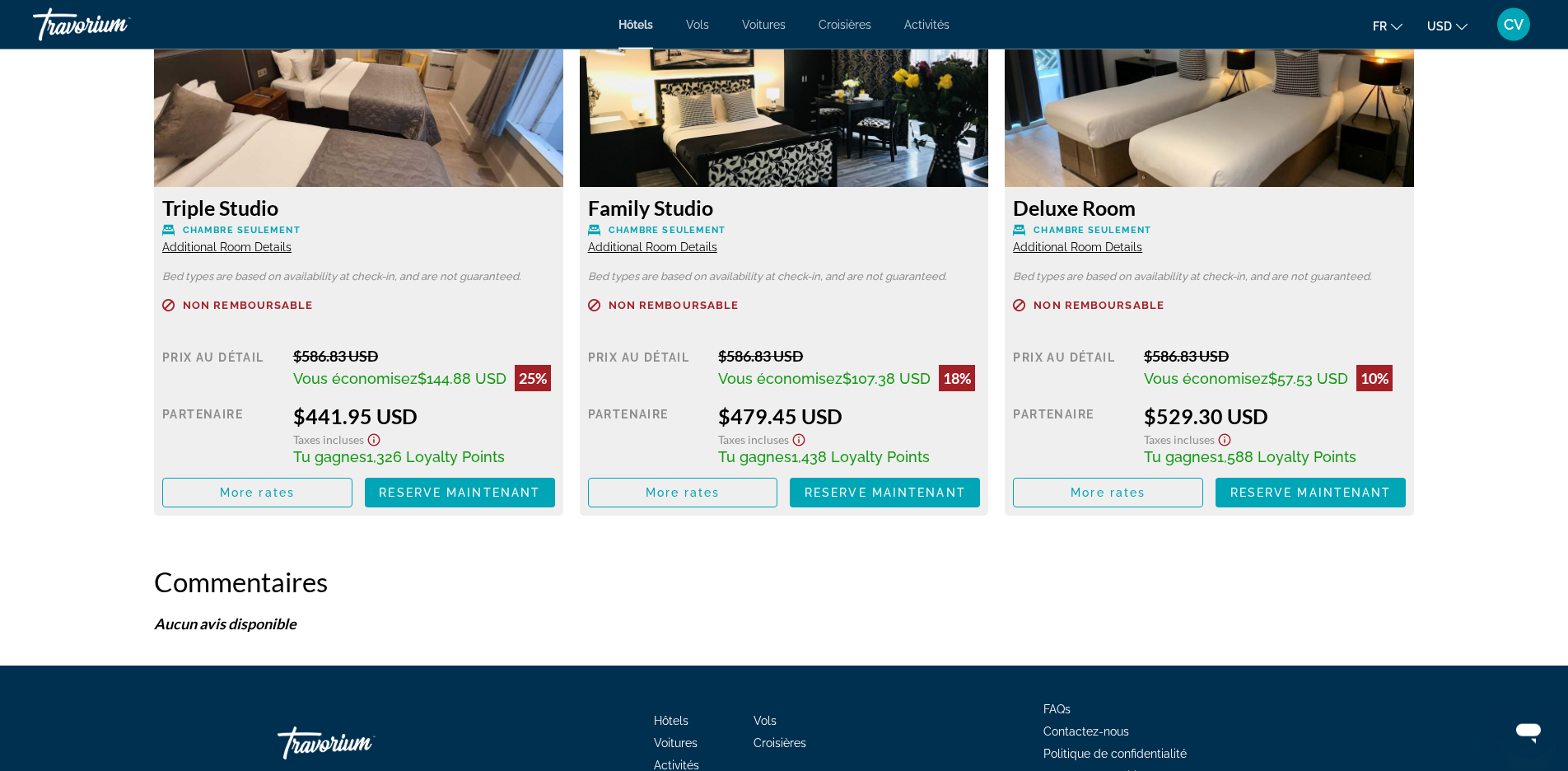
scroll to position [2856, 0]
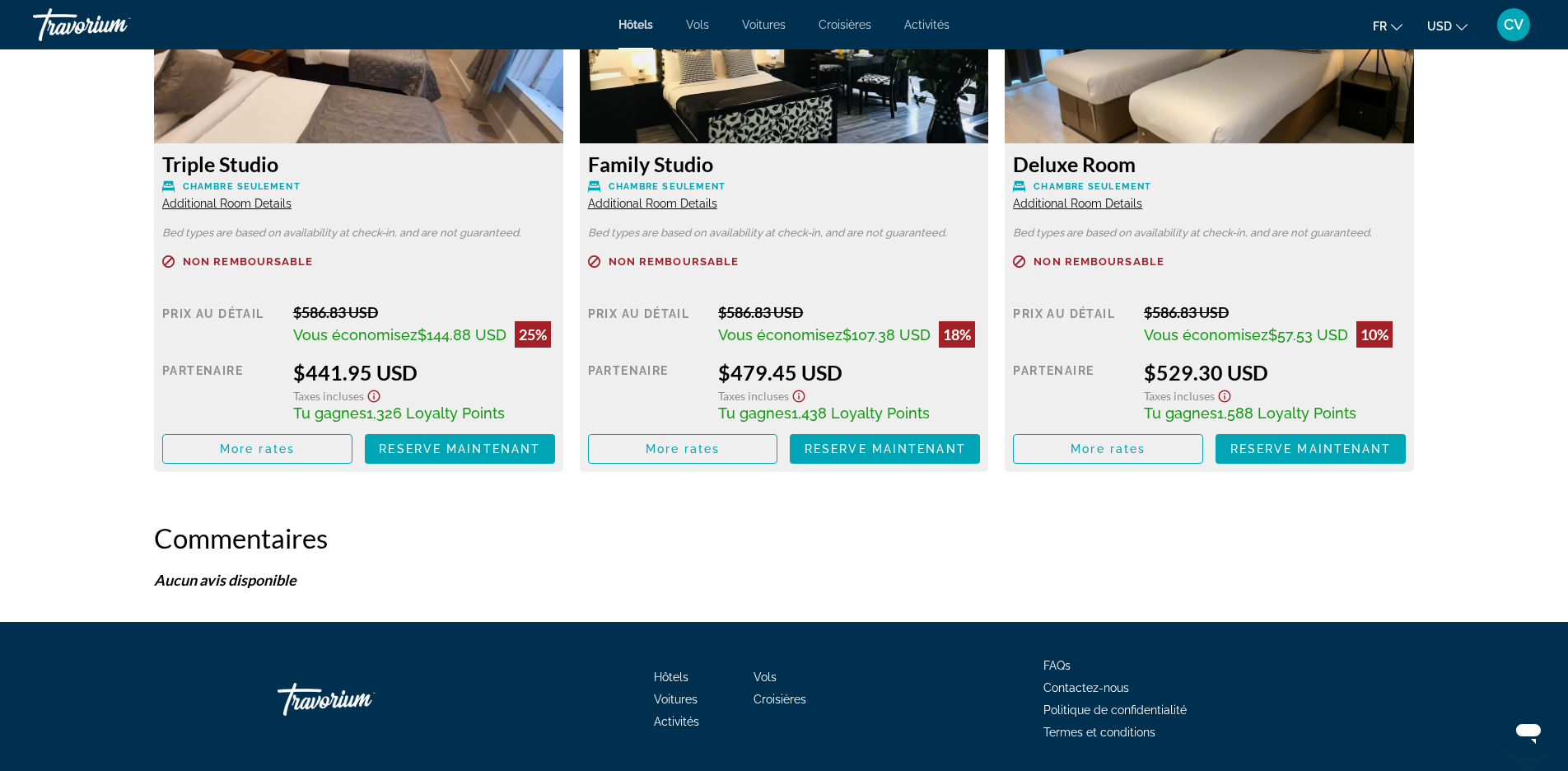
click at [474, 336] on span "$144.88 USD" at bounding box center [462, 335] width 89 height 17
click at [236, 206] on span "Additional Room Details" at bounding box center [227, 203] width 130 height 13
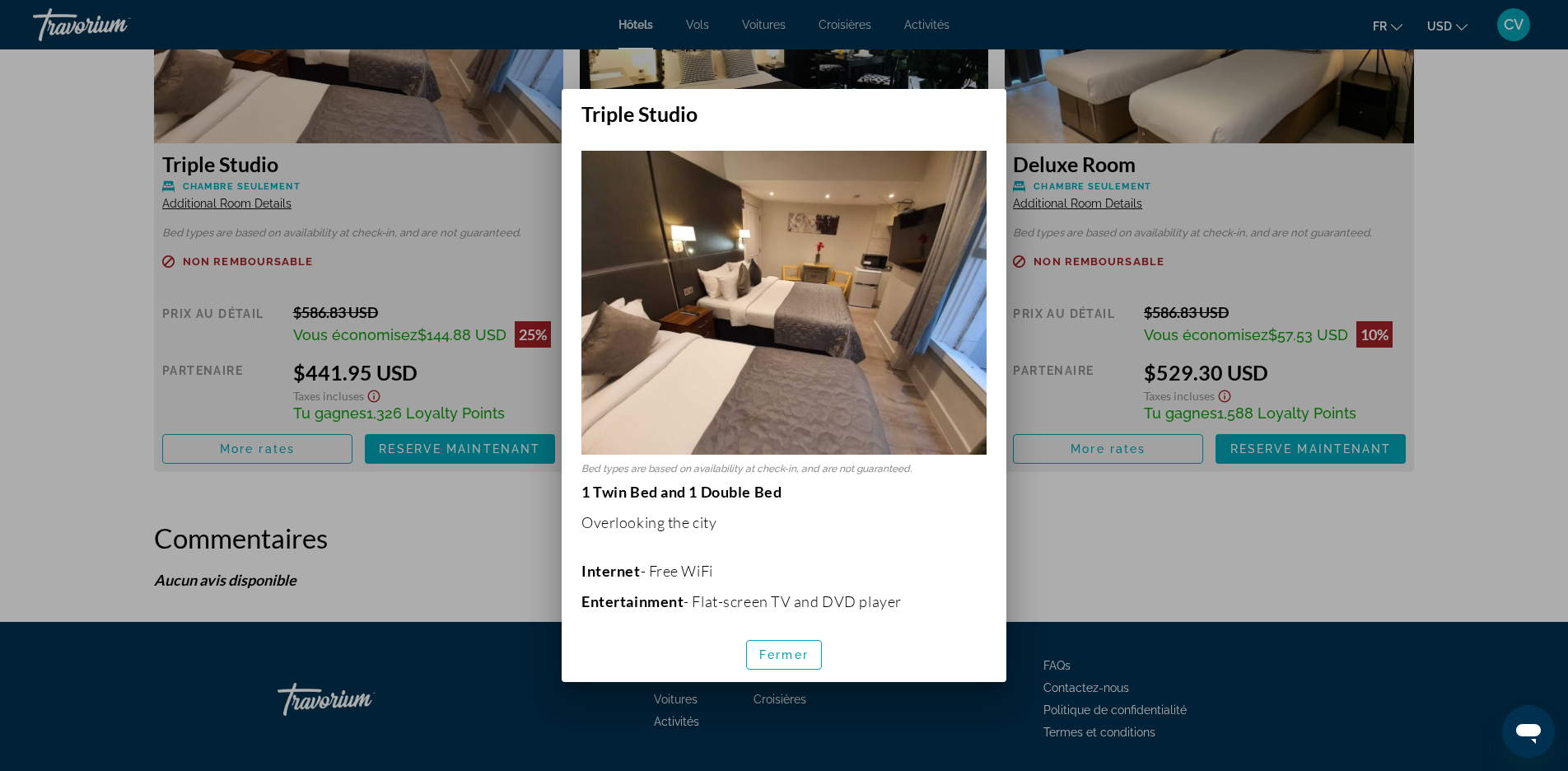
scroll to position [0, 0]
click at [1537, 220] on div at bounding box center [784, 385] width 1568 height 771
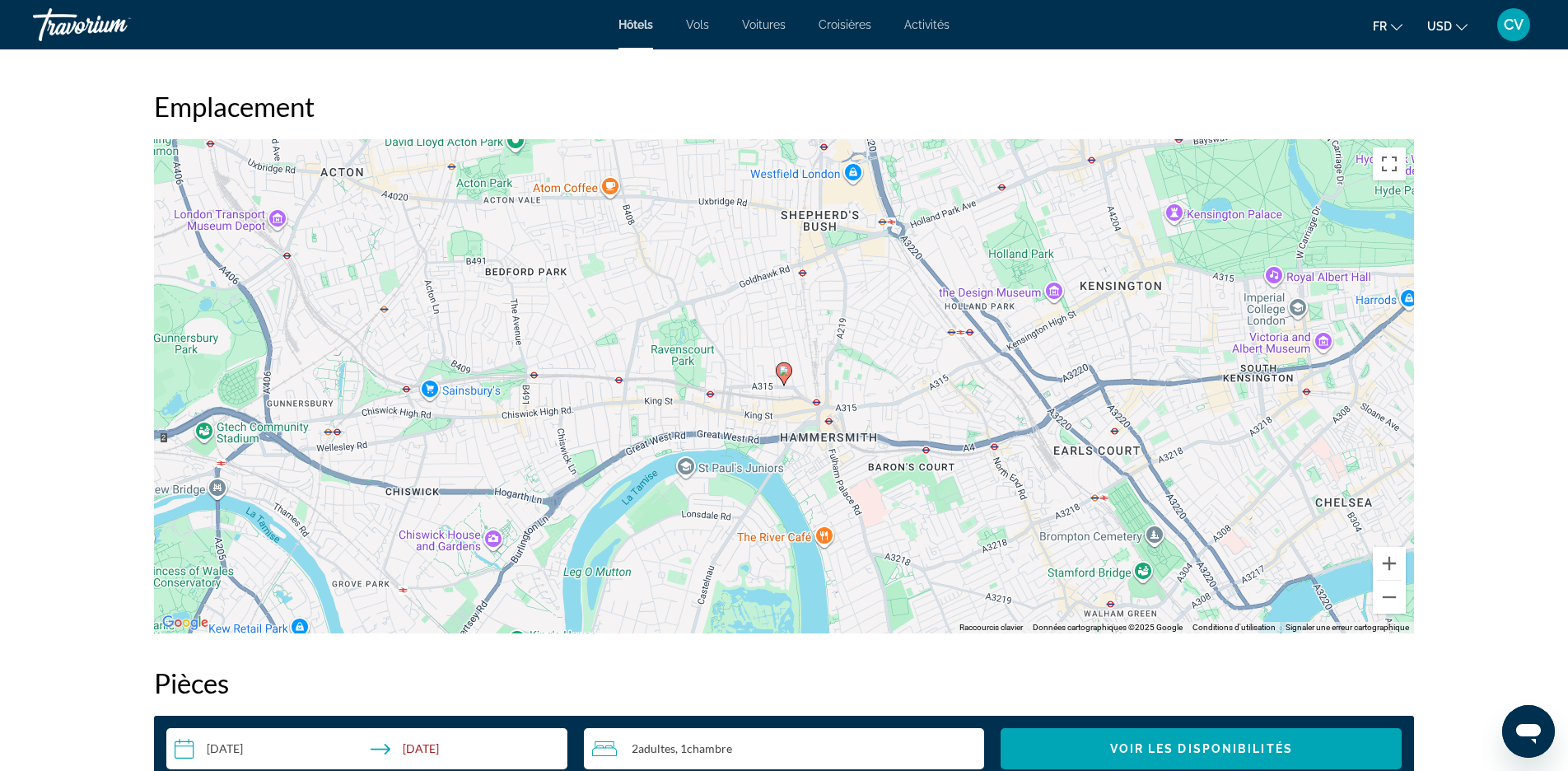
scroll to position [1848, 0]
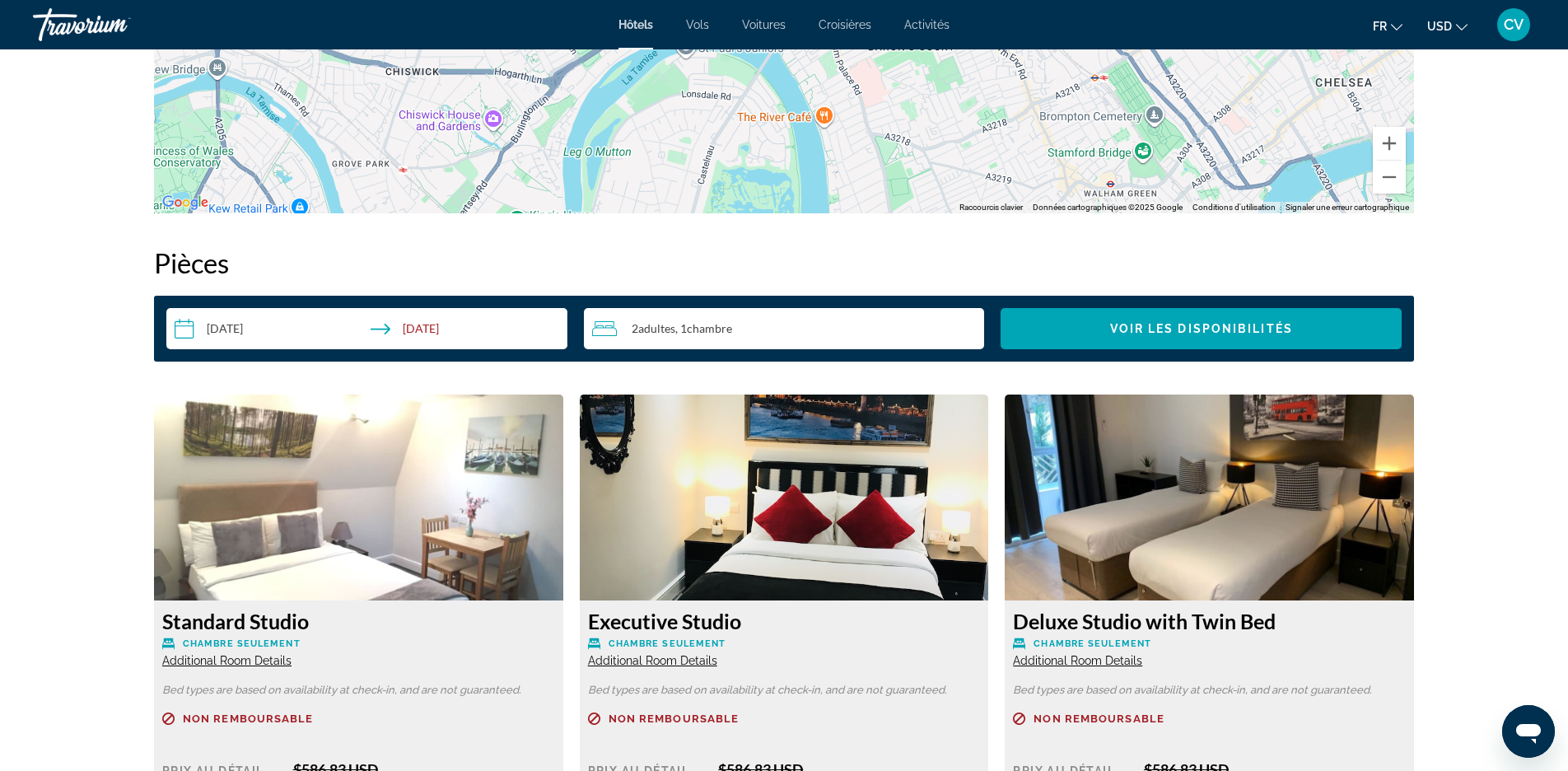
click at [780, 537] on img "Main content" at bounding box center [784, 498] width 409 height 206
click at [768, 642] on p "Chambre seulement" at bounding box center [784, 643] width 393 height 12
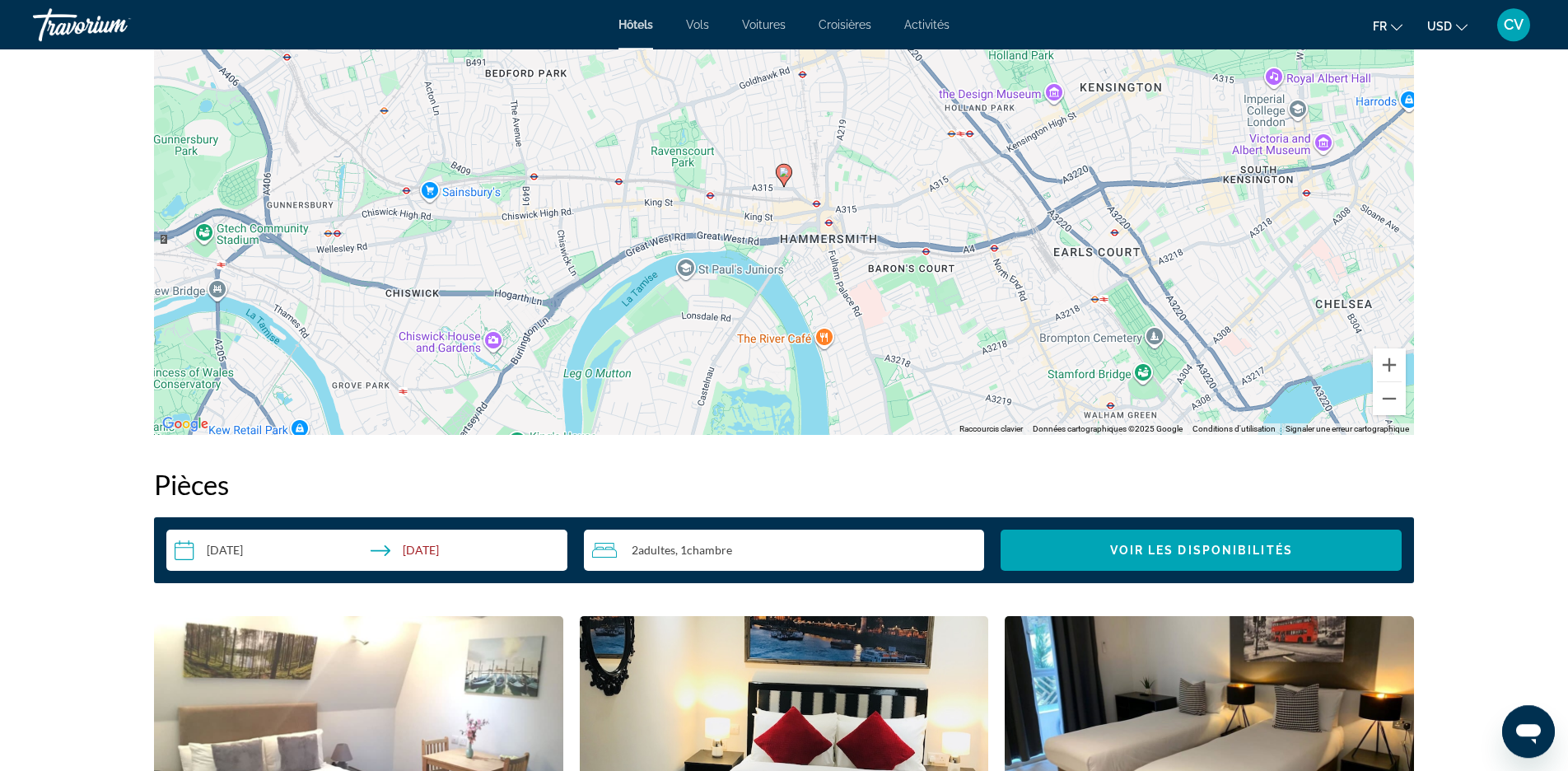
scroll to position [1512, 0]
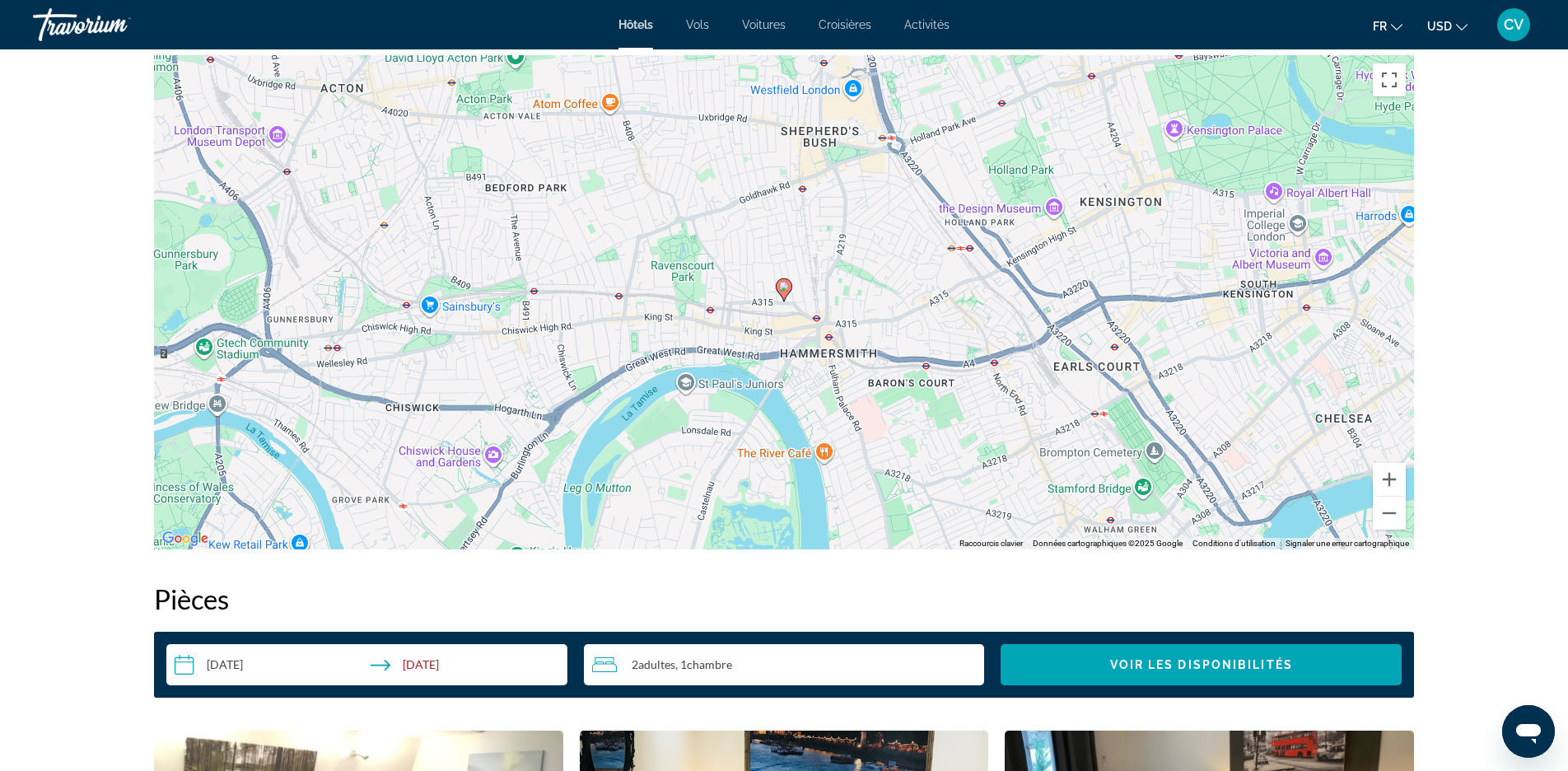
click at [856, 88] on div "Pour activer le glissement avec le clavier, appuyez sur Alt+Entrée. Une fois ce…" at bounding box center [784, 302] width 1260 height 494
